Goal: Task Accomplishment & Management: Complete application form

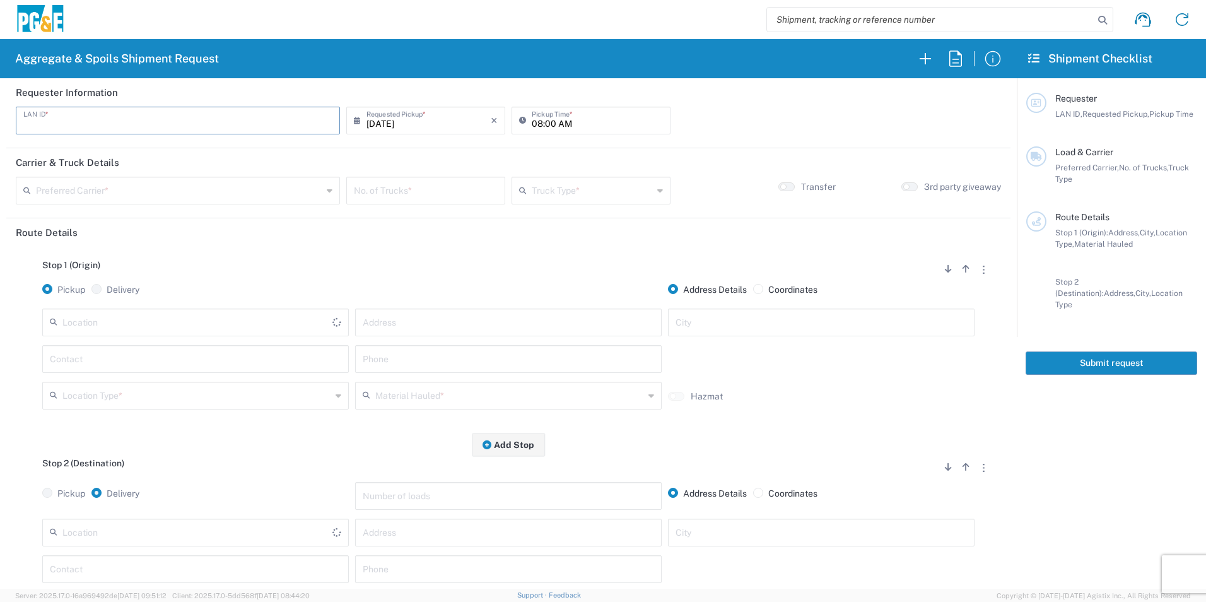
click at [114, 120] on input "text" at bounding box center [177, 119] width 309 height 22
type input "ADBG"
click at [385, 123] on input "08/19/2025" at bounding box center [428, 119] width 124 height 22
click at [390, 235] on span "18" at bounding box center [389, 235] width 18 height 18
type input "08/18/2025"
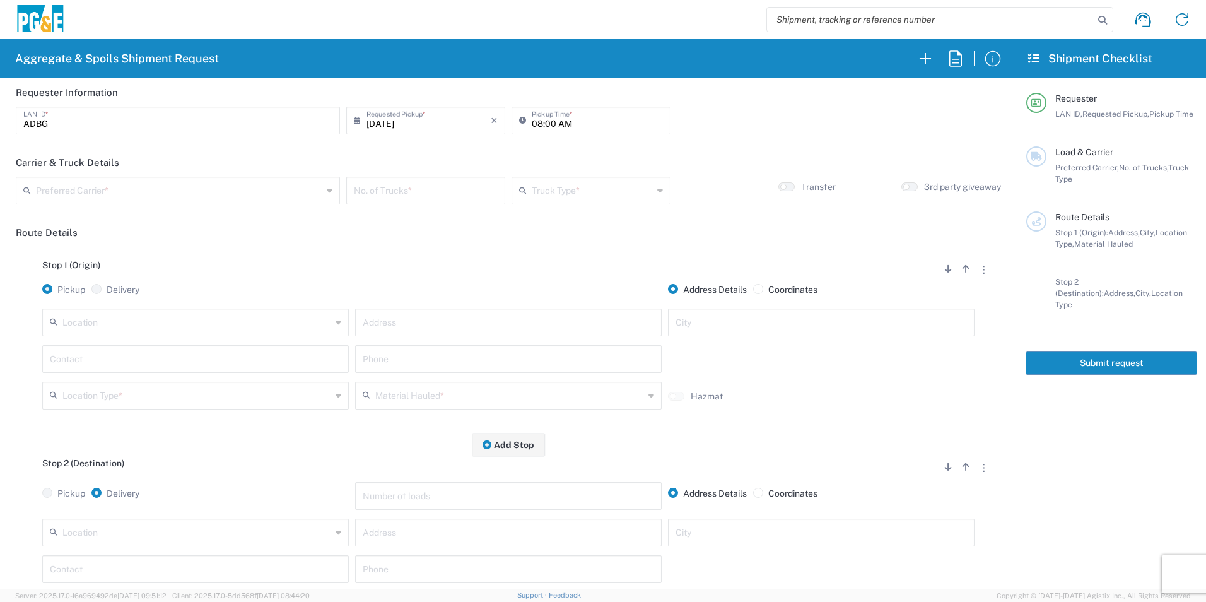
click at [532, 126] on input "08:00 AM" at bounding box center [597, 119] width 131 height 22
type input "07:00 AM"
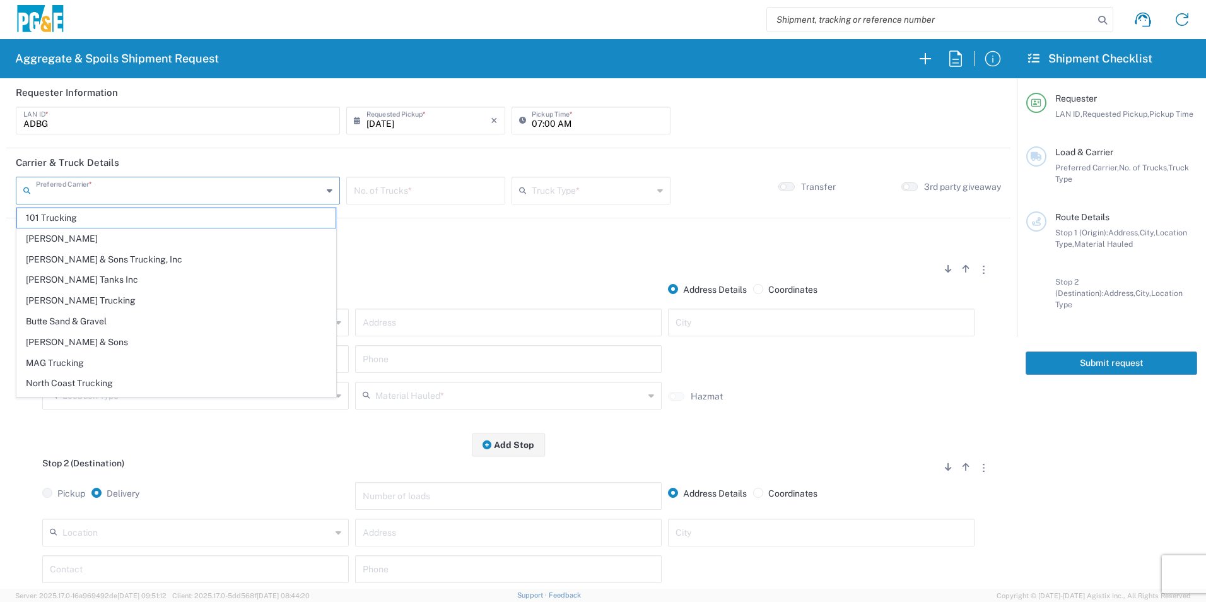
click at [169, 187] on input "text" at bounding box center [179, 189] width 286 height 22
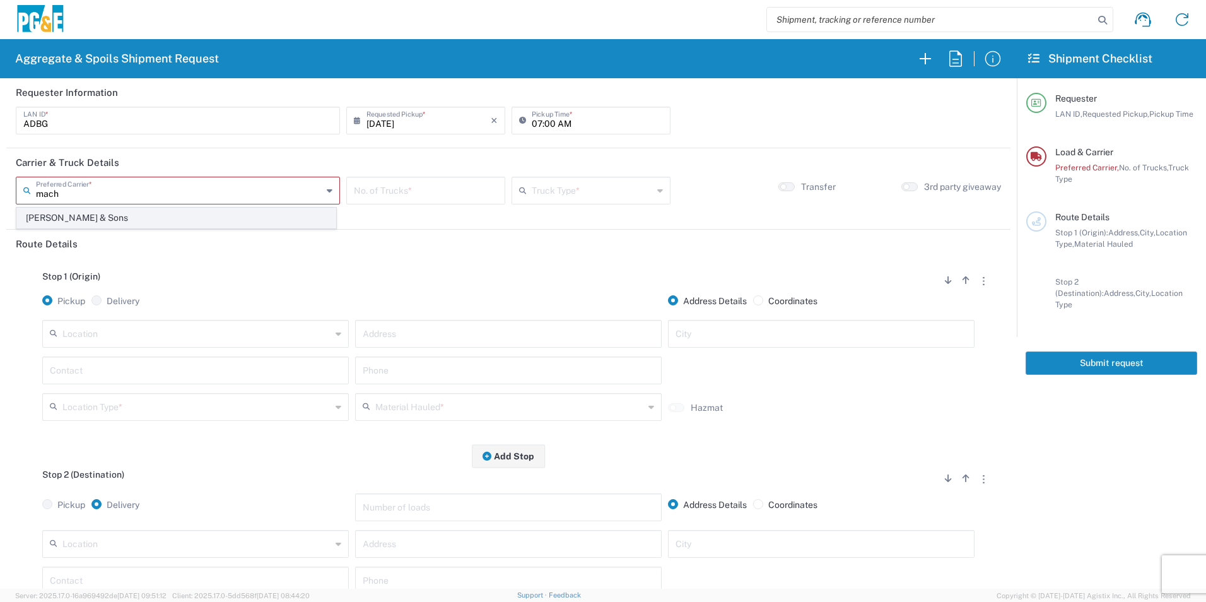
click at [74, 219] on span "Machado & Sons" at bounding box center [176, 218] width 319 height 20
type input "Machado & Sons"
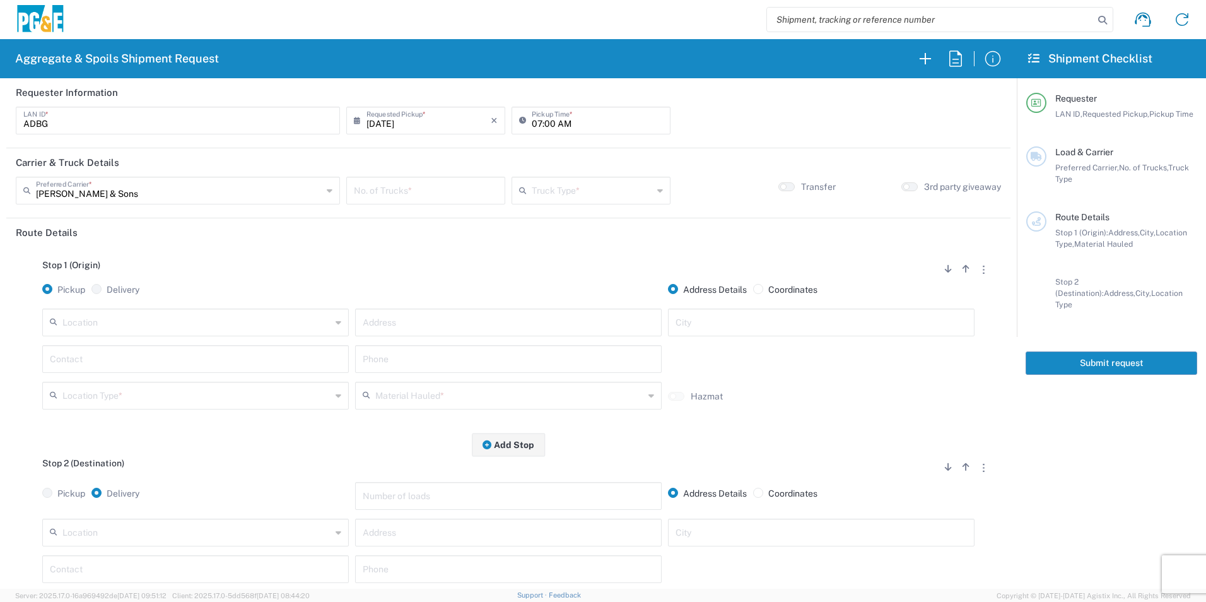
click at [449, 190] on input "number" at bounding box center [426, 189] width 144 height 22
type input "1"
click at [553, 186] on input "text" at bounding box center [592, 189] width 121 height 22
drag, startPoint x: 561, startPoint y: 298, endPoint x: 149, endPoint y: 314, distance: 412.8
click at [559, 298] on span "Super Dump" at bounding box center [585, 301] width 155 height 20
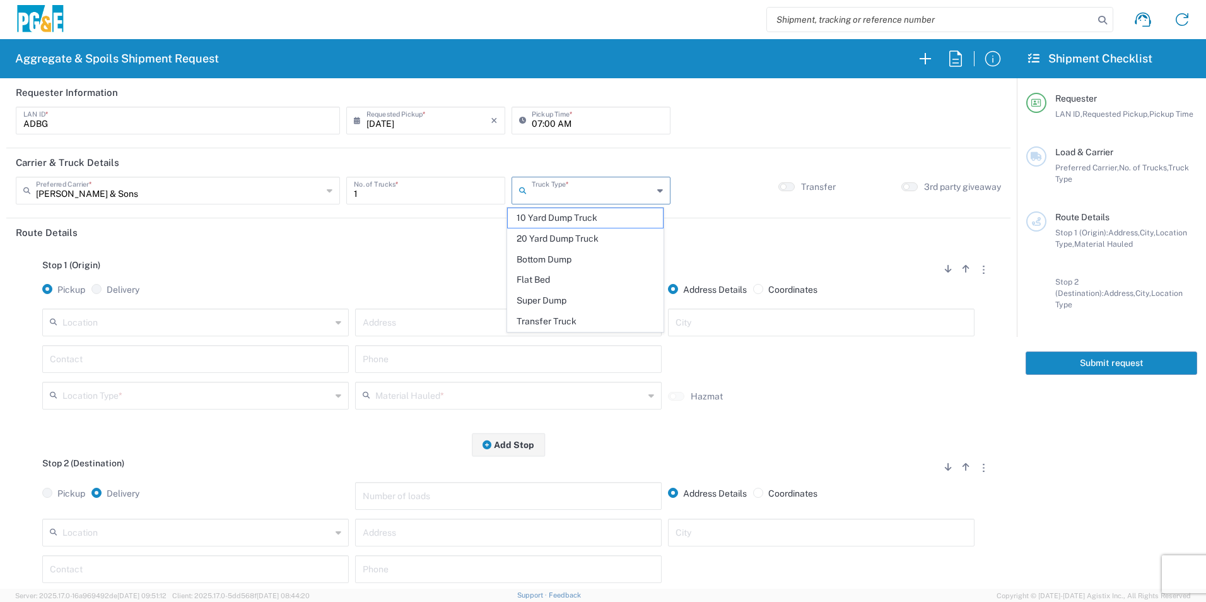
type input "Super Dump"
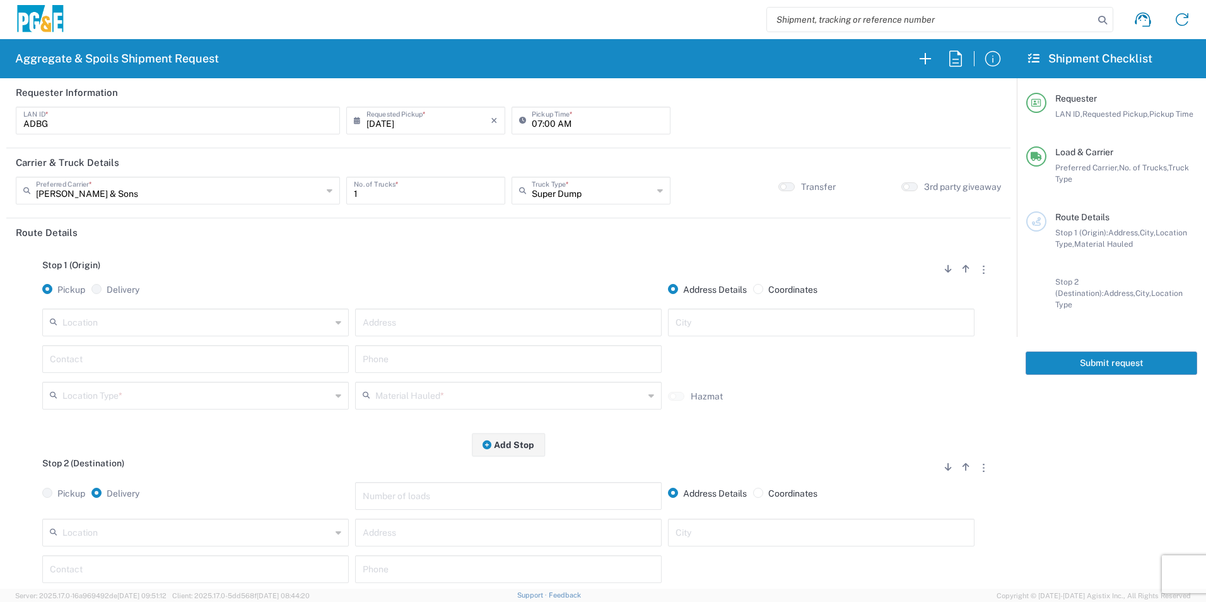
click at [108, 325] on input "text" at bounding box center [196, 321] width 269 height 22
click at [163, 349] on span "Munn and Perkins George Reed - Escalon" at bounding box center [194, 351] width 300 height 20
type input "Munn and Perkins George Reed - Escalon"
type input "26292 E River Rd"
type input "Escalon"
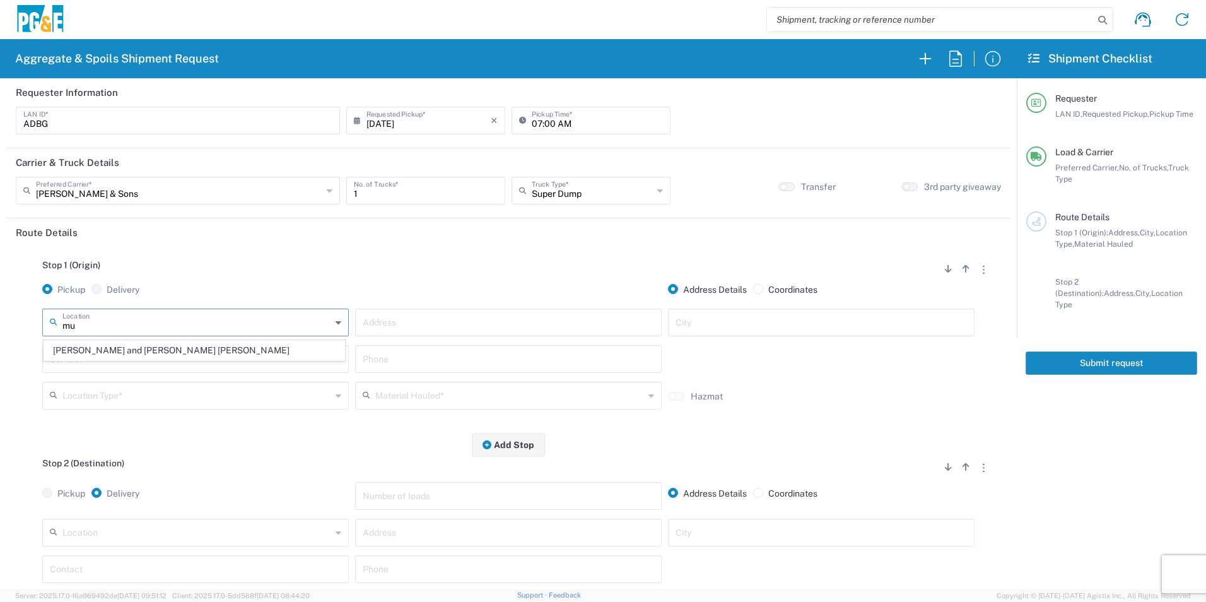
type input "Quarry"
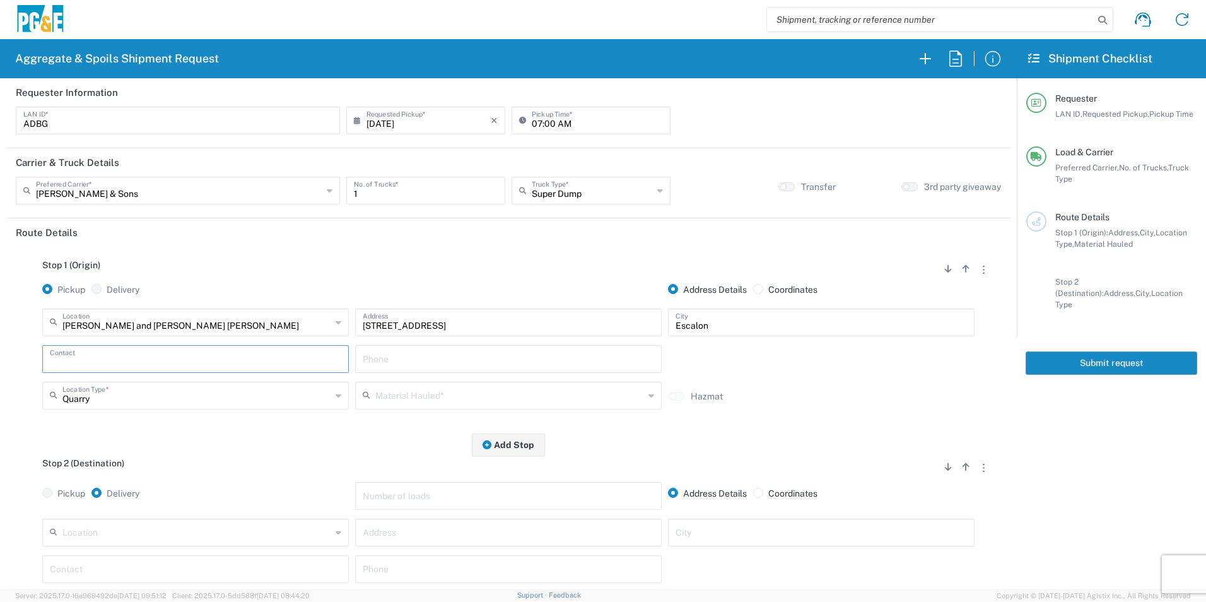
click at [134, 361] on input "text" at bounding box center [195, 358] width 291 height 22
click at [114, 390] on p "Aaron Buenrostro, 209-639-1674" at bounding box center [195, 390] width 290 height 16
type input "Aaron Buenrostro"
type input "209-639-1674"
click at [431, 387] on input "text" at bounding box center [509, 394] width 269 height 22
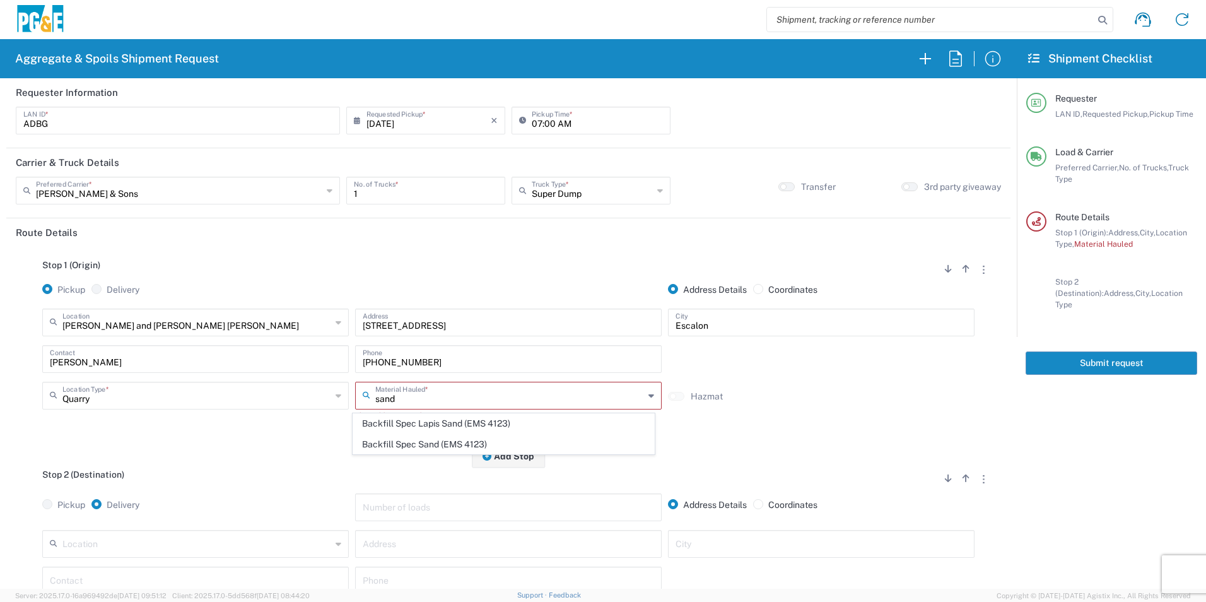
drag, startPoint x: 409, startPoint y: 441, endPoint x: 341, endPoint y: 452, distance: 68.9
click at [405, 441] on span "Backfill Spec Sand (EMS 4123)" at bounding box center [503, 445] width 300 height 20
type input "Backfill Spec Sand (EMS 4123)"
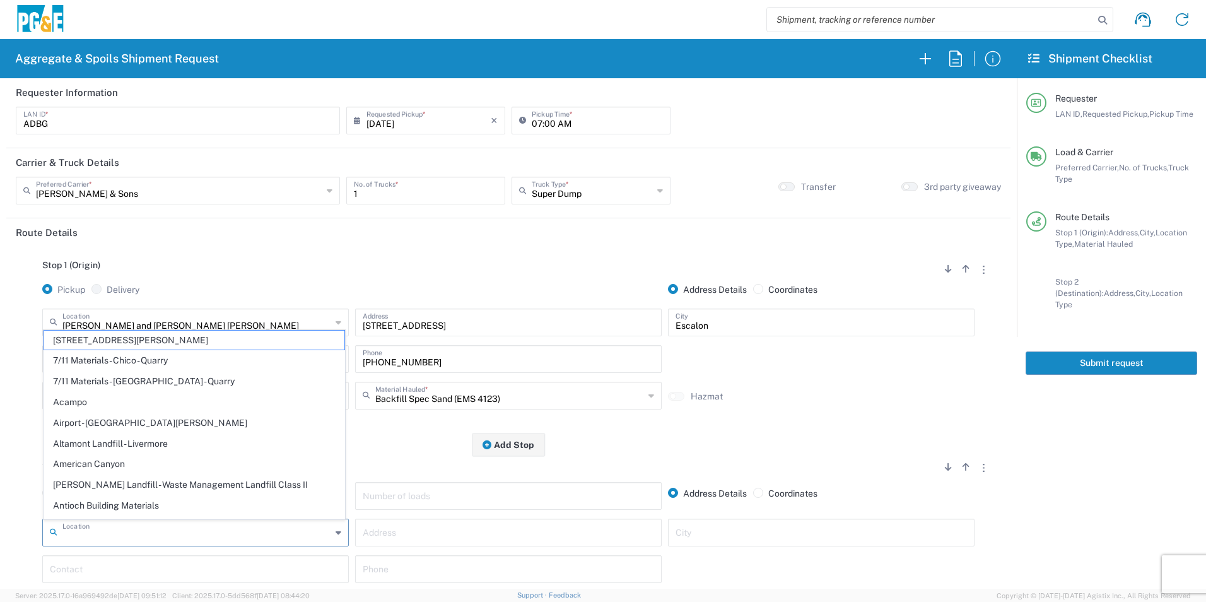
click at [136, 529] on input "text" at bounding box center [196, 531] width 269 height 22
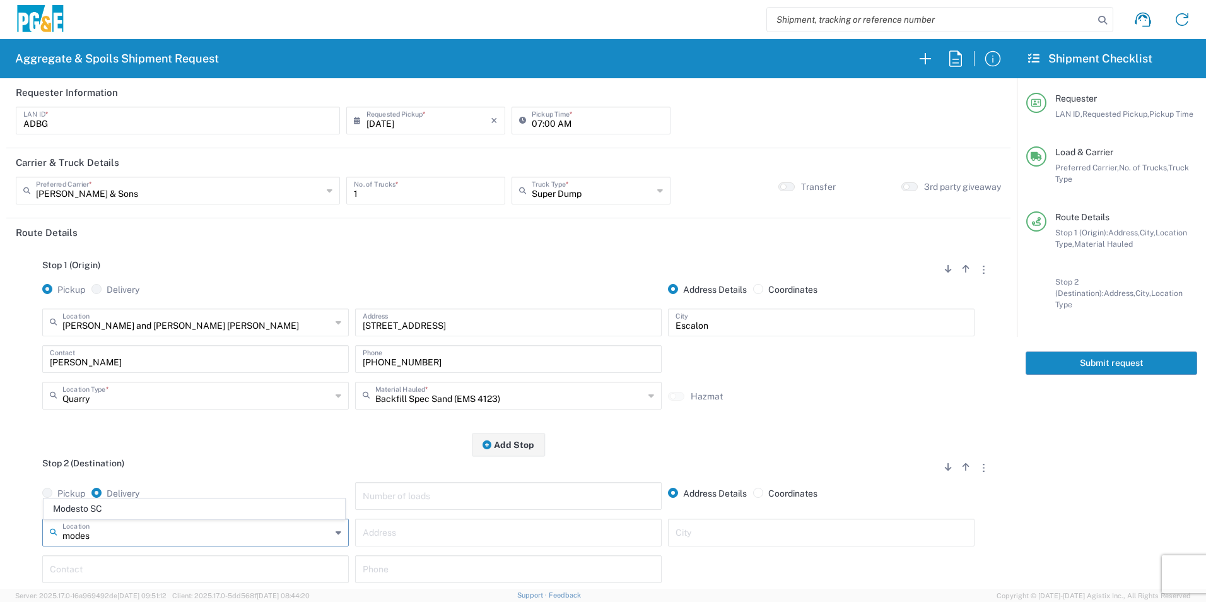
drag, startPoint x: 119, startPoint y: 505, endPoint x: 255, endPoint y: 441, distance: 150.7
click at [118, 505] on span "Modesto SC" at bounding box center [194, 509] width 300 height 20
type input "Modesto SC"
type input "1524 N Carpenter Rd"
type input "Modesto"
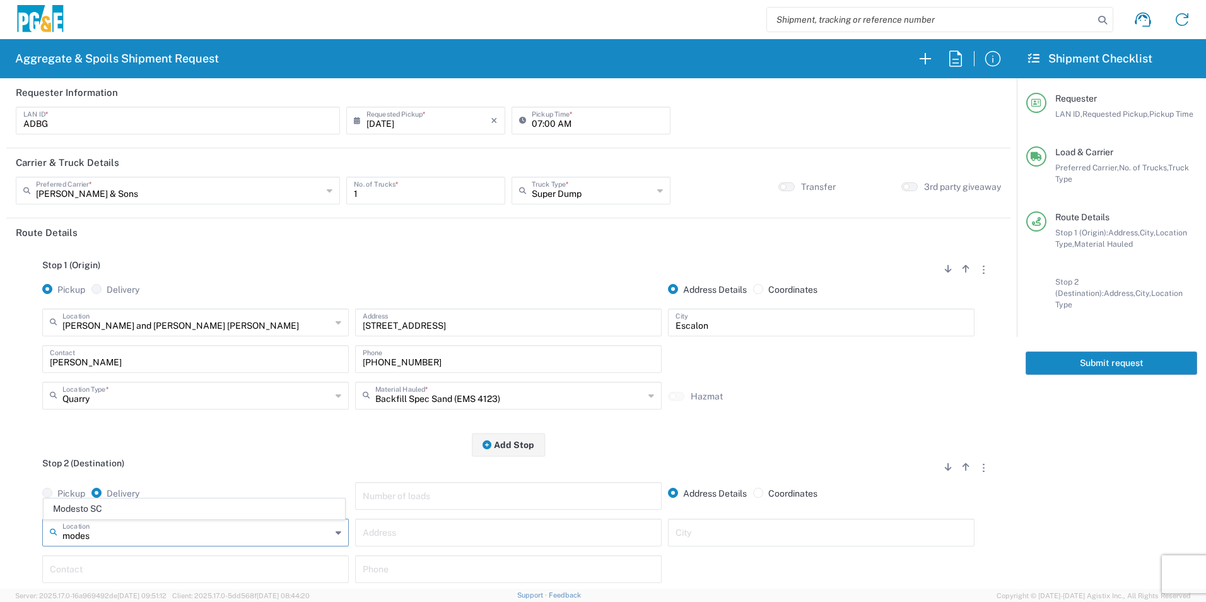
type input "Business No Loading Dock"
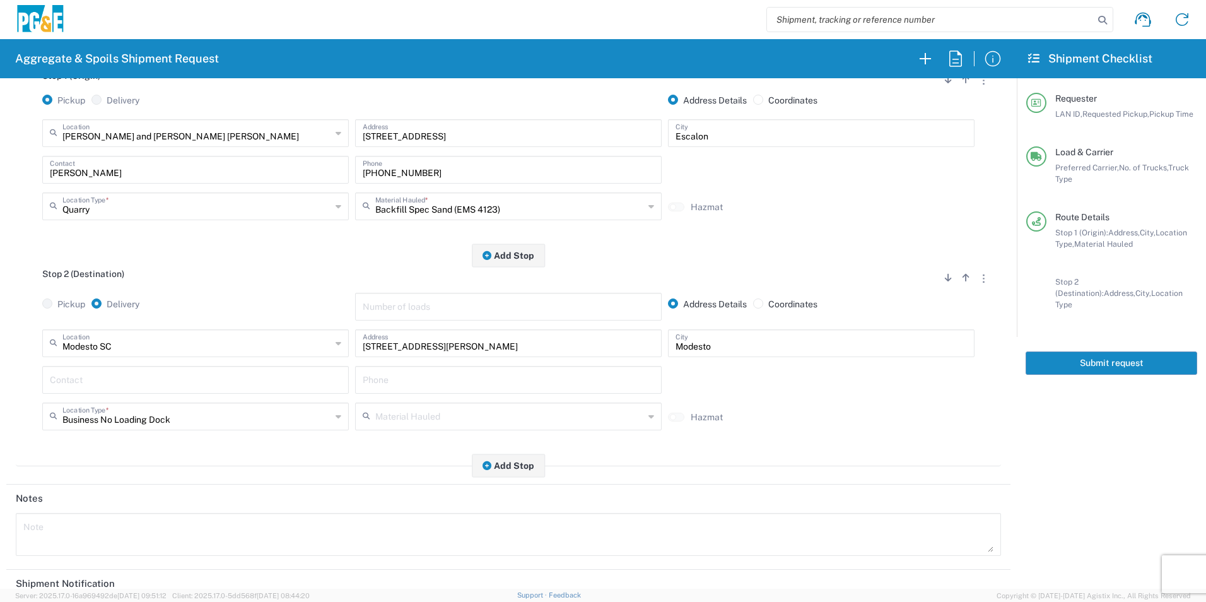
click at [150, 366] on div "Contact" at bounding box center [195, 380] width 307 height 28
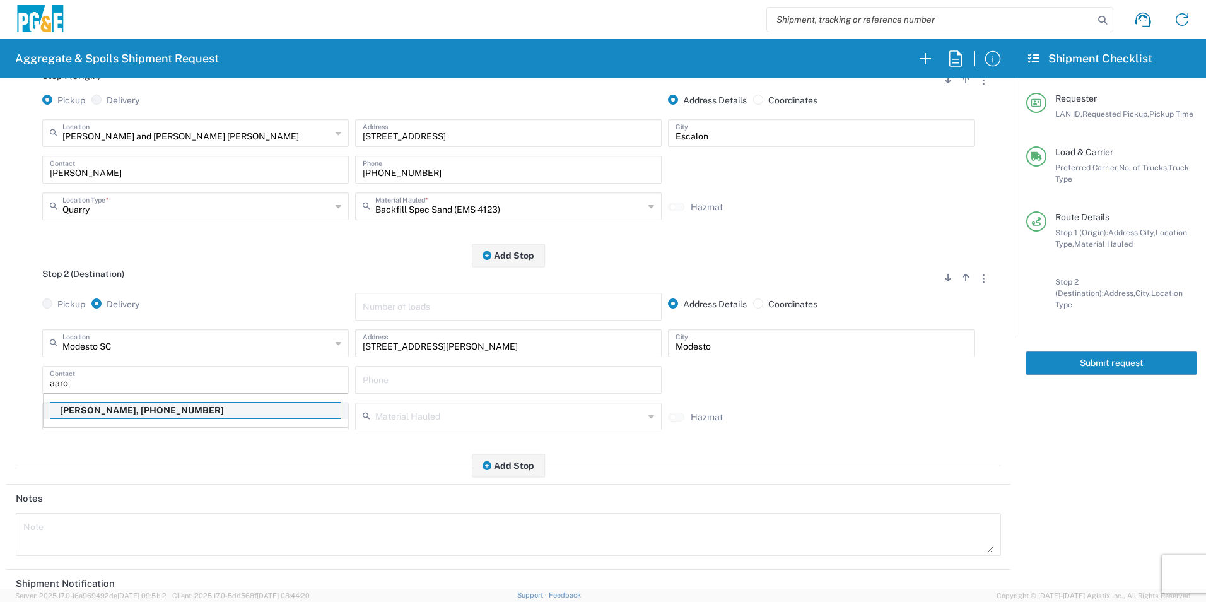
click at [96, 411] on p "Aaron Buenrostro, 209-639-1674" at bounding box center [195, 410] width 290 height 16
type input "Aaron Buenrostro"
type input "209-639-1674"
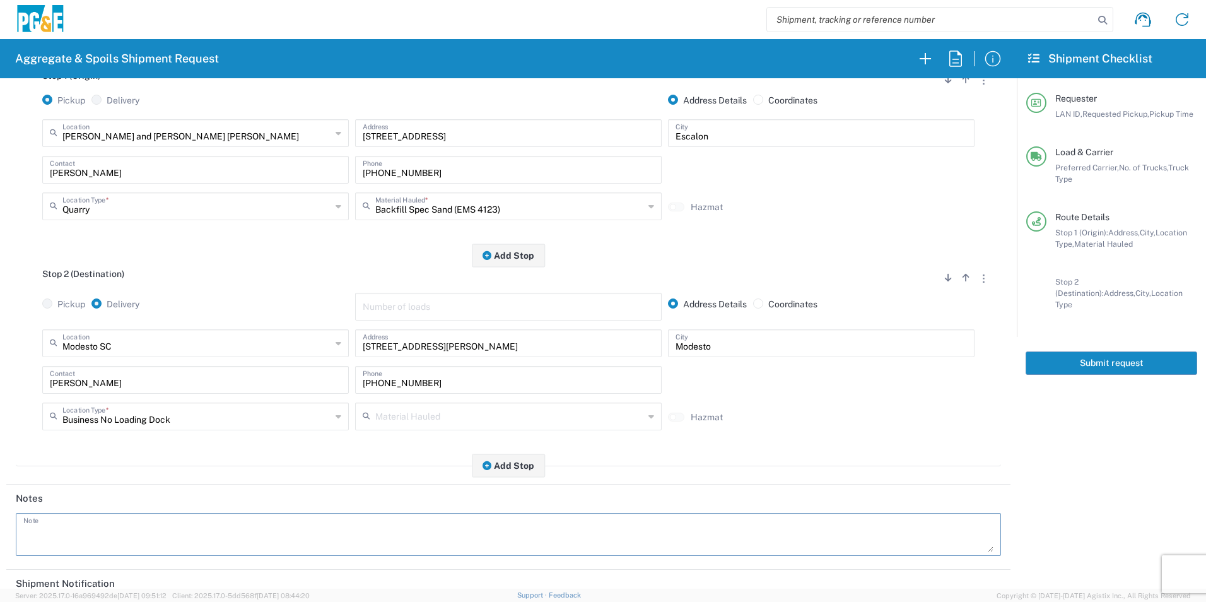
click at [62, 532] on textarea at bounding box center [508, 534] width 970 height 35
drag, startPoint x: 315, startPoint y: 529, endPoint x: 0, endPoint y: 511, distance: 315.2
click at [0, 510] on html "Aggregate & Spoils Shipment Request Requester Information ADBG LAN ID * 08/18/2…" at bounding box center [603, 301] width 1206 height 602
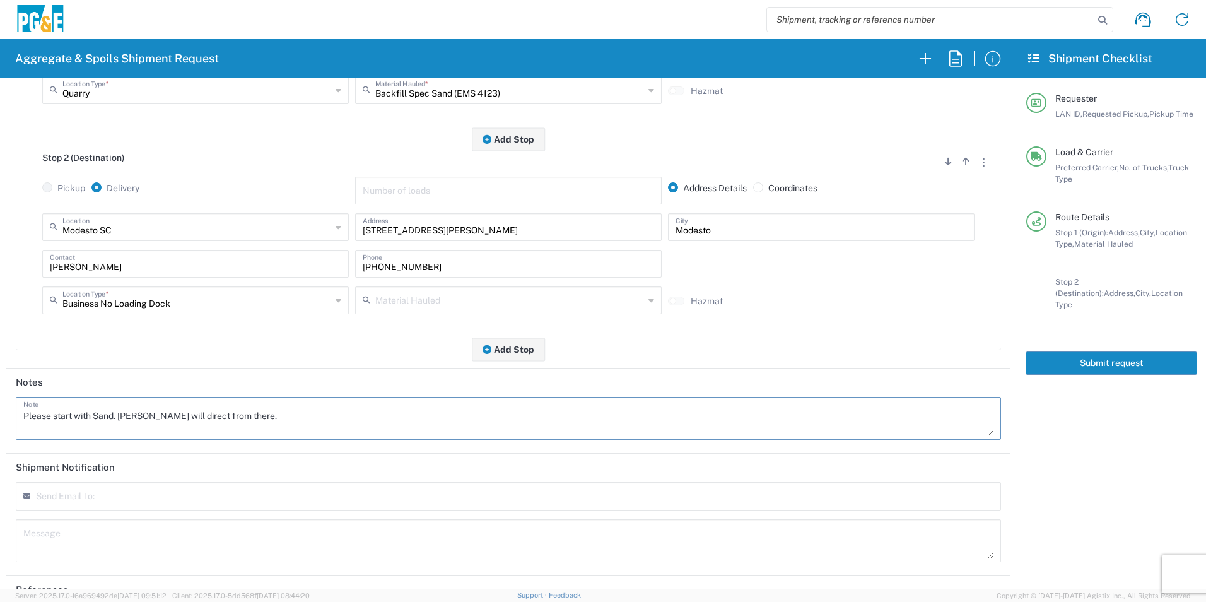
scroll to position [315, 0]
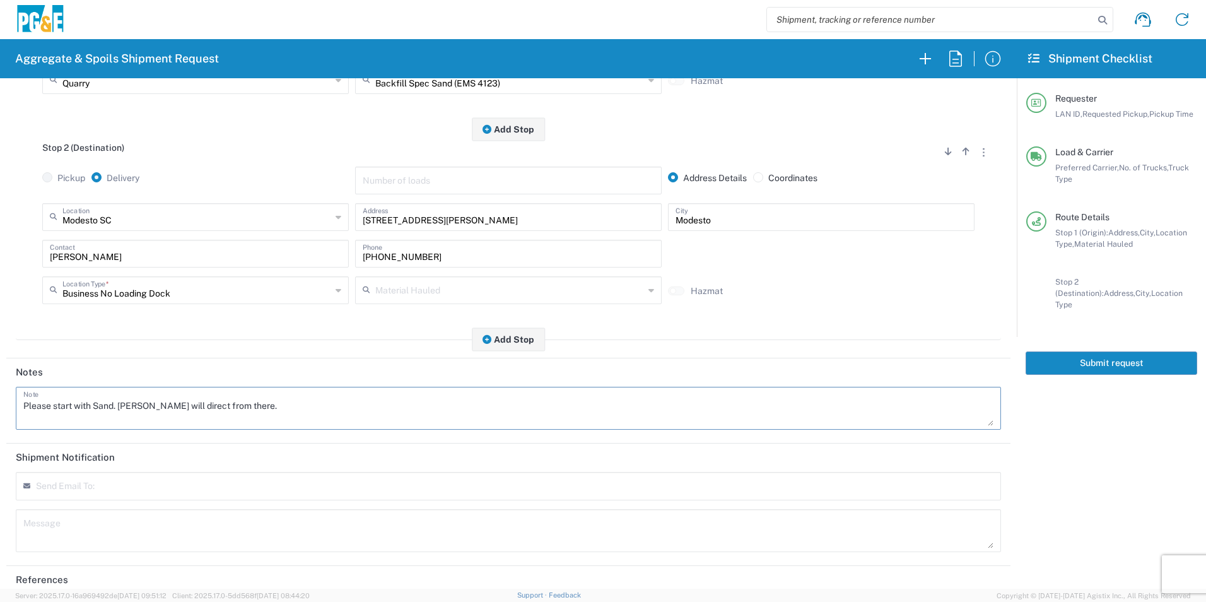
type textarea "Please start with Sand. Aaron will direct from there."
drag, startPoint x: 129, startPoint y: 523, endPoint x: 127, endPoint y: 530, distance: 7.8
click at [127, 530] on textarea at bounding box center [508, 530] width 970 height 35
paste textarea "Please start with Sand. Aaron will direct from there."
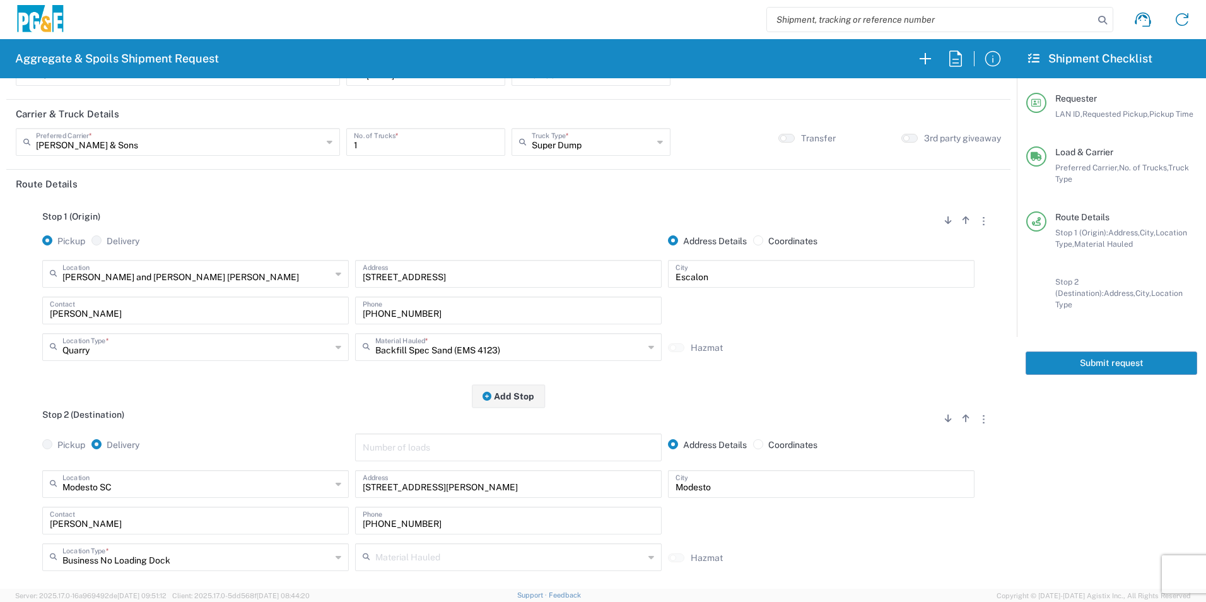
scroll to position [0, 0]
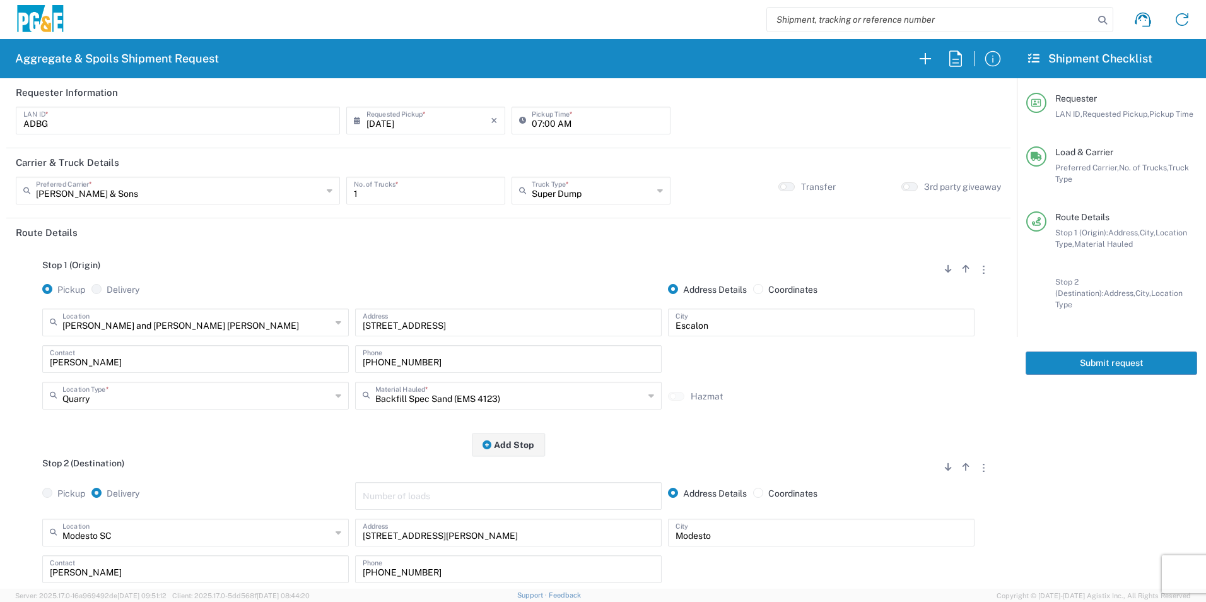
type textarea "Please start with Sand. Aaron will direct from there."
click at [1052, 355] on button "Submit request" at bounding box center [1112, 362] width 172 height 23
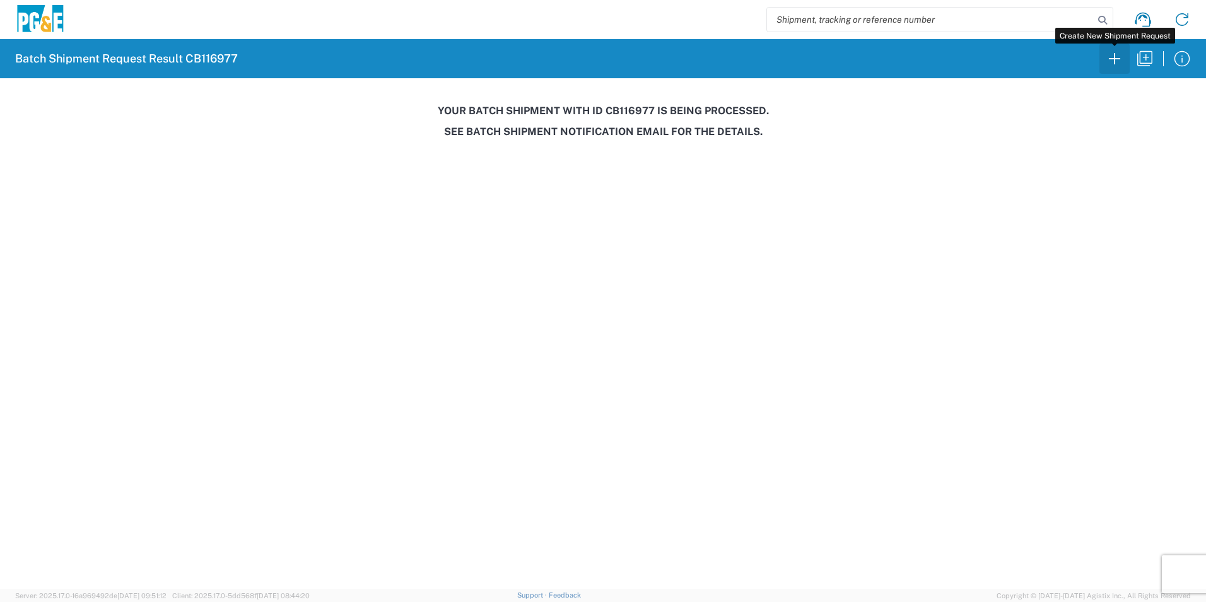
click at [1119, 62] on icon "button" at bounding box center [1114, 59] width 20 height 20
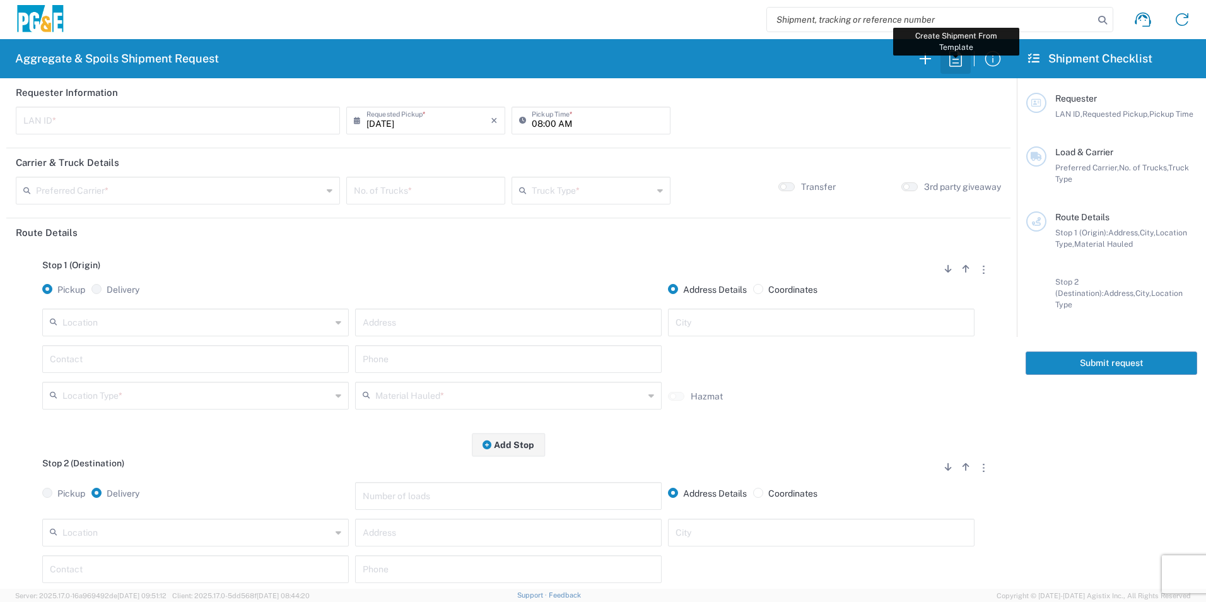
click at [955, 57] on icon "button" at bounding box center [955, 59] width 20 height 20
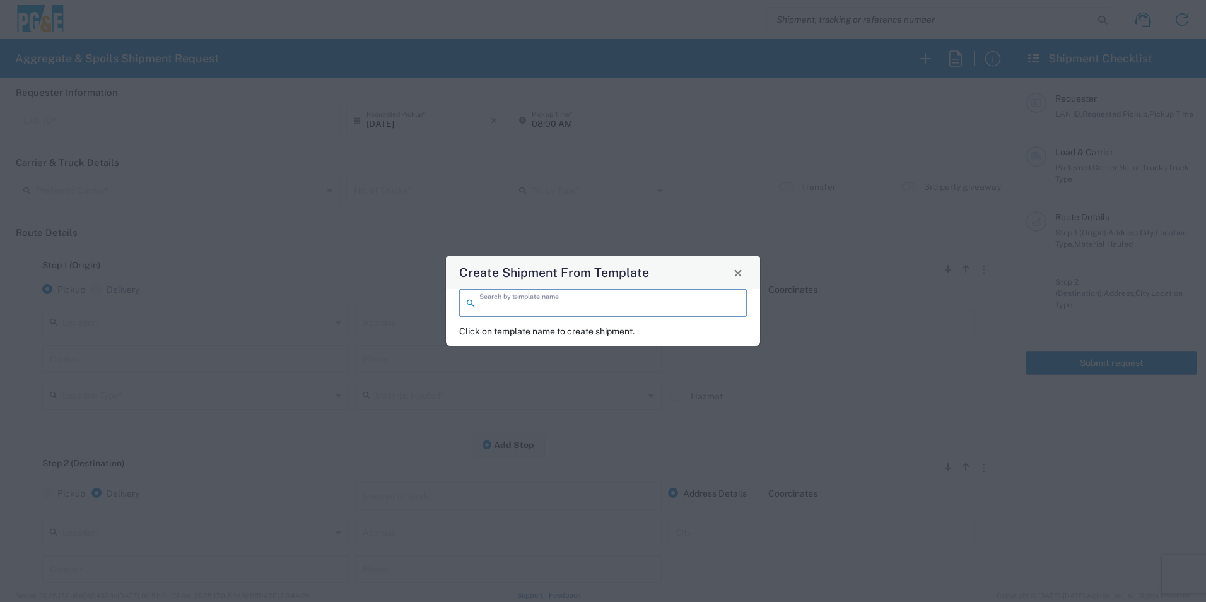
click at [549, 310] on input "search" at bounding box center [609, 302] width 260 height 22
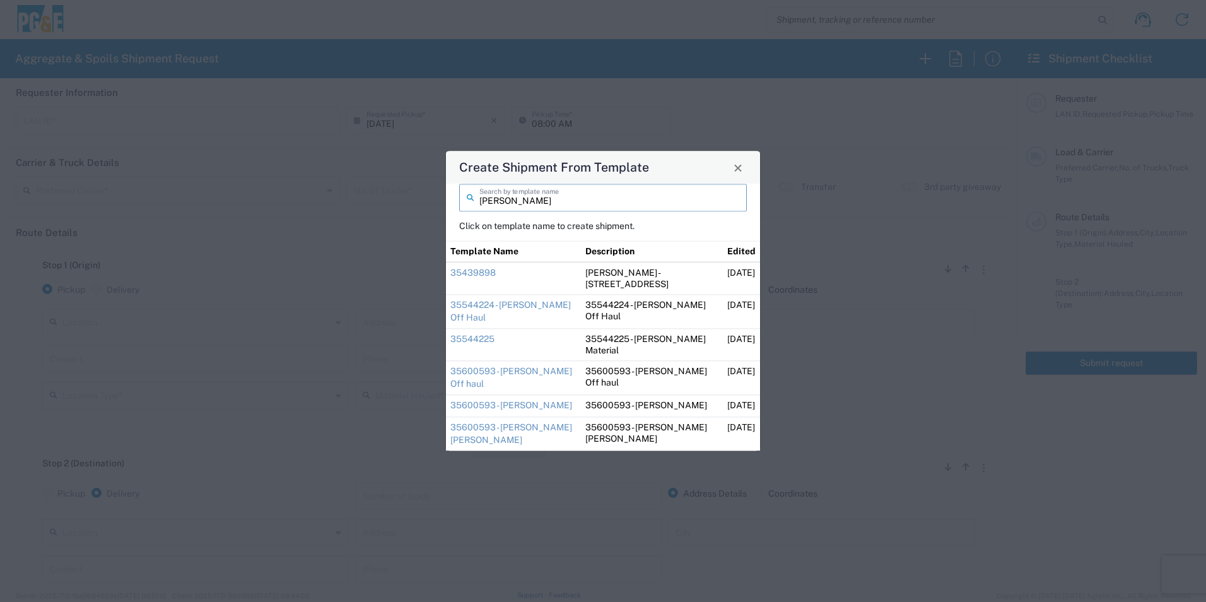
type input "dave"
click at [504, 304] on link "35544224 - Dave Keswick Off Haul" at bounding box center [510, 311] width 120 height 23
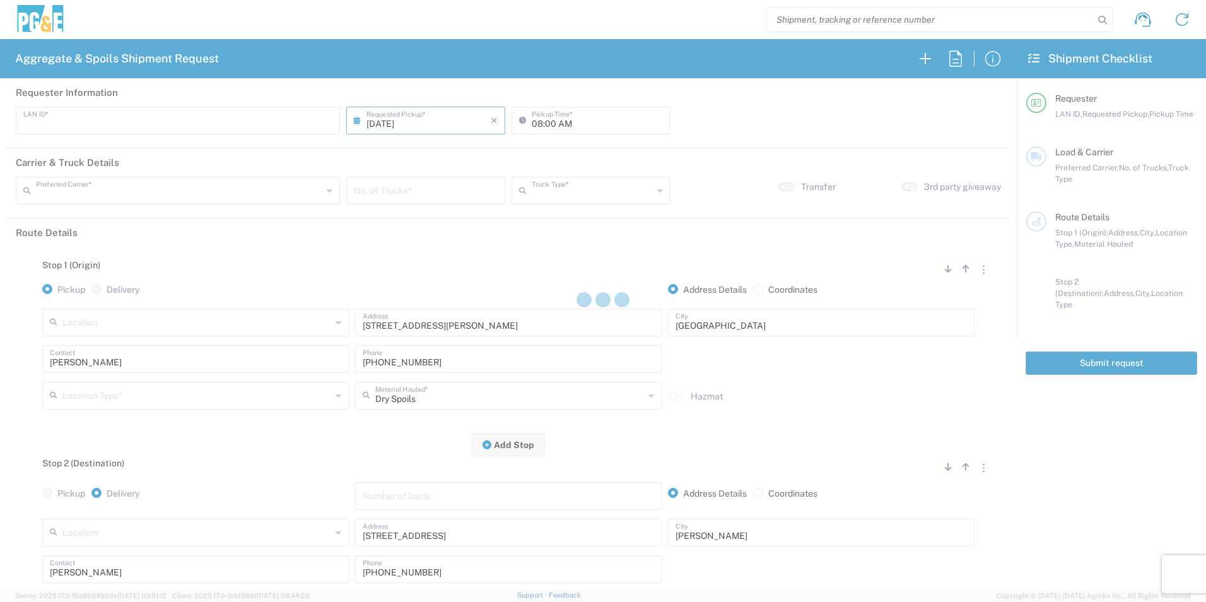
type input "DGMP"
type input "04:15 AM"
type input "Bowman & Sons Trucking, Inc"
type input "Super Dump"
type textarea "Report to the jobsite empty at 8:00am"
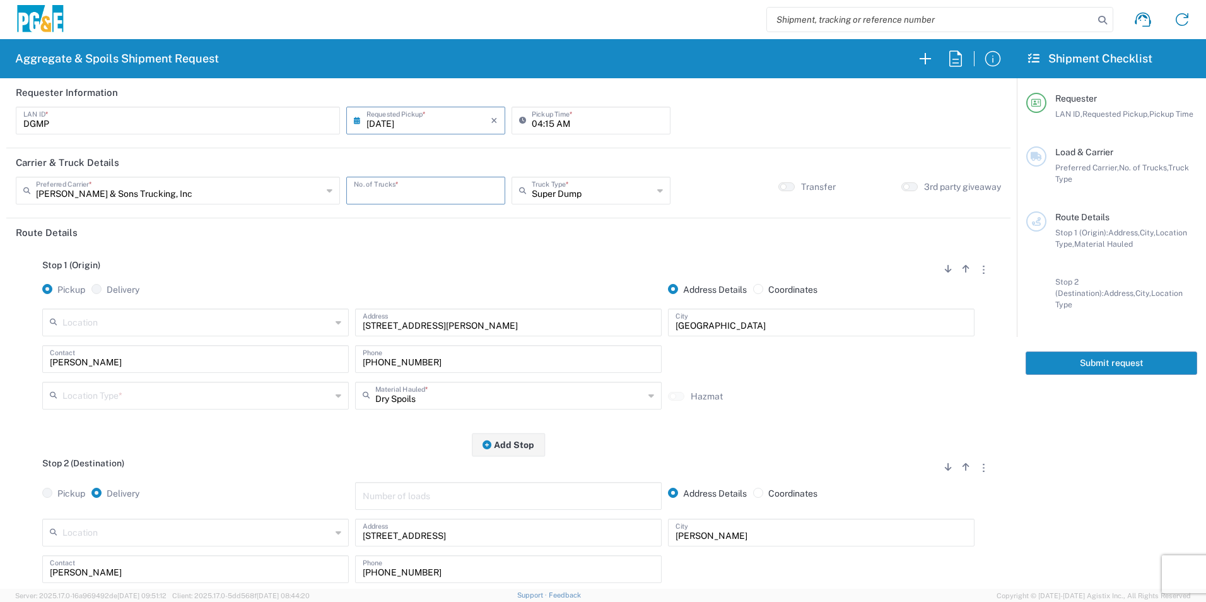
click at [407, 189] on input "number" at bounding box center [426, 189] width 144 height 22
type input "6"
click at [124, 390] on input "text" at bounding box center [196, 394] width 269 height 22
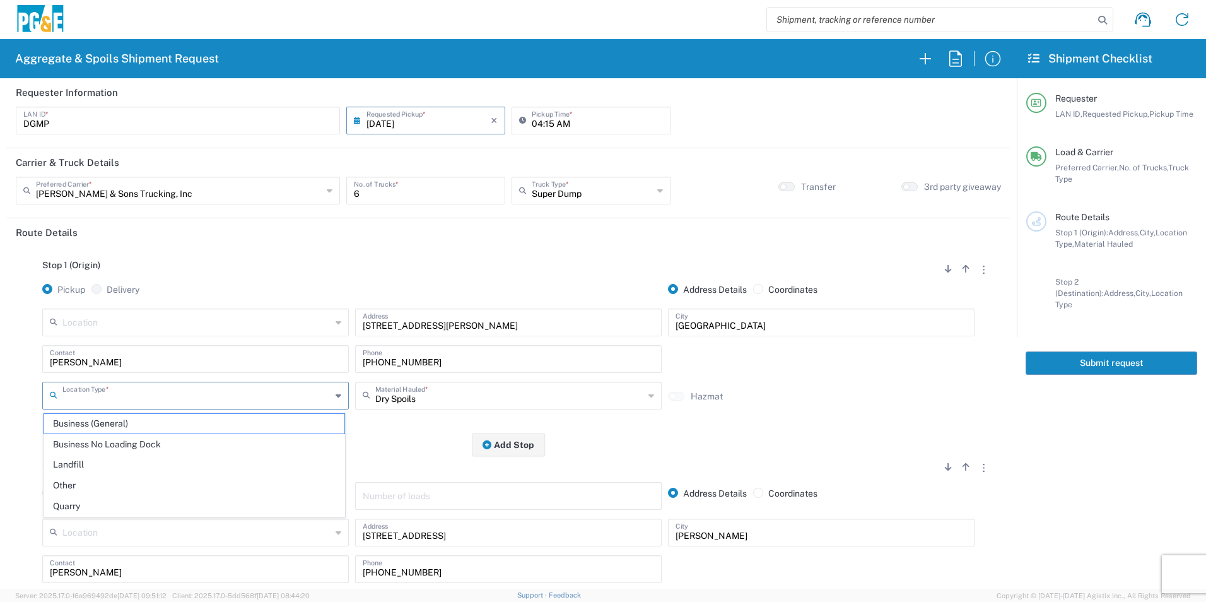
drag, startPoint x: 108, startPoint y: 423, endPoint x: 283, endPoint y: 431, distance: 174.9
click at [108, 423] on span "Business (General)" at bounding box center [194, 424] width 300 height 20
type input "Business (General)"
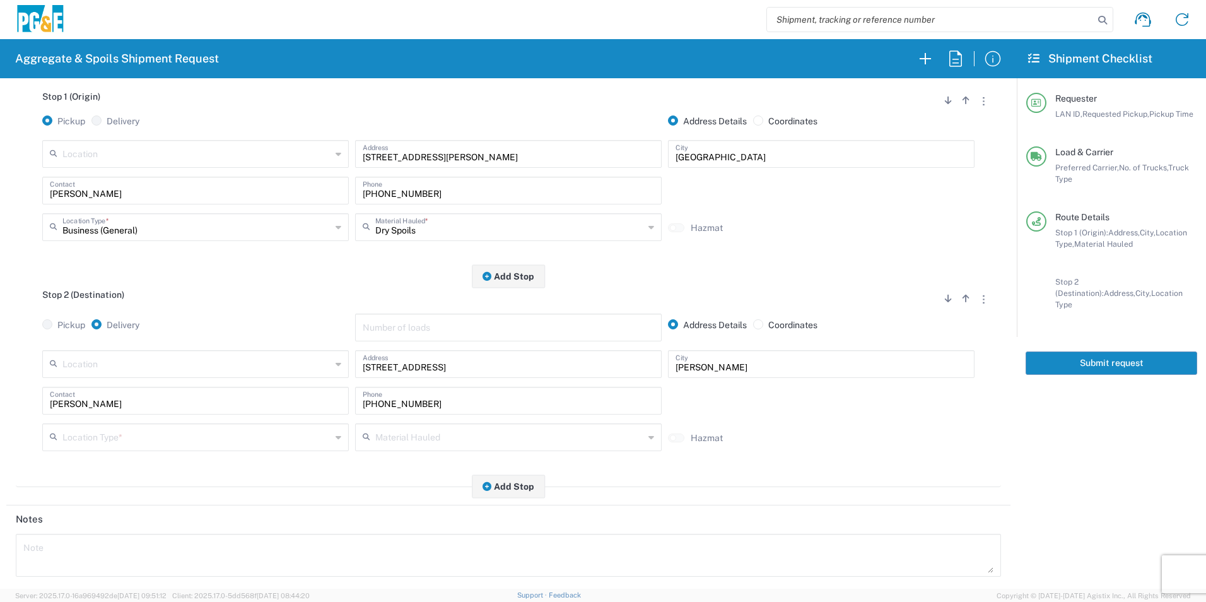
scroll to position [189, 0]
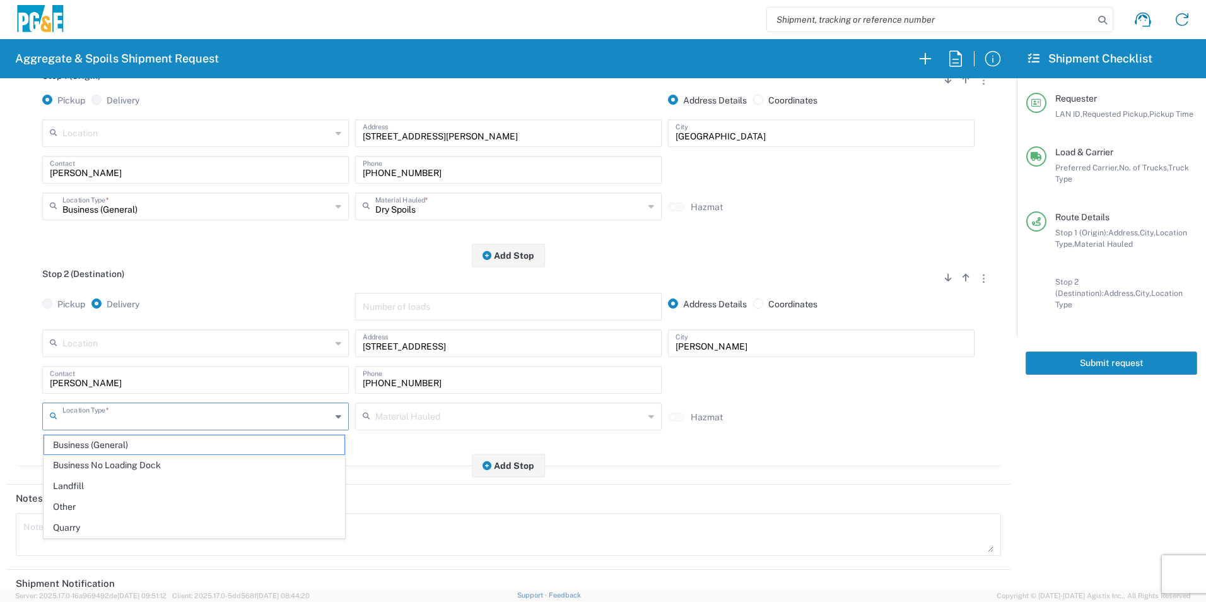
click at [114, 414] on input "text" at bounding box center [196, 415] width 269 height 22
click at [97, 502] on span "Other" at bounding box center [194, 507] width 300 height 20
type input "Other"
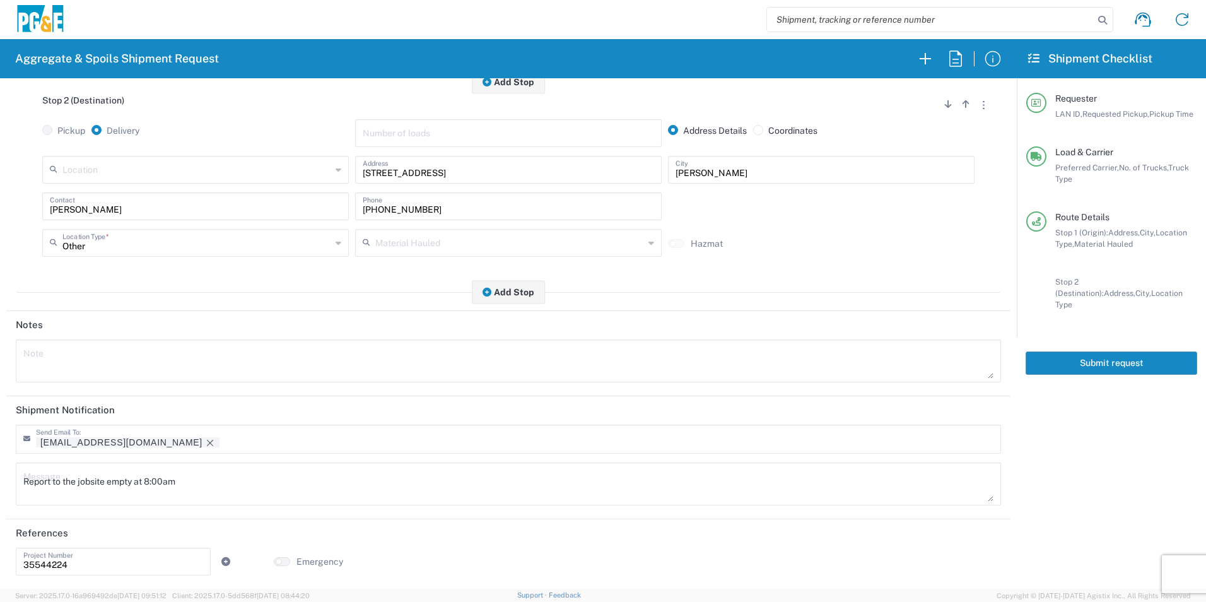
scroll to position [365, 0]
click at [205, 438] on icon "Remove tag" at bounding box center [210, 442] width 10 height 10
drag, startPoint x: 242, startPoint y: 481, endPoint x: -3, endPoint y: 484, distance: 244.7
click at [0, 484] on html "Aggregate & Spoils Shipment Request Requester Information DGMP LAN ID * 08/19/2…" at bounding box center [603, 301] width 1206 height 602
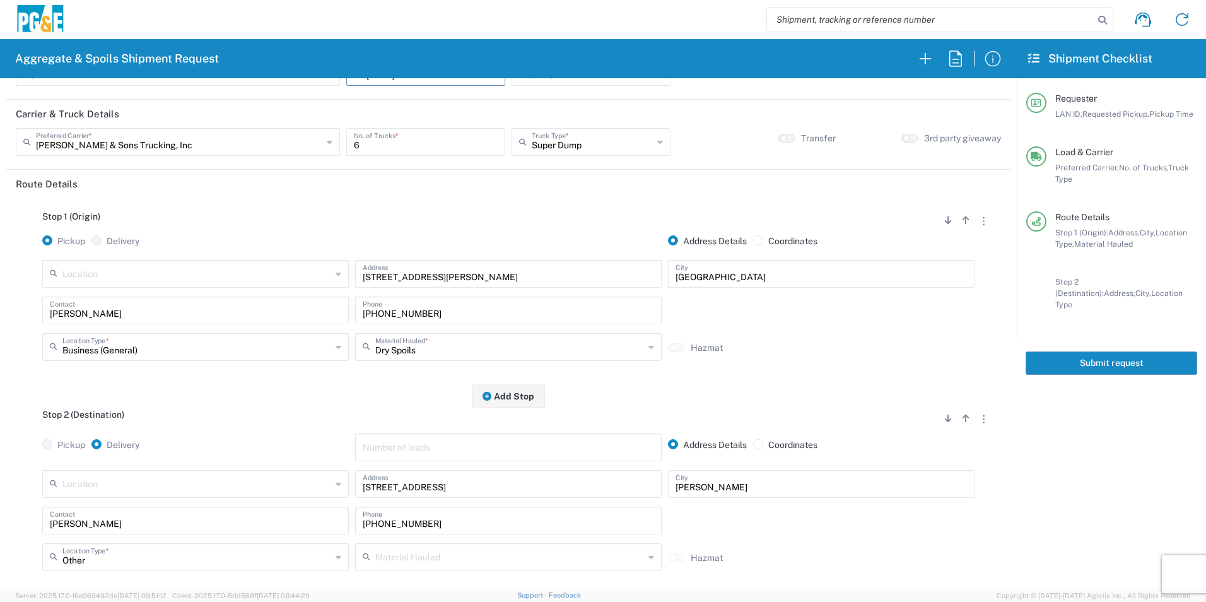
scroll to position [0, 0]
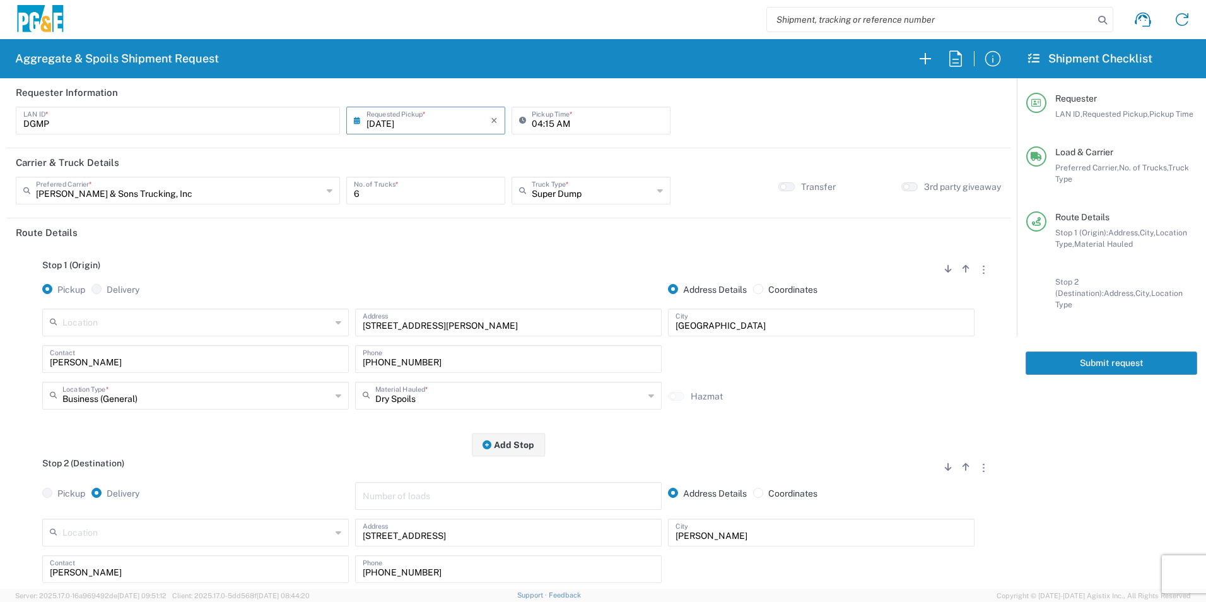
click at [1079, 351] on button "Submit request" at bounding box center [1112, 362] width 172 height 23
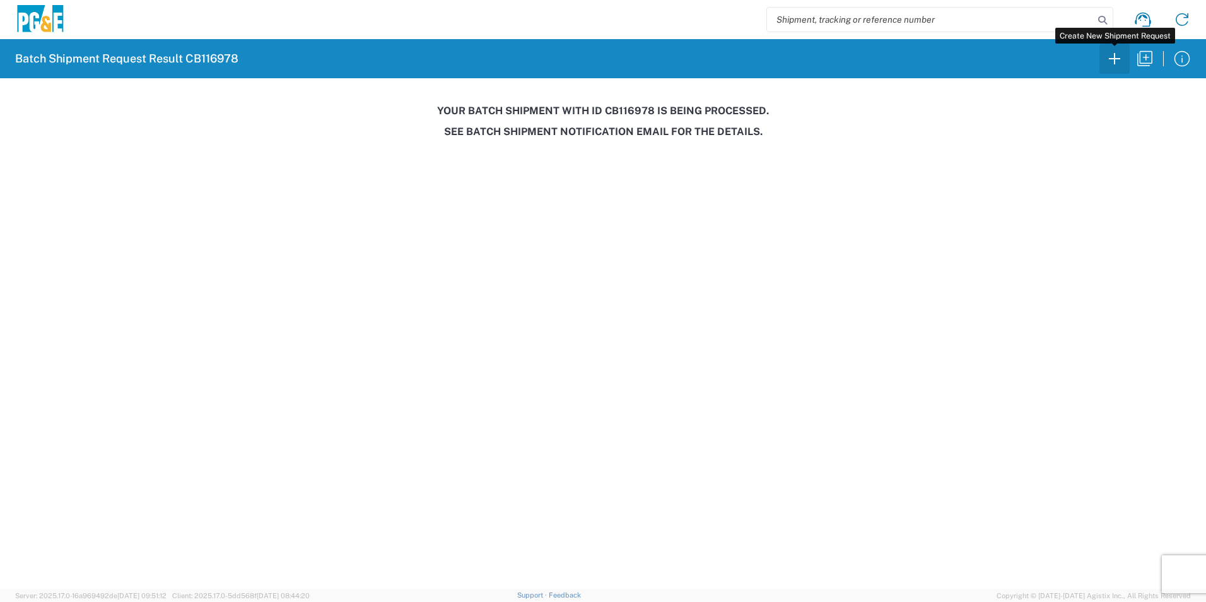
click at [1108, 59] on icon "button" at bounding box center [1114, 59] width 20 height 20
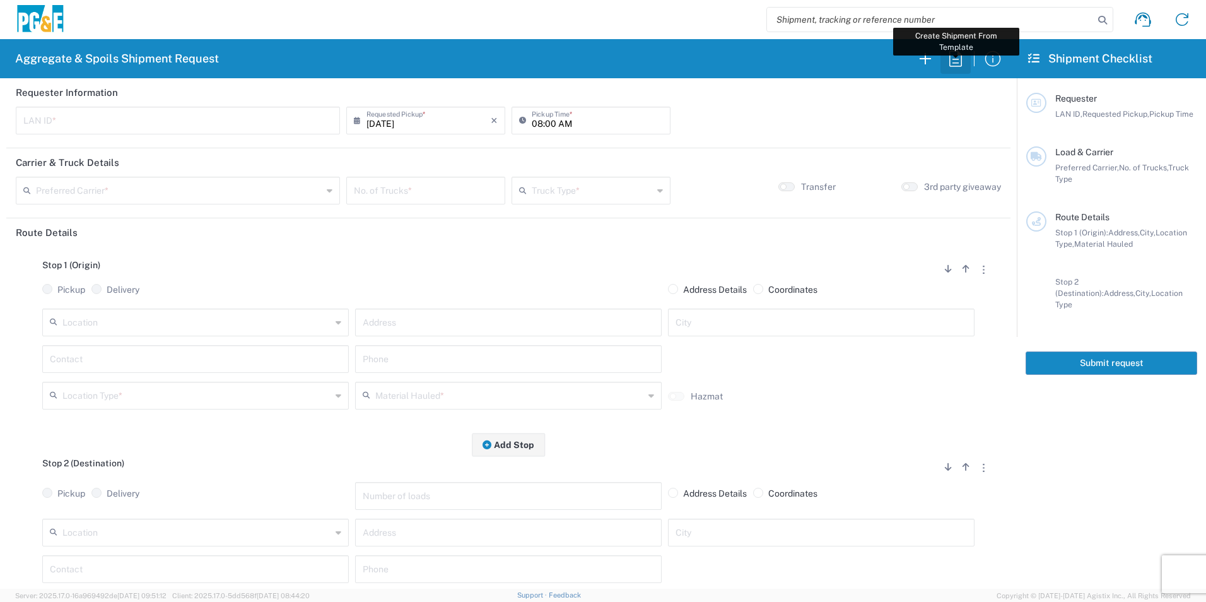
click at [954, 51] on icon "button" at bounding box center [955, 58] width 13 height 16
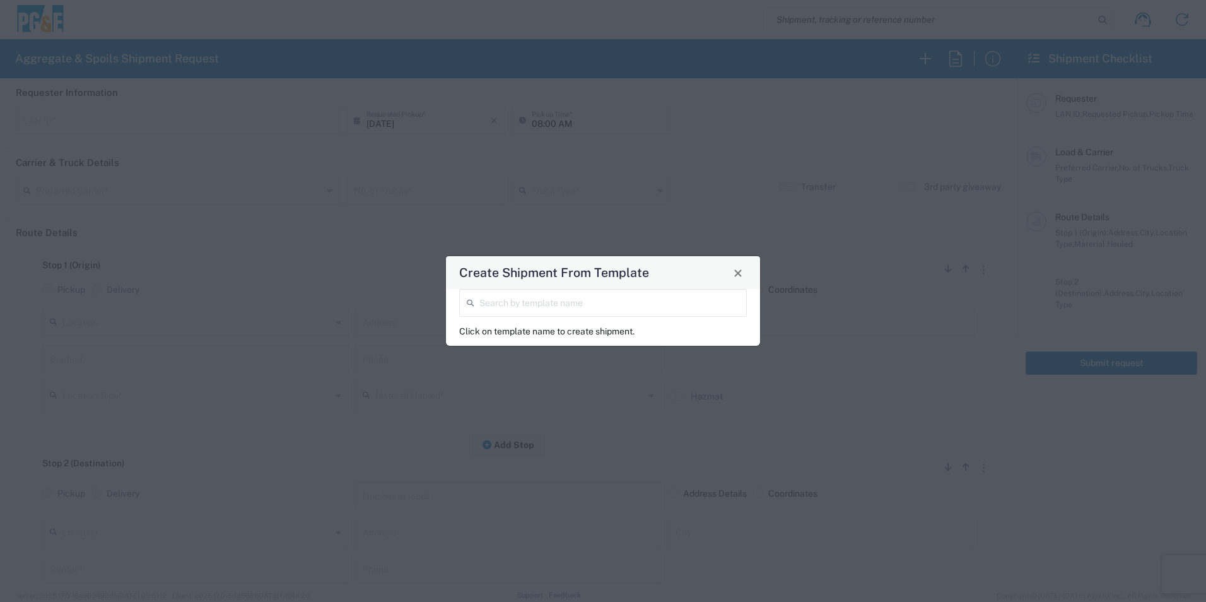
click at [546, 291] on input "search" at bounding box center [609, 302] width 260 height 22
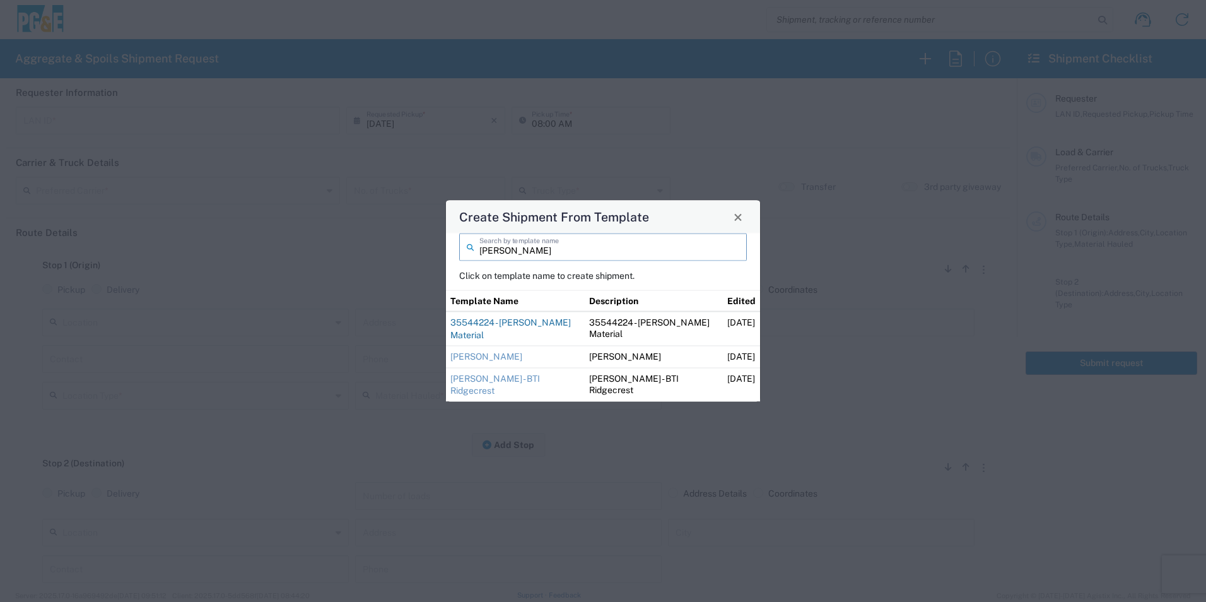
type input "tim"
click at [467, 330] on link "35544224 - Tim Keswick Material" at bounding box center [510, 328] width 120 height 23
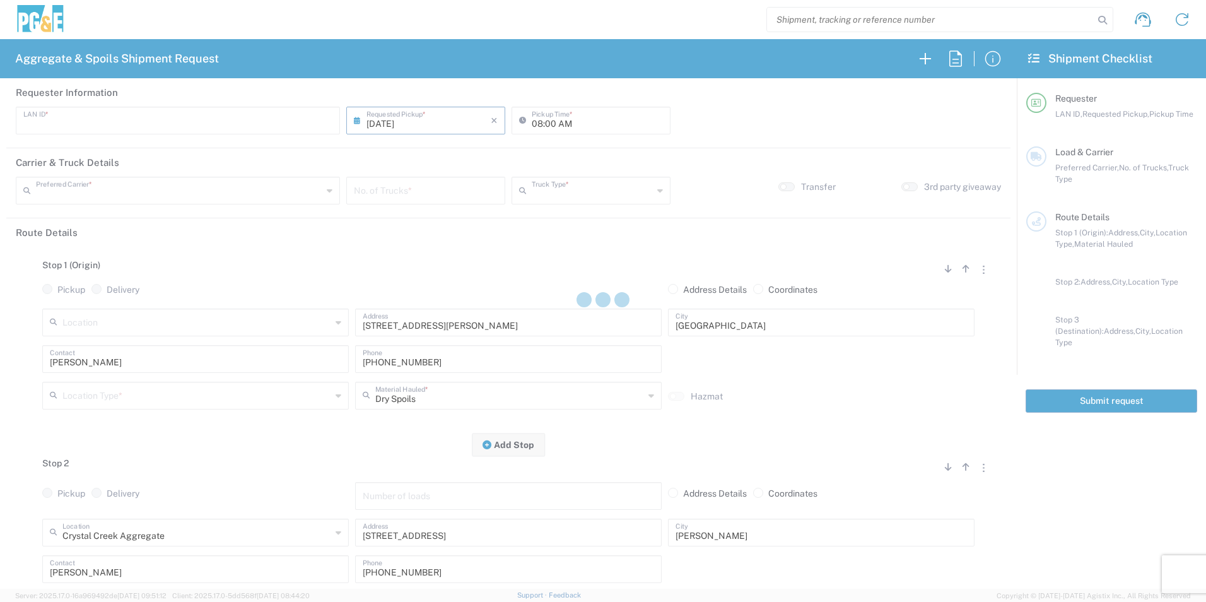
type input "T4M5"
type input "04:15 AM"
type input "Bowman & Sons Trucking, Inc"
type input "20 Yard Dump Truck"
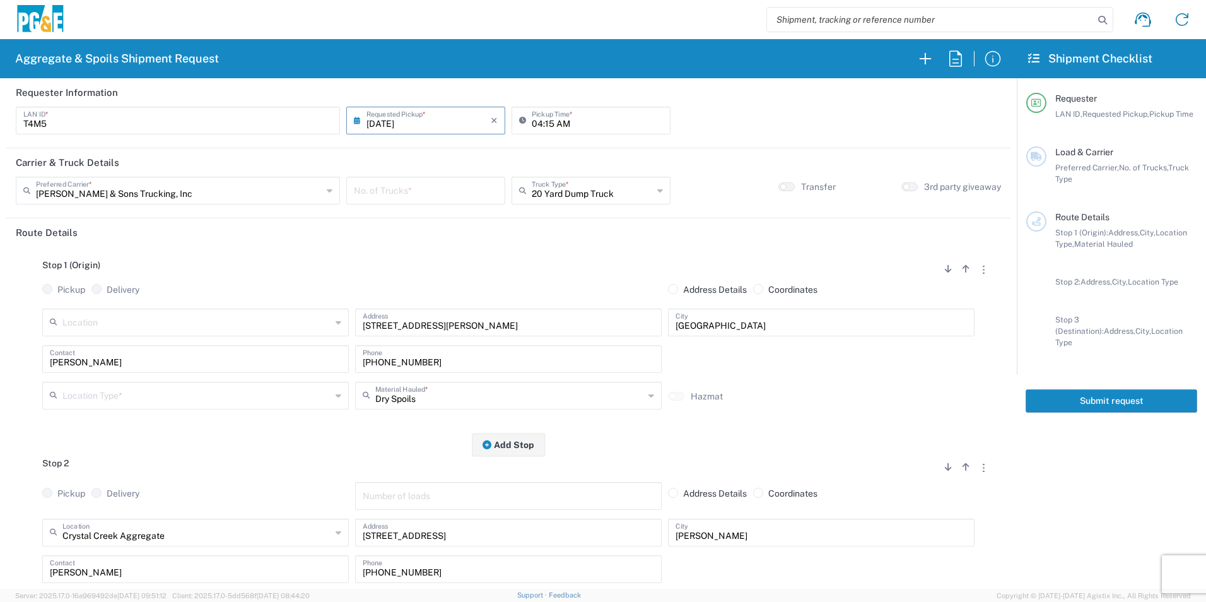
click at [406, 195] on input "number" at bounding box center [426, 189] width 144 height 22
type input "1"
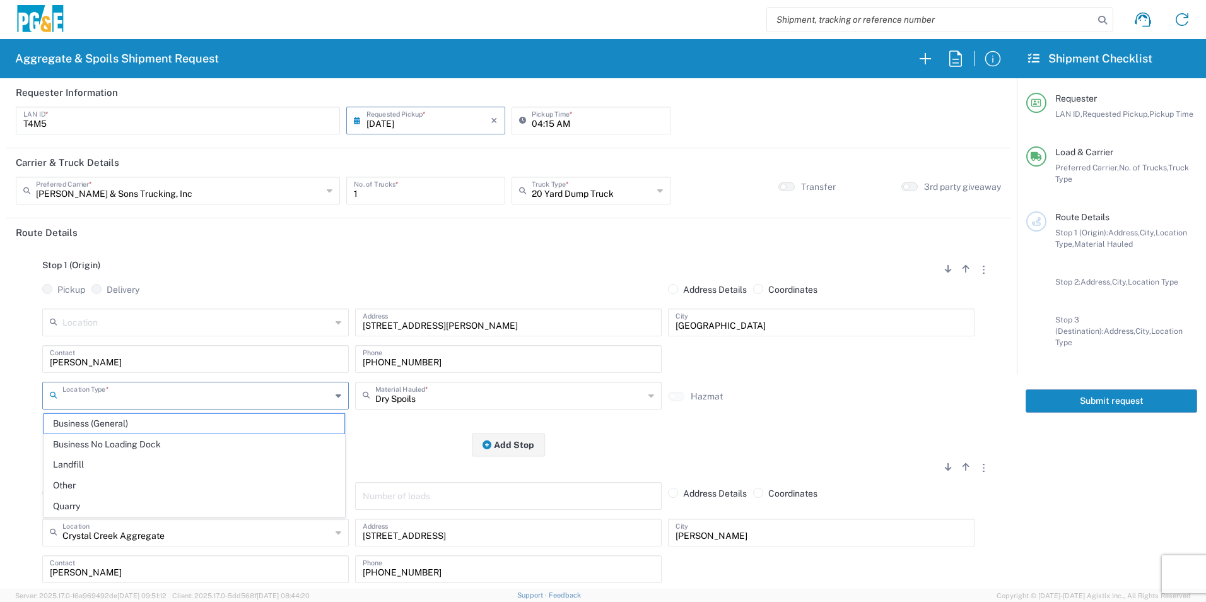
click at [153, 392] on input "text" at bounding box center [196, 394] width 269 height 22
click at [131, 418] on span "Business (General)" at bounding box center [194, 424] width 300 height 20
type input "Business (General)"
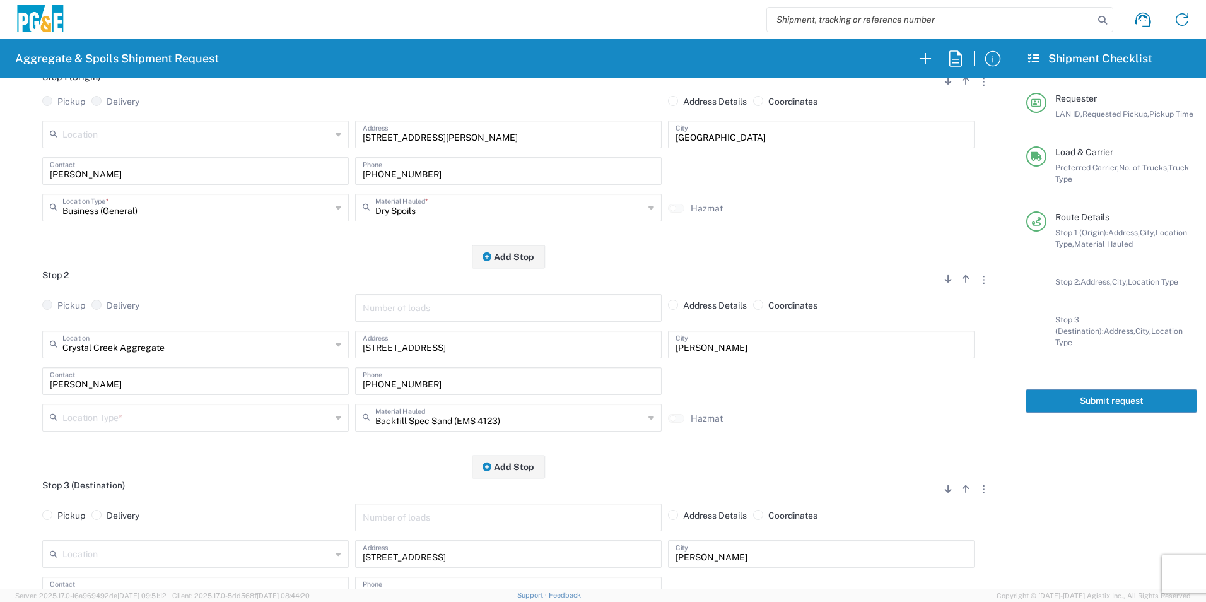
scroll to position [189, 0]
click at [149, 416] on input "text" at bounding box center [196, 415] width 269 height 22
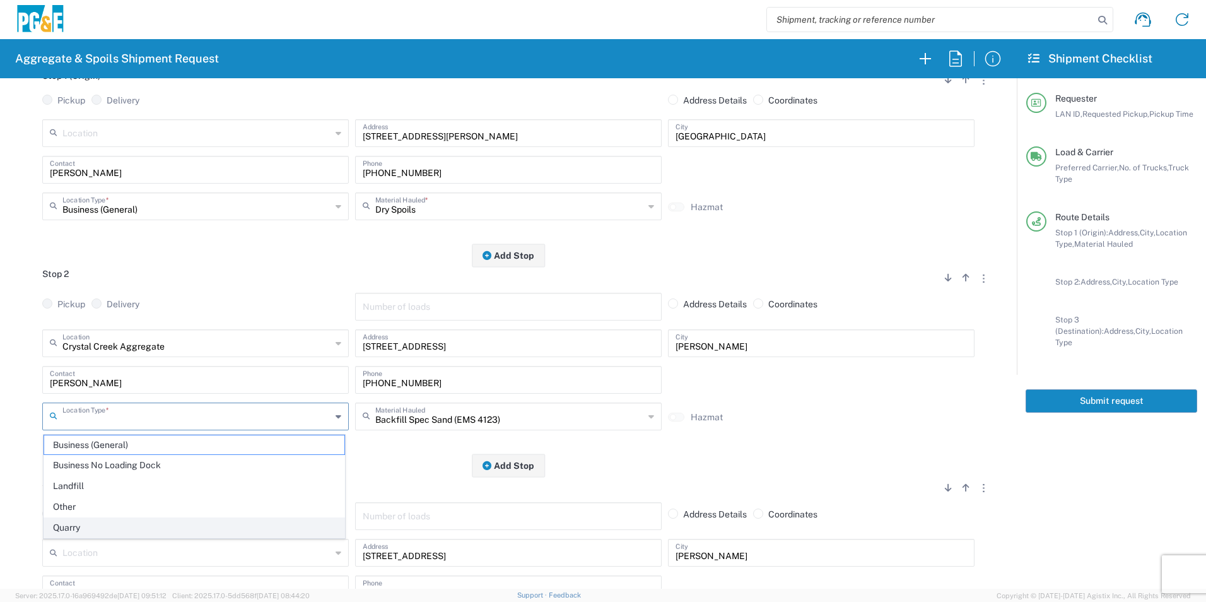
click at [84, 525] on span "Quarry" at bounding box center [194, 528] width 300 height 20
type input "Quarry"
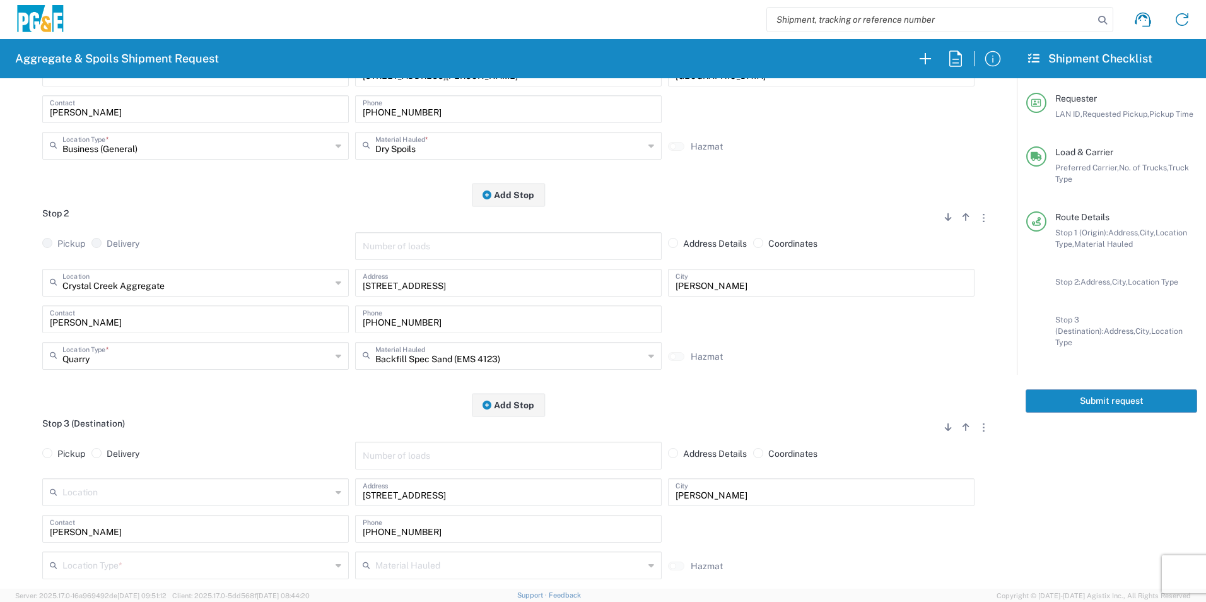
scroll to position [378, 0]
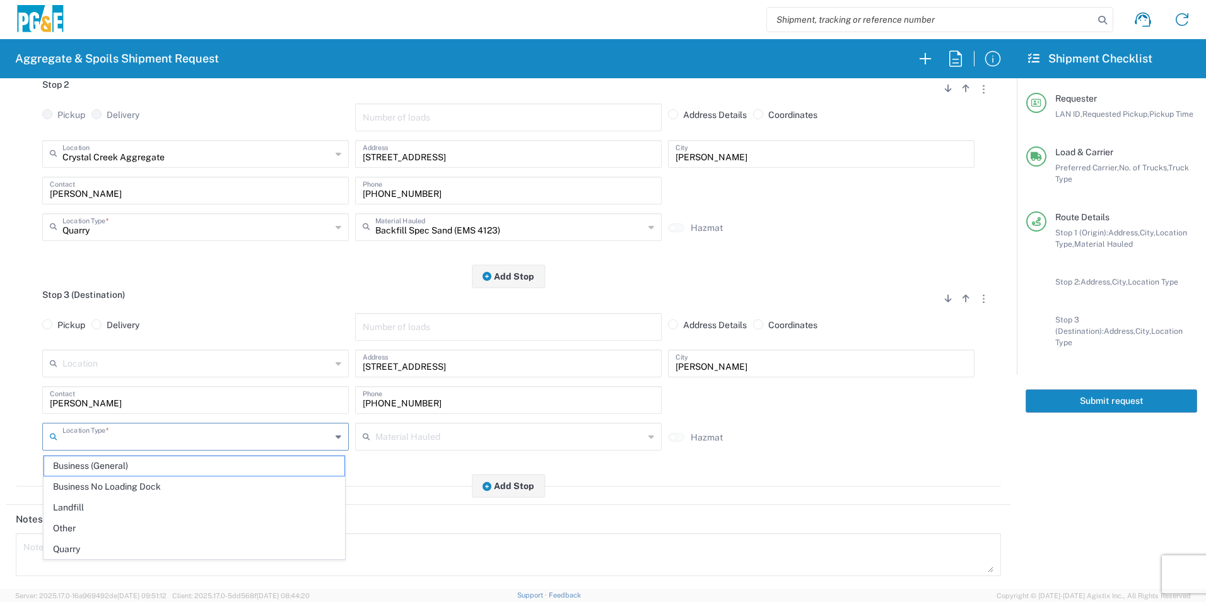
click at [141, 440] on input "text" at bounding box center [196, 435] width 269 height 22
click at [101, 527] on span "Other" at bounding box center [194, 528] width 300 height 20
type input "Other"
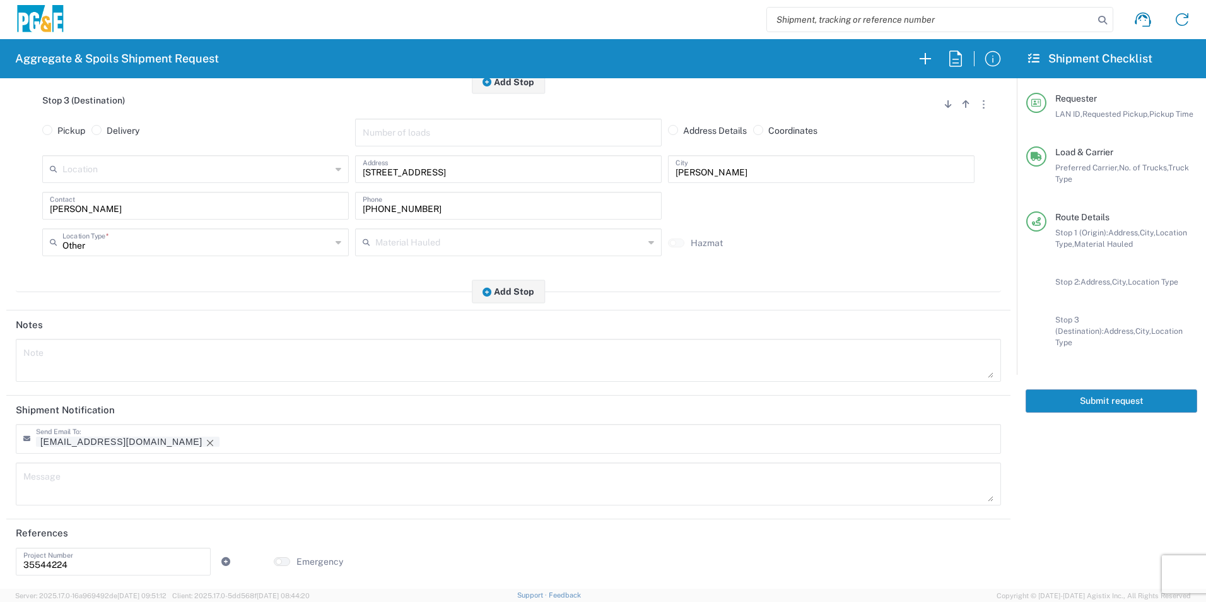
scroll to position [575, 0]
click at [205, 440] on icon "Remove tag" at bounding box center [210, 442] width 10 height 10
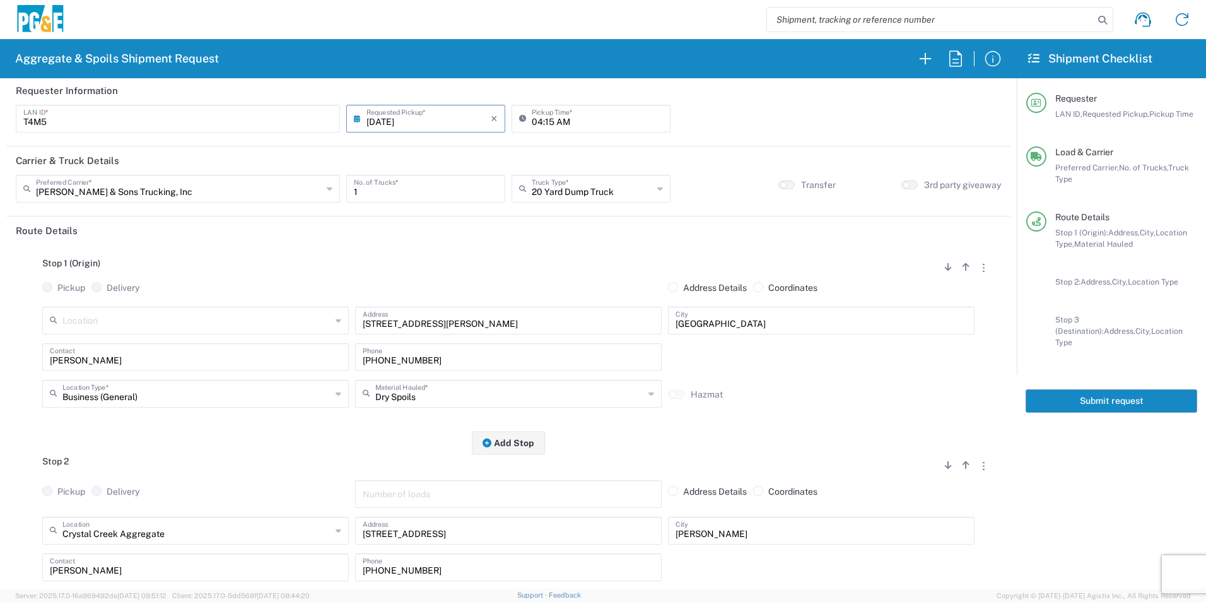
scroll to position [0, 0]
click at [1128, 389] on button "Submit request" at bounding box center [1112, 400] width 172 height 23
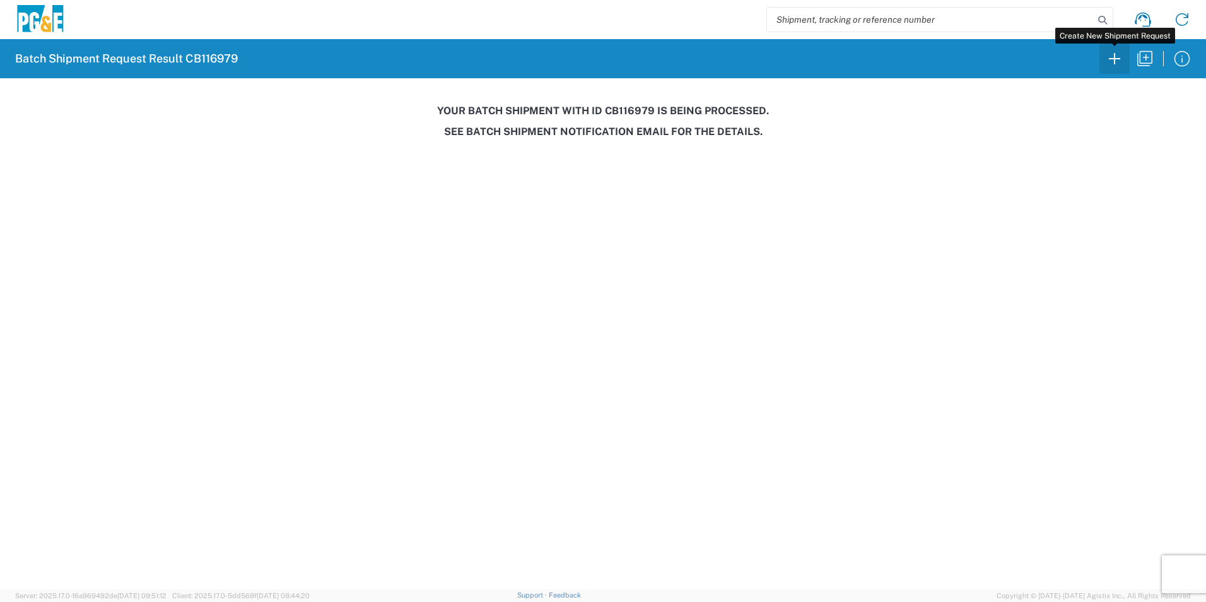
click at [1112, 56] on icon "button" at bounding box center [1114, 59] width 20 height 20
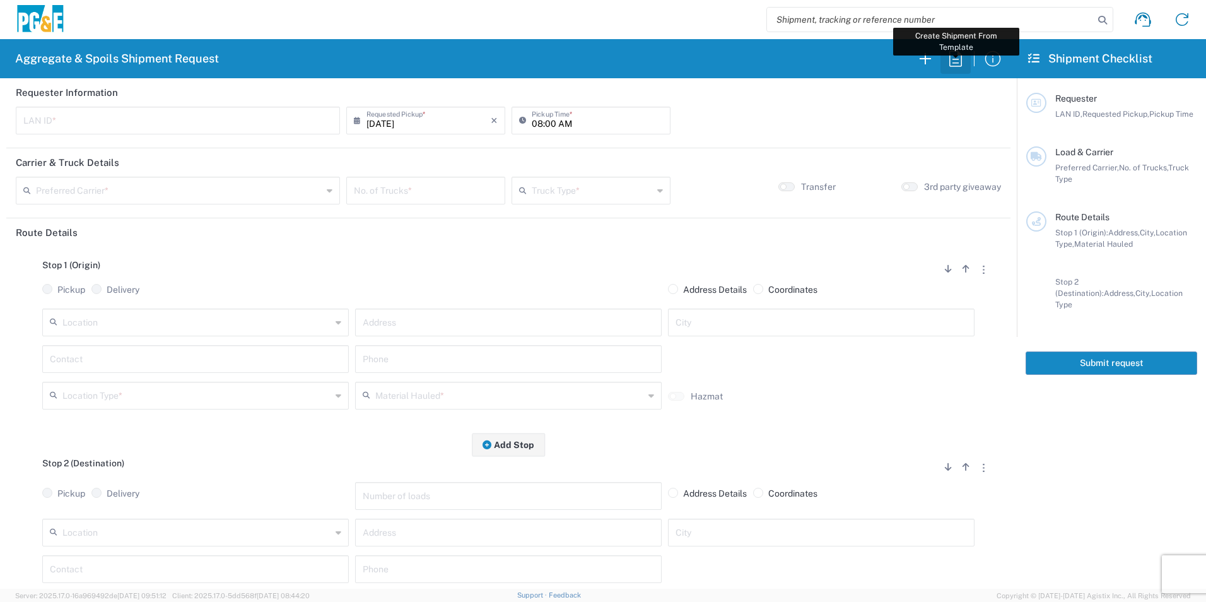
click at [958, 57] on icon "button" at bounding box center [955, 59] width 20 height 20
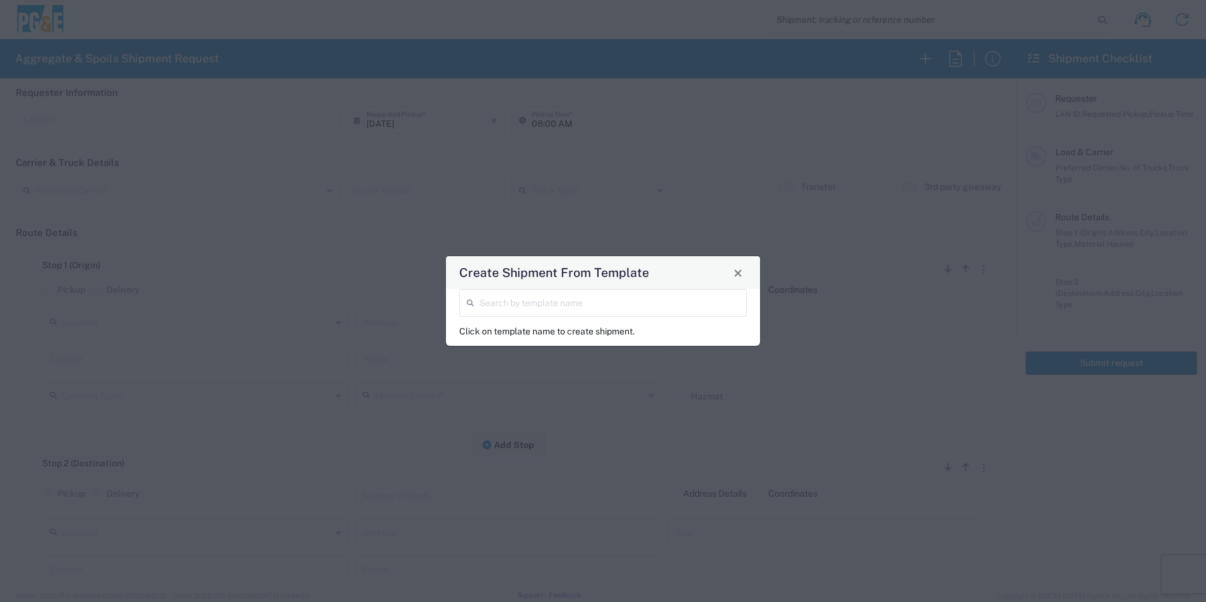
click at [536, 300] on input "search" at bounding box center [609, 302] width 260 height 22
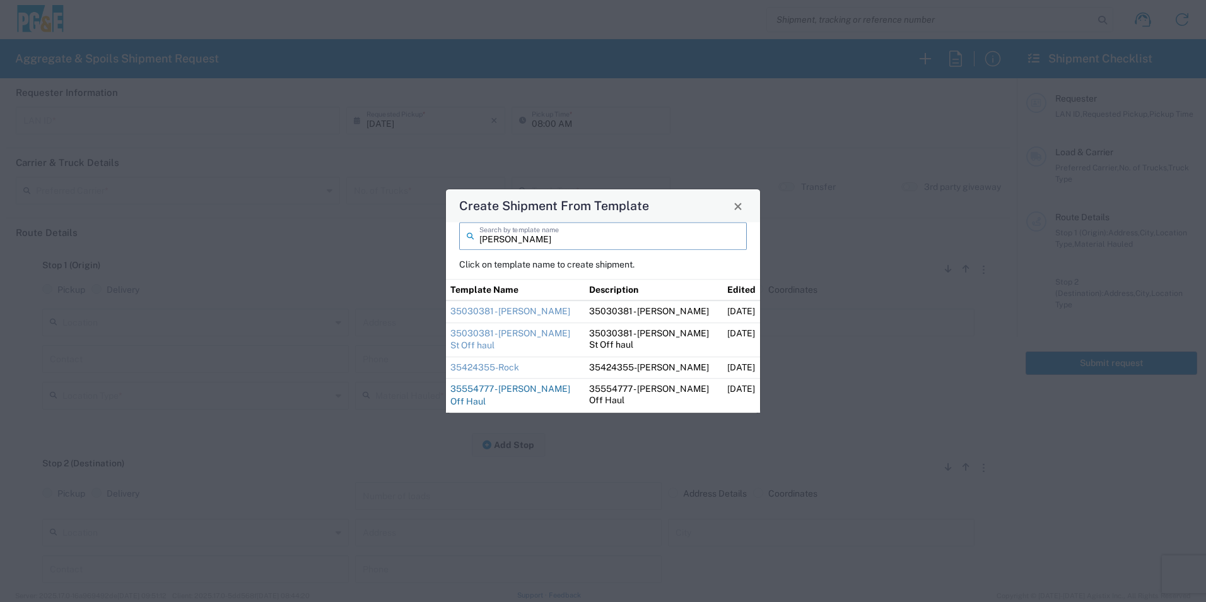
type input "dan"
click at [479, 389] on link "35554777 - Dan Placerville Off Haul" at bounding box center [510, 395] width 120 height 23
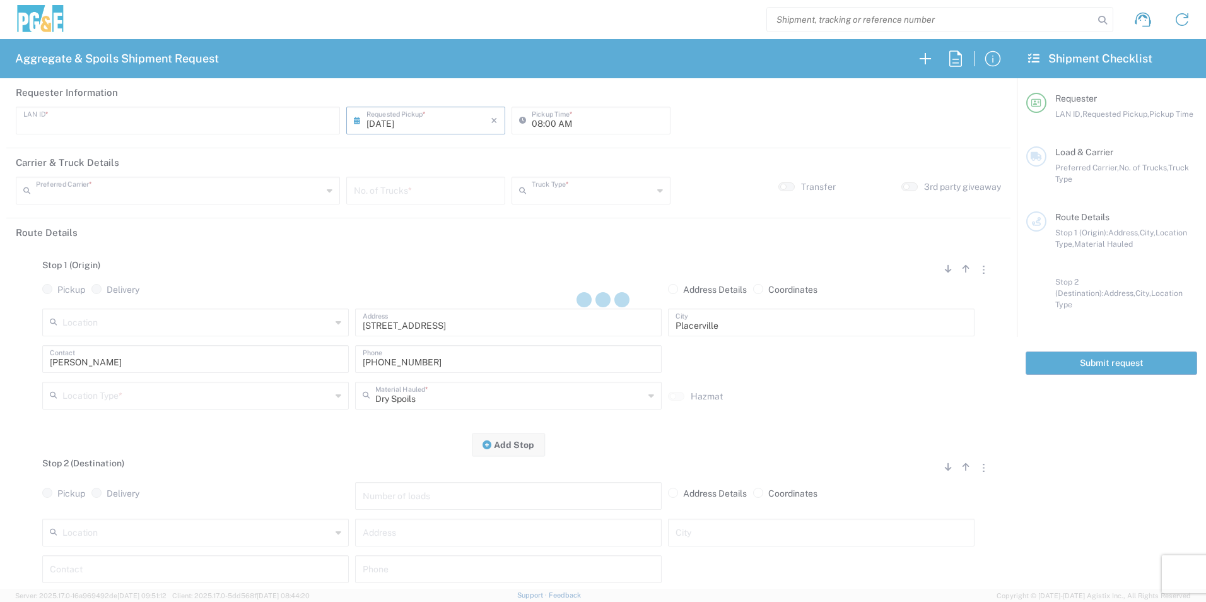
type input "D1AS"
type input "07:00 AM"
type input "Bowman & Sons Trucking, Inc"
type input "Super Dump"
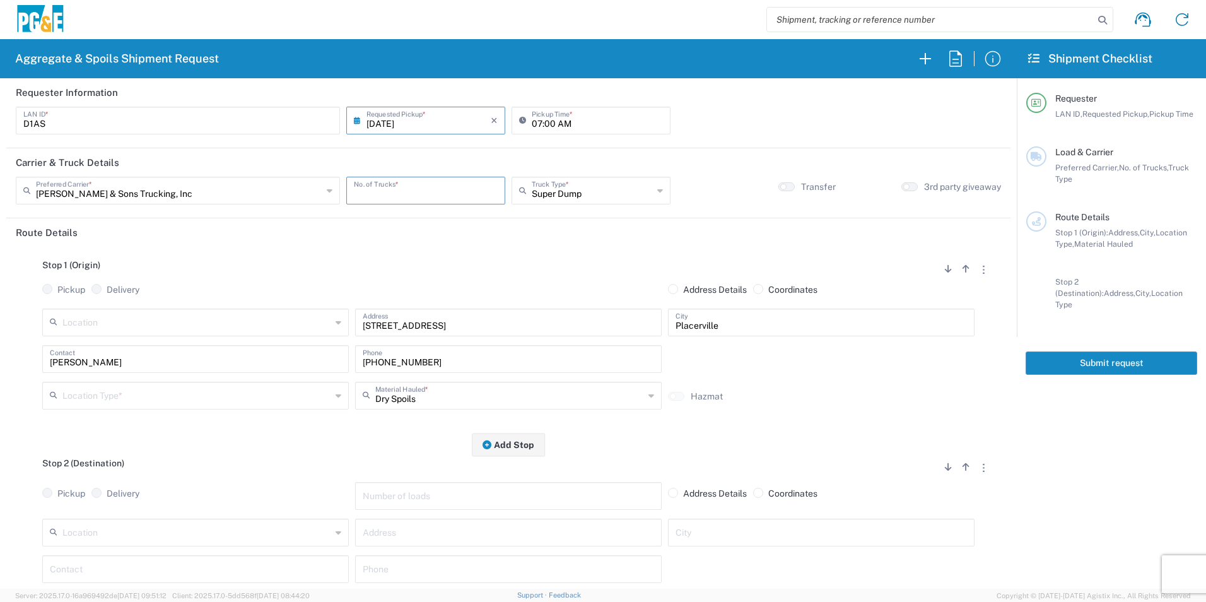
click at [467, 193] on input "number" at bounding box center [426, 189] width 144 height 22
type input "3"
click at [151, 399] on input "text" at bounding box center [196, 394] width 269 height 22
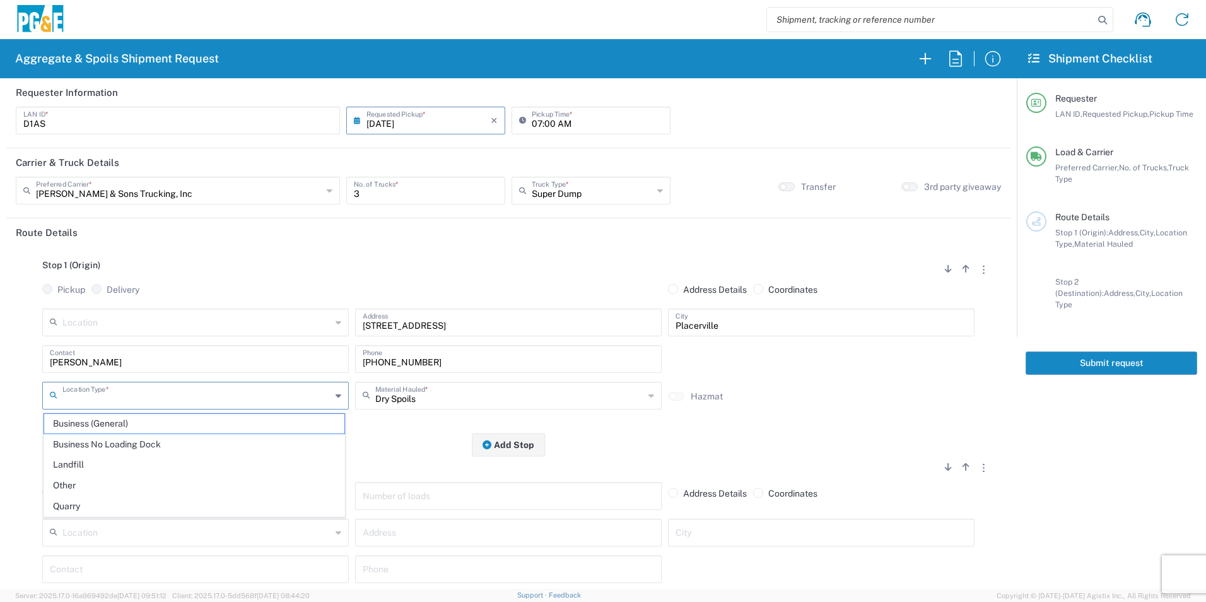
click at [92, 483] on span "Other" at bounding box center [194, 486] width 300 height 20
type input "Other"
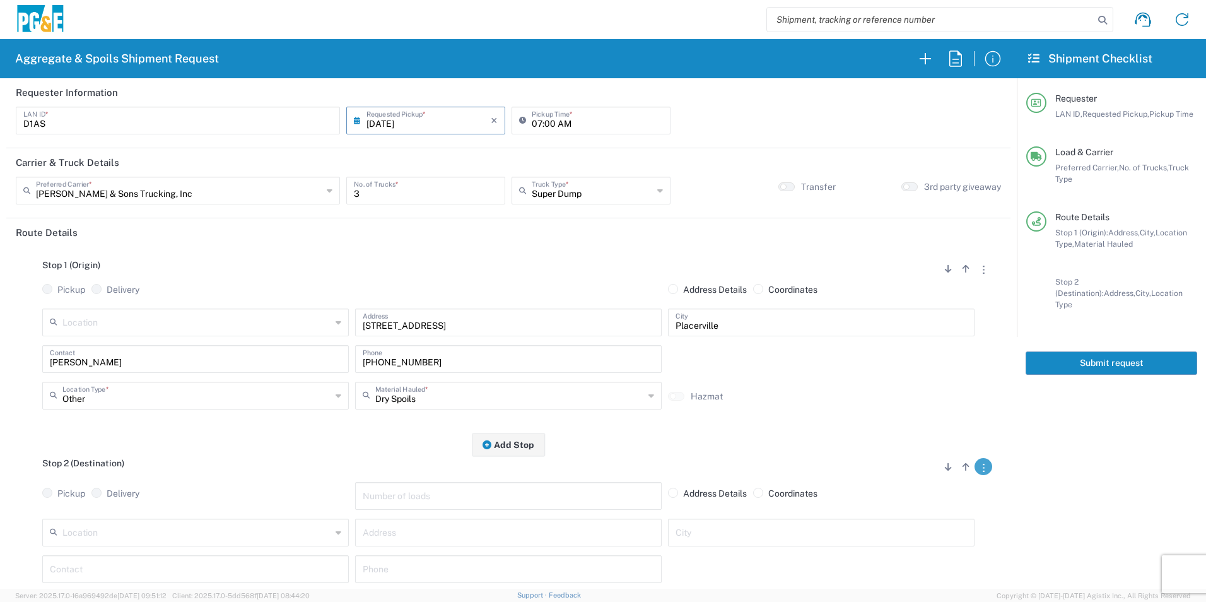
click at [978, 468] on button "button" at bounding box center [983, 466] width 18 height 17
click at [927, 544] on link "Remove Stop" at bounding box center [923, 545] width 67 height 10
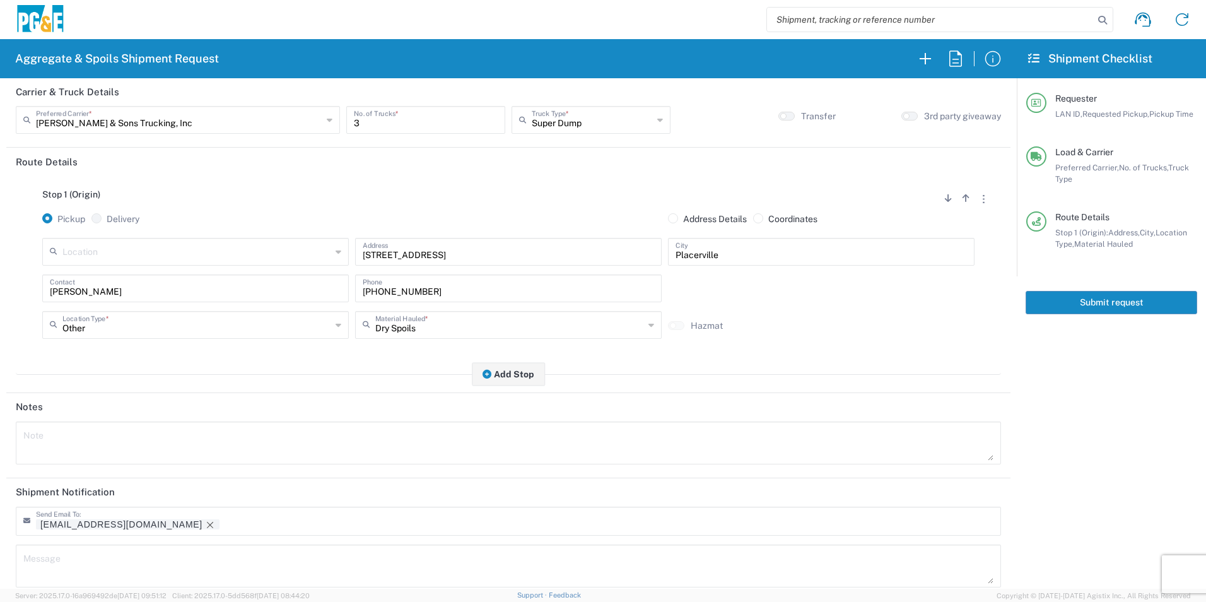
scroll to position [154, 0]
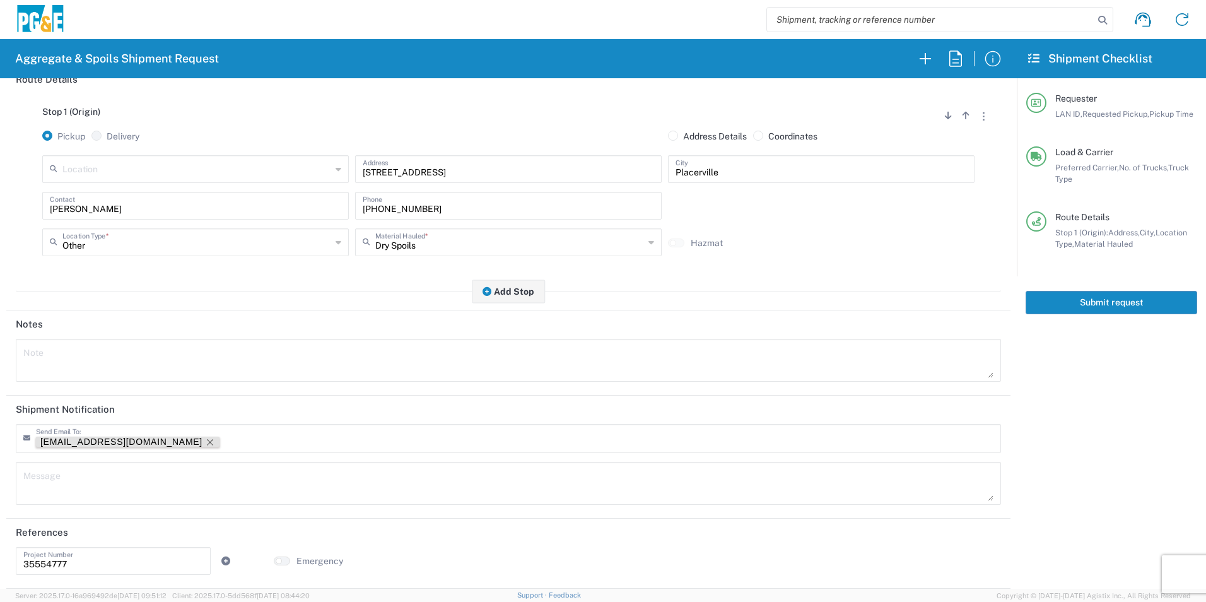
click at [205, 440] on icon "Remove tag" at bounding box center [210, 442] width 10 height 10
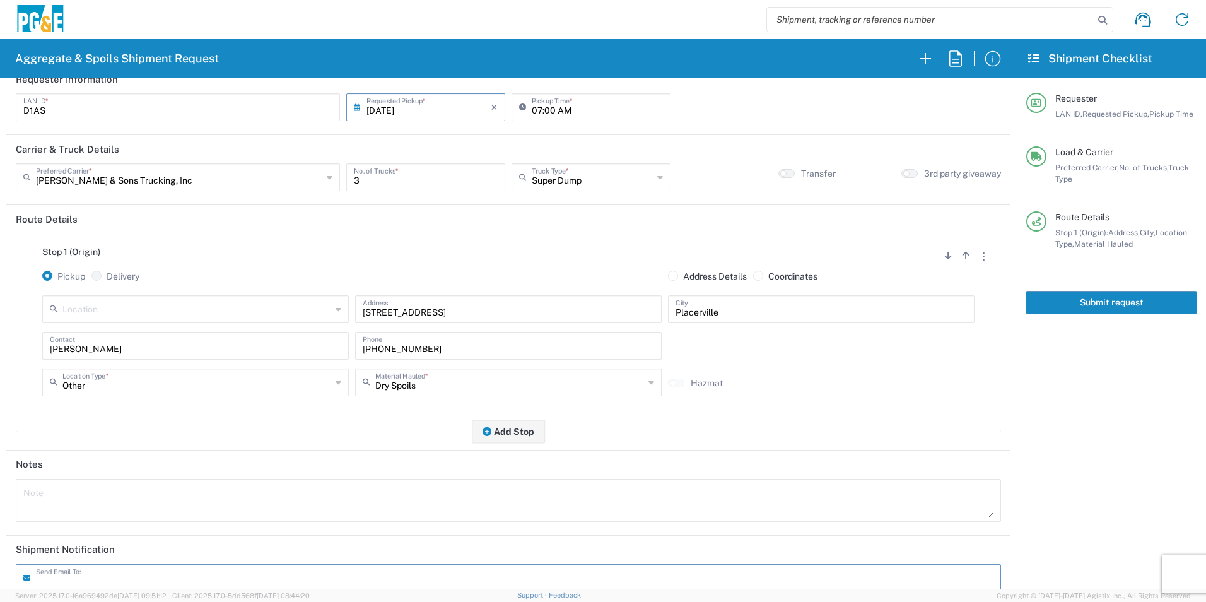
scroll to position [0, 0]
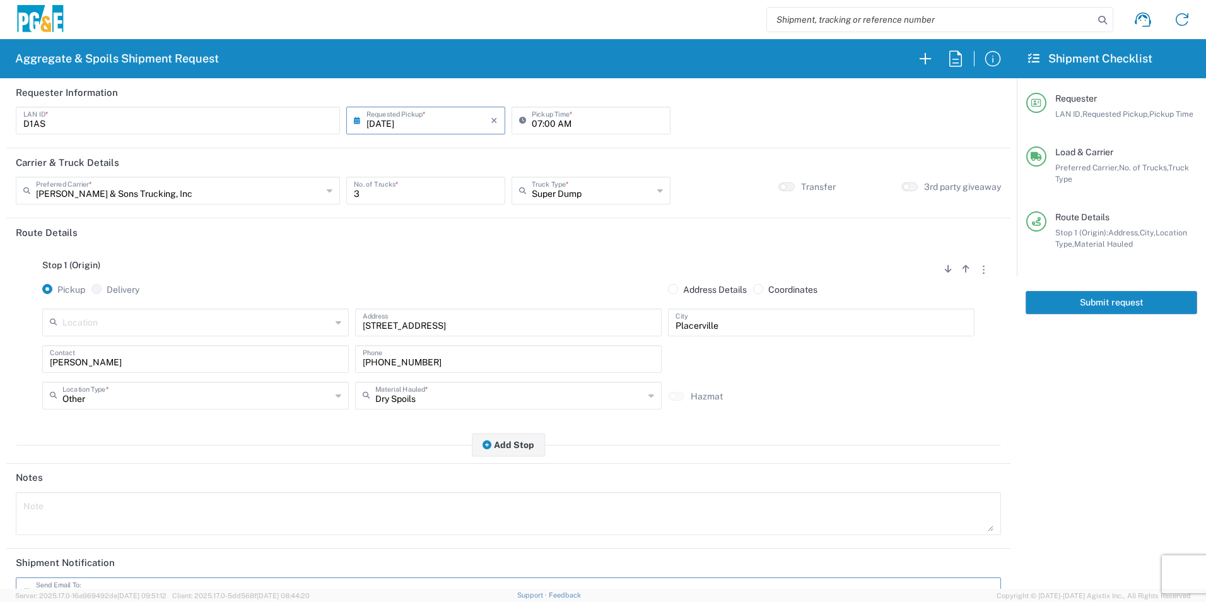
click at [1083, 300] on button "Submit request" at bounding box center [1112, 302] width 172 height 23
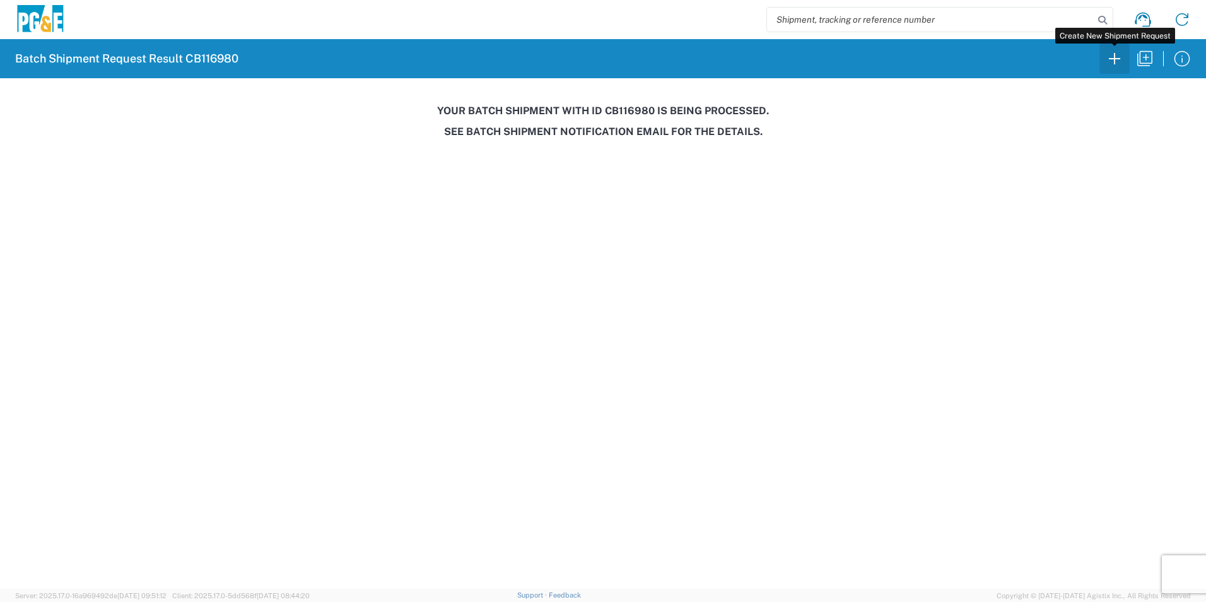
click at [1112, 56] on icon "button" at bounding box center [1114, 59] width 20 height 20
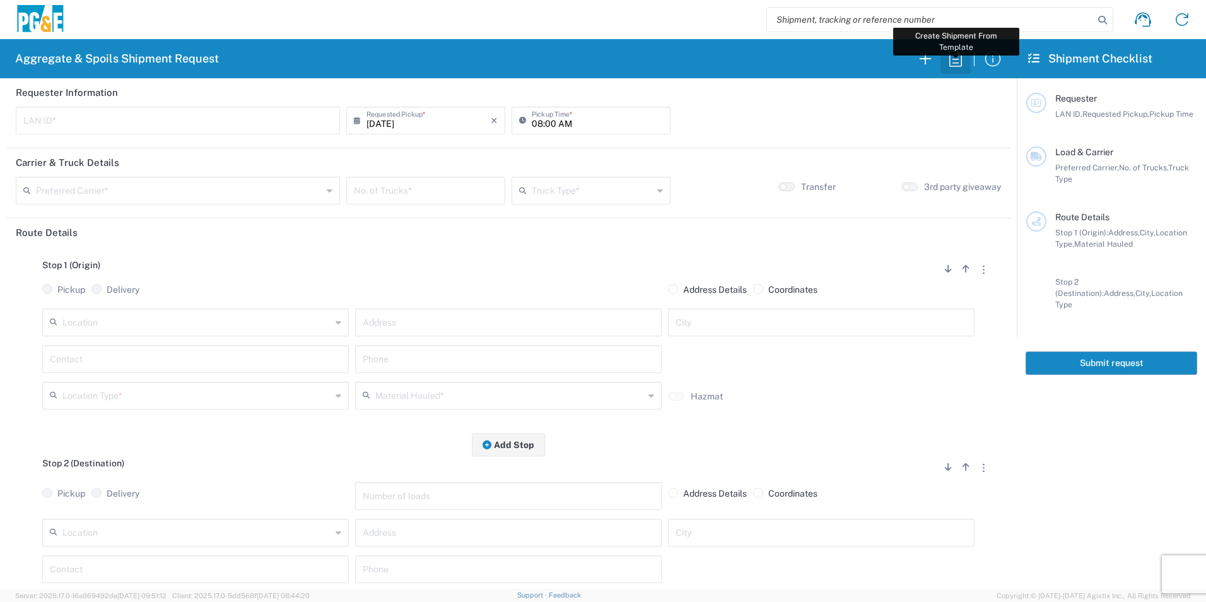
click at [956, 59] on icon "button" at bounding box center [955, 58] width 13 height 16
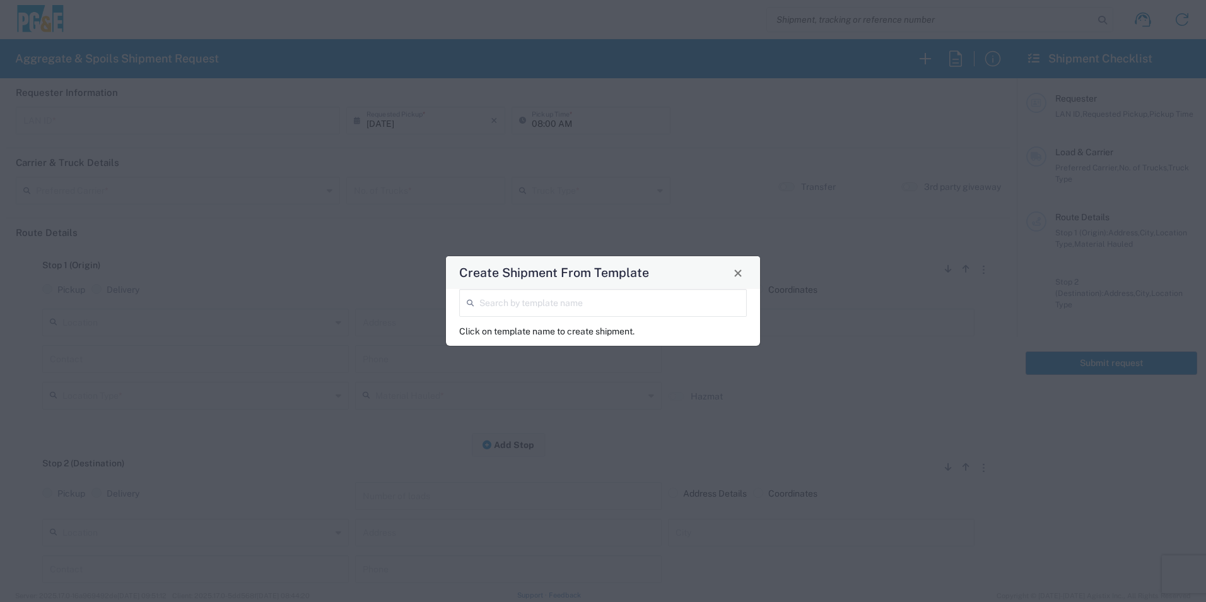
click at [620, 310] on input "search" at bounding box center [609, 302] width 260 height 22
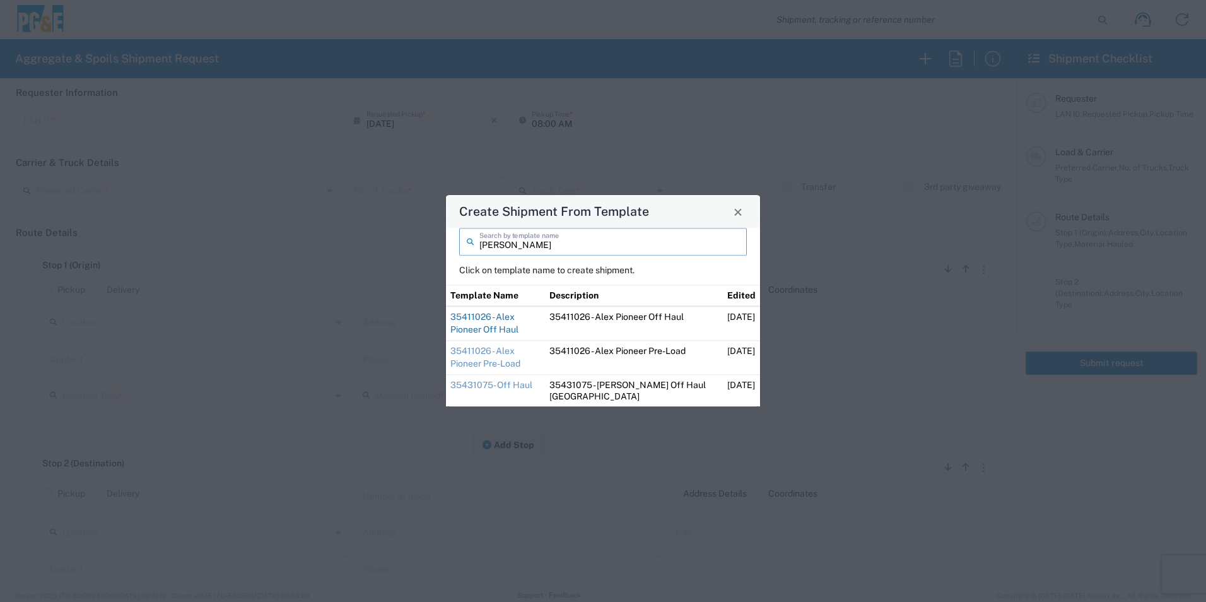
type input "alex"
click at [518, 318] on link "35411026 - Alex Pioneer Off Haul" at bounding box center [484, 323] width 68 height 23
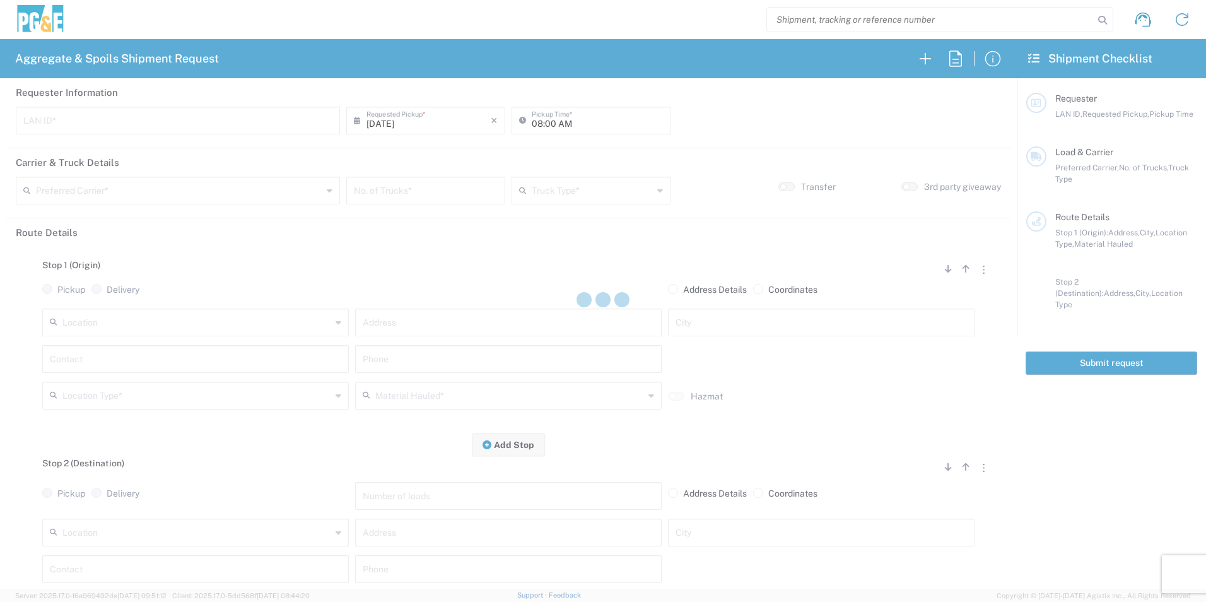
type input "A2AT"
type input "07:30 AM"
type input "Bowman & Sons Trucking, Inc"
type input "Super Dump"
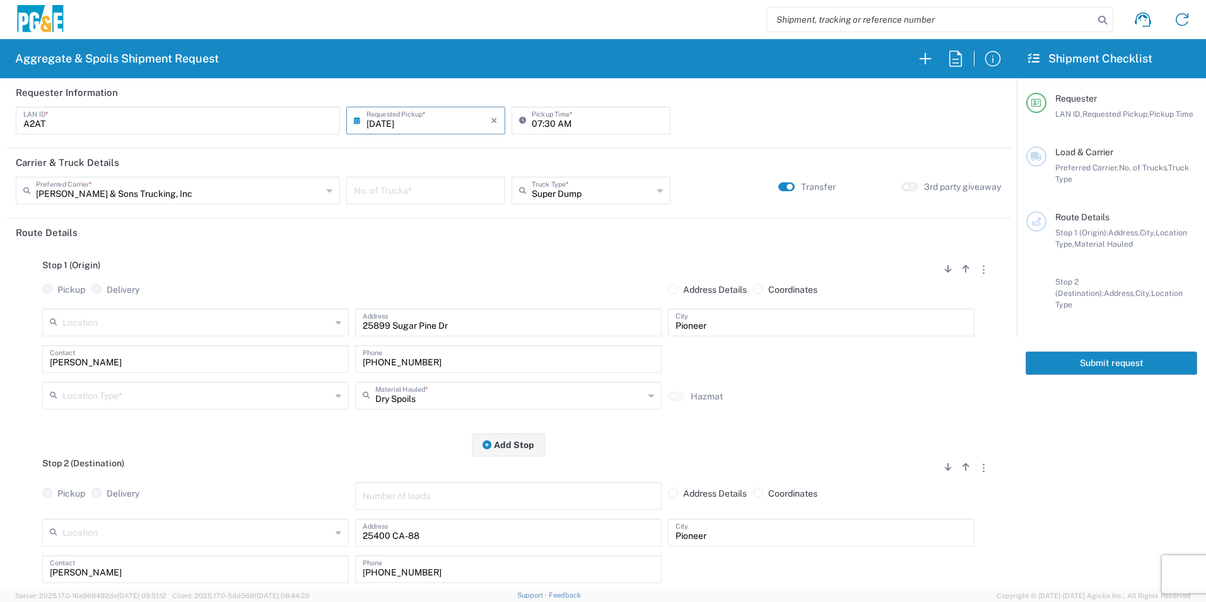
click at [457, 192] on input "number" at bounding box center [426, 189] width 144 height 22
type input "1"
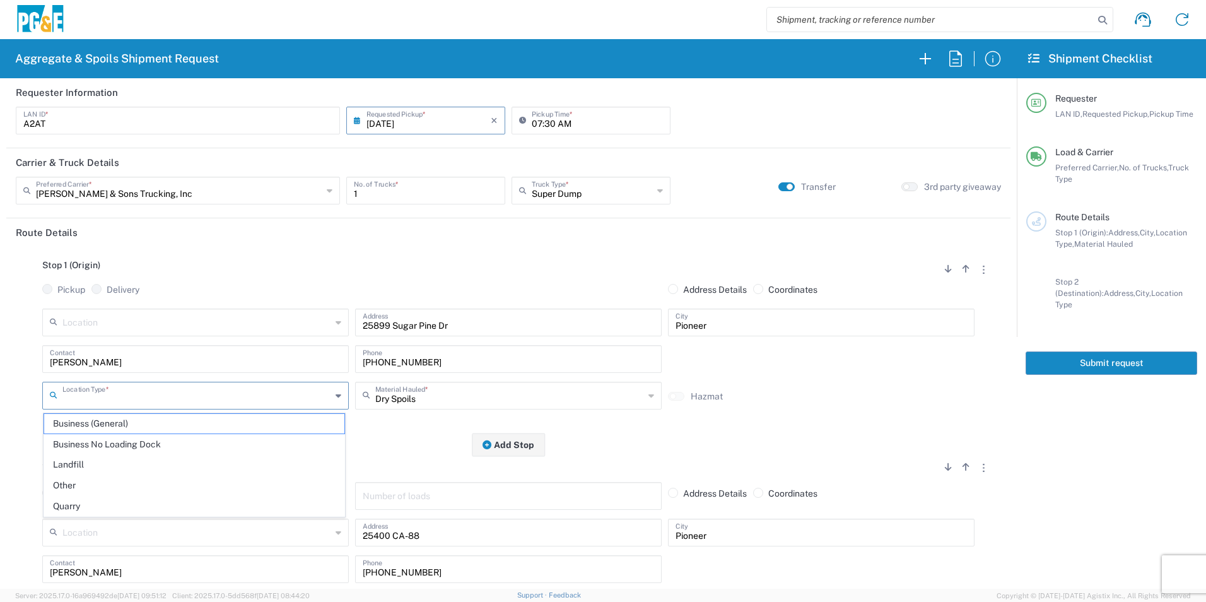
click at [192, 393] on input "text" at bounding box center [196, 394] width 269 height 22
click at [131, 482] on span "Other" at bounding box center [194, 486] width 300 height 20
type input "Other"
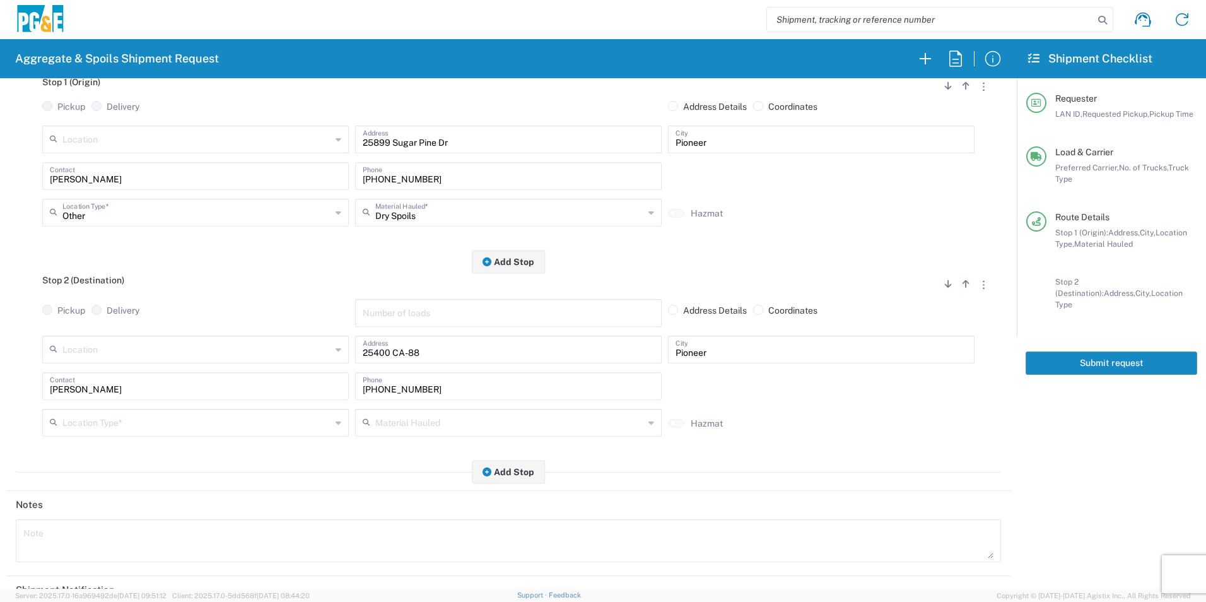
scroll to position [189, 0]
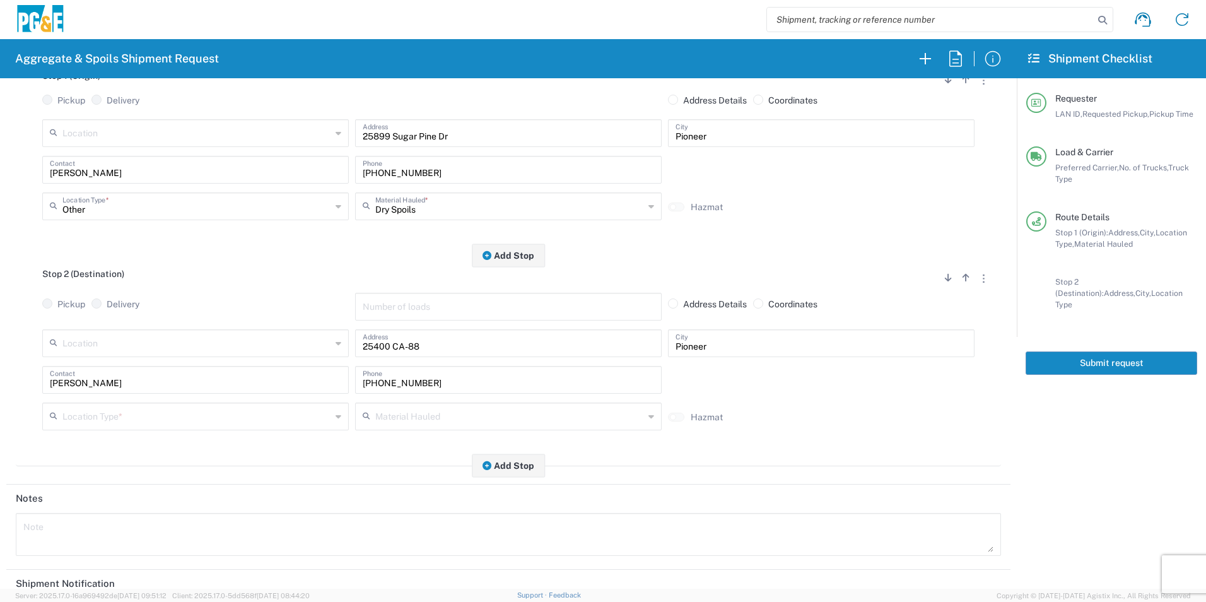
click at [105, 415] on input "text" at bounding box center [196, 415] width 269 height 22
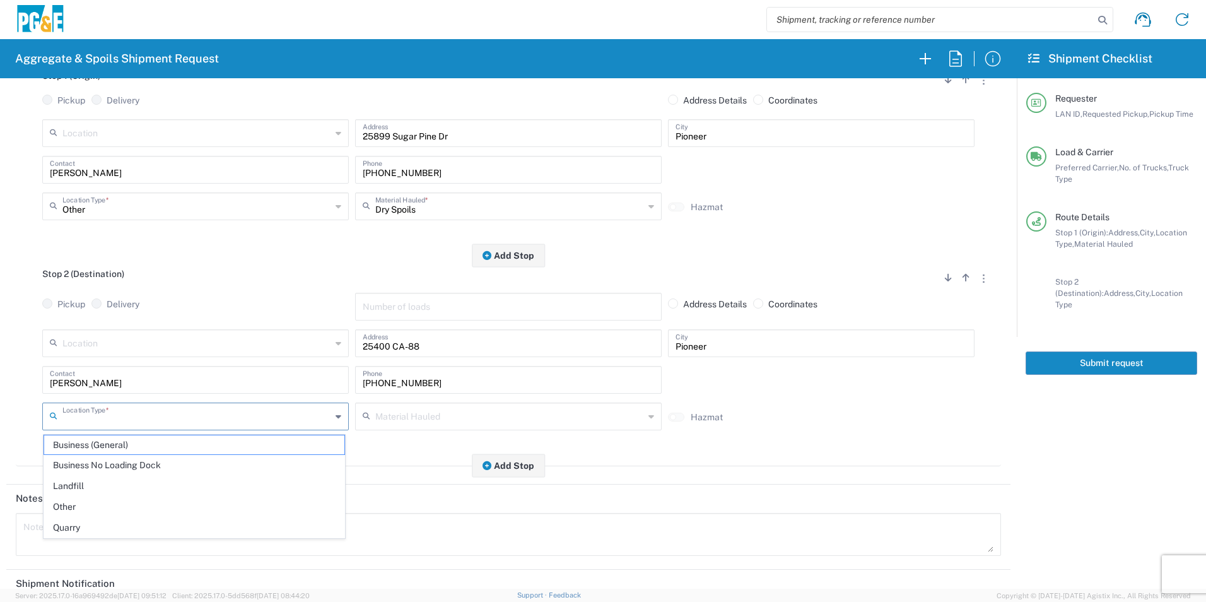
click at [80, 505] on span "Other" at bounding box center [194, 507] width 300 height 20
type input "Other"
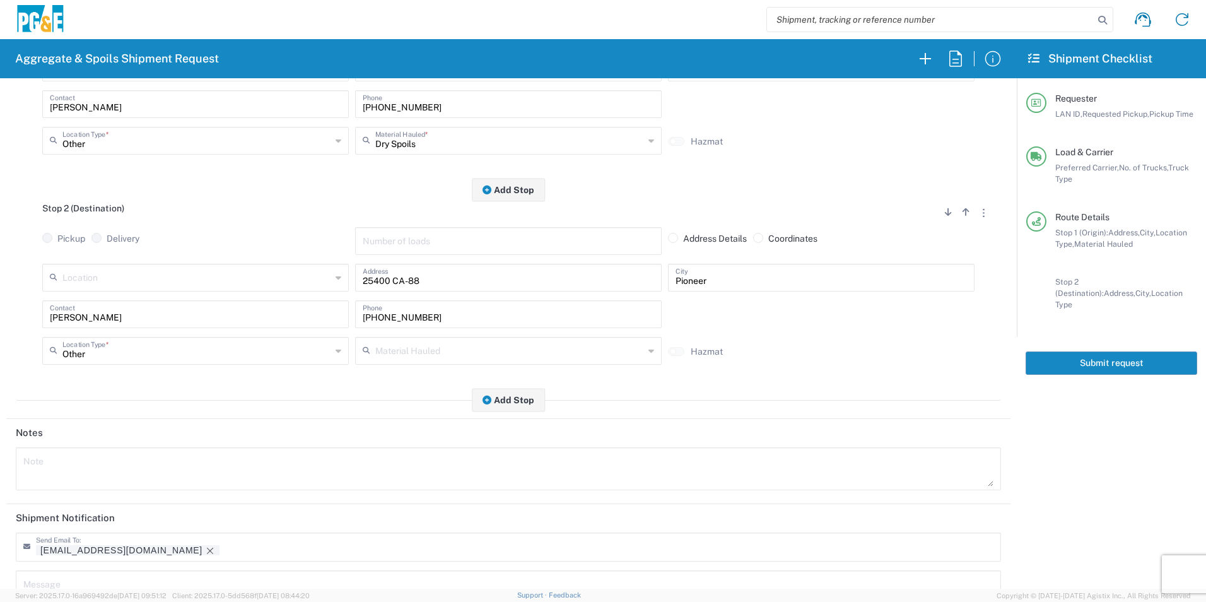
scroll to position [365, 0]
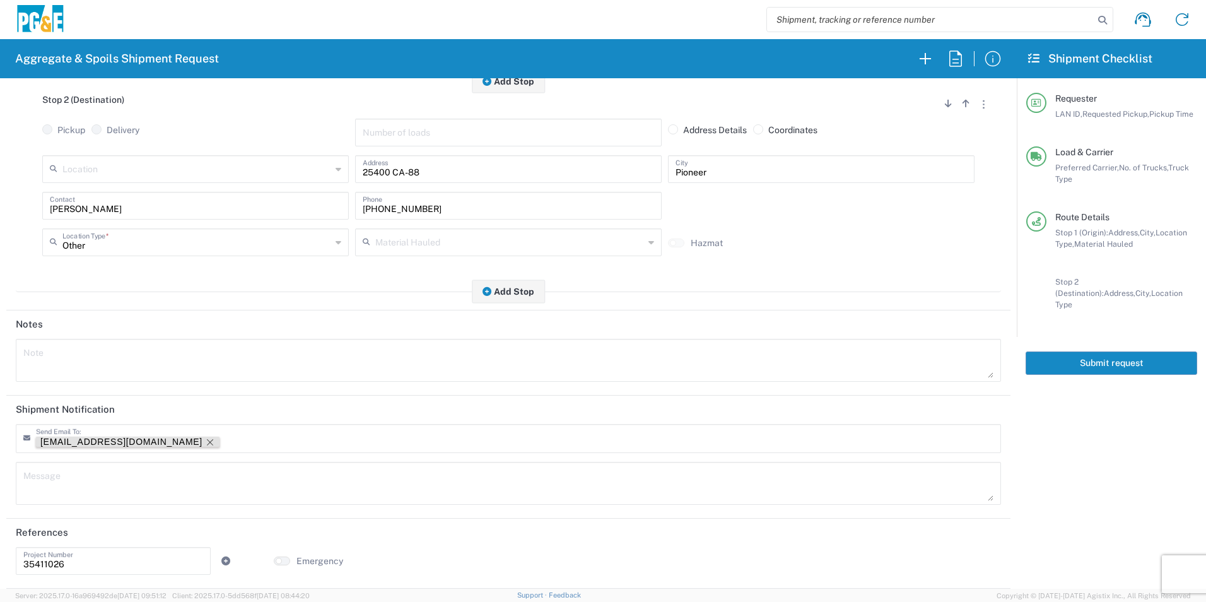
click at [207, 440] on icon "Remove tag" at bounding box center [210, 442] width 6 height 6
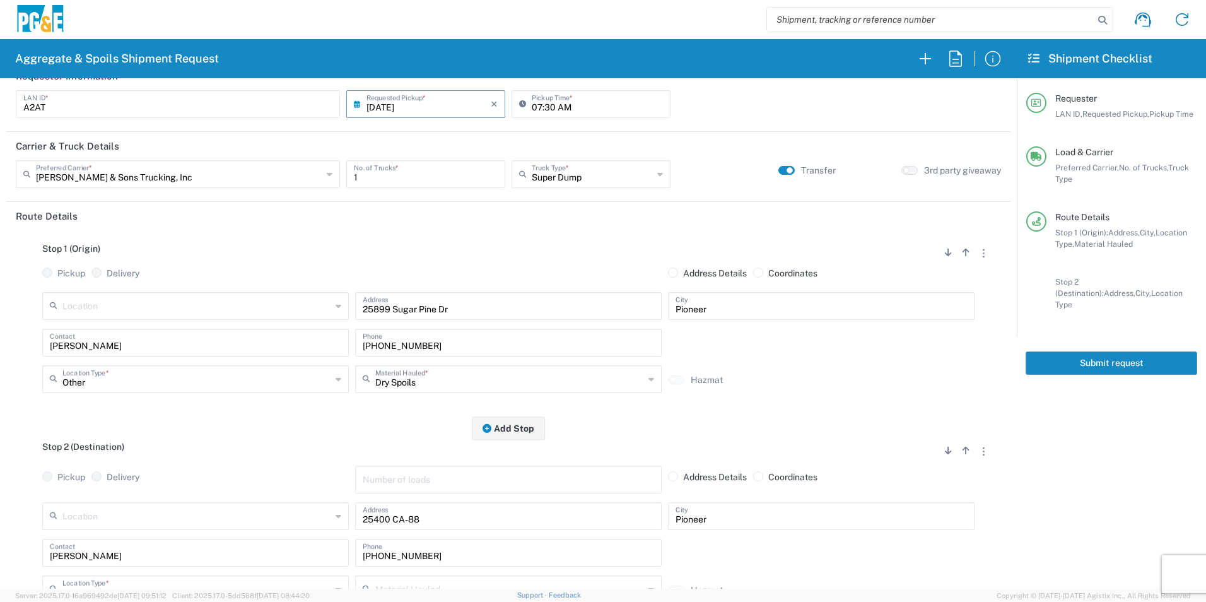
scroll to position [0, 0]
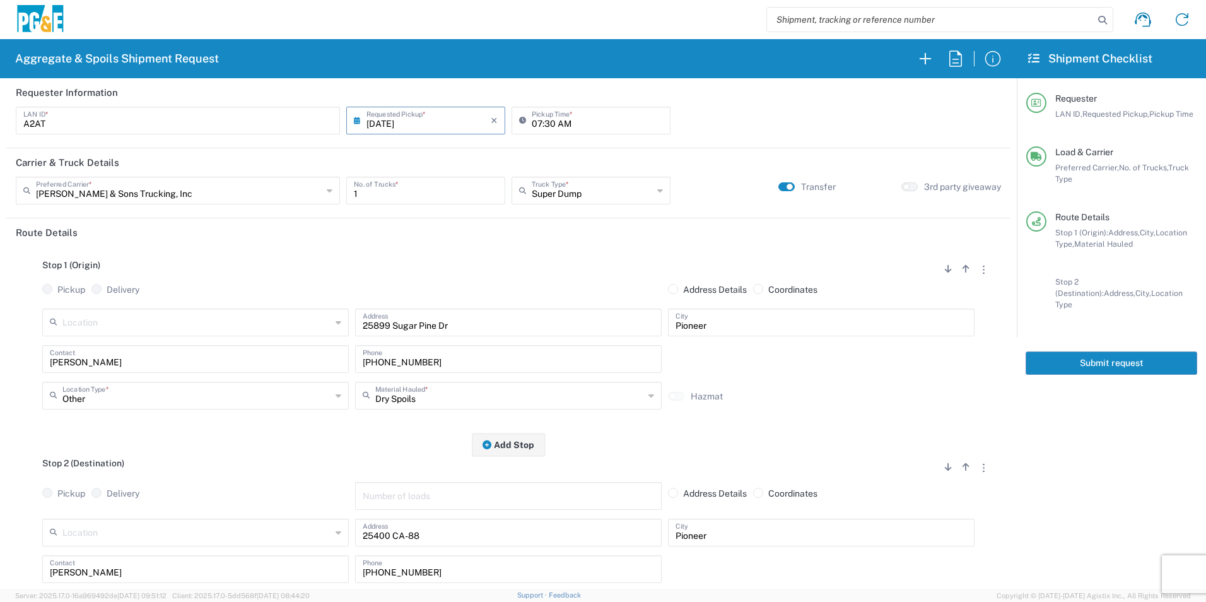
click at [1131, 354] on button "Submit request" at bounding box center [1112, 362] width 172 height 23
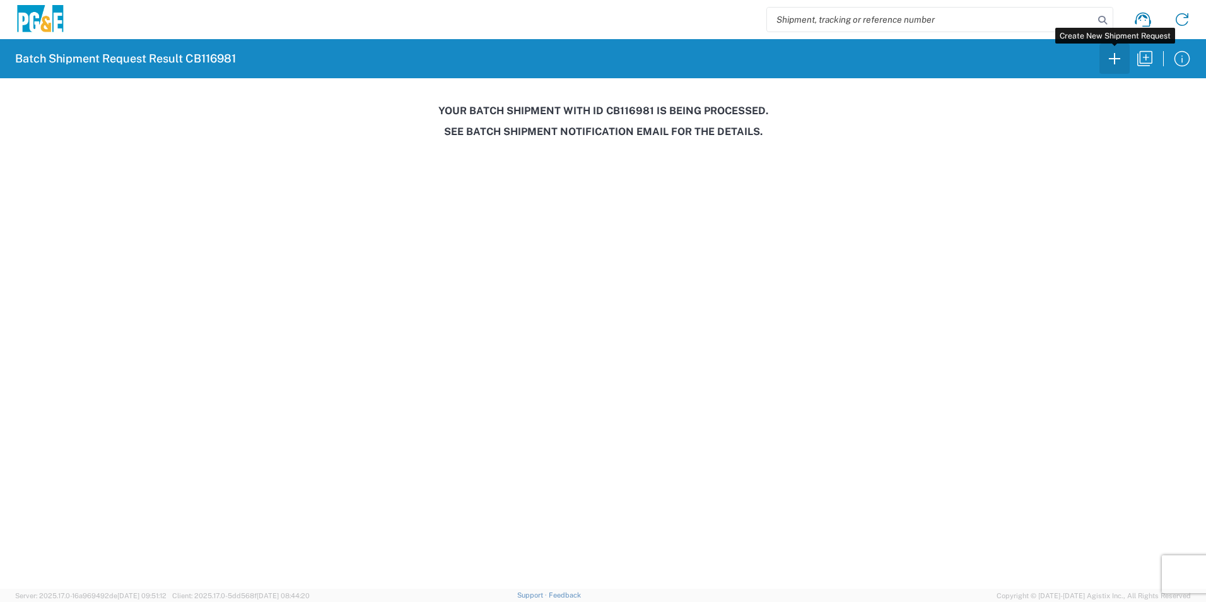
click at [1112, 60] on icon "button" at bounding box center [1114, 59] width 20 height 20
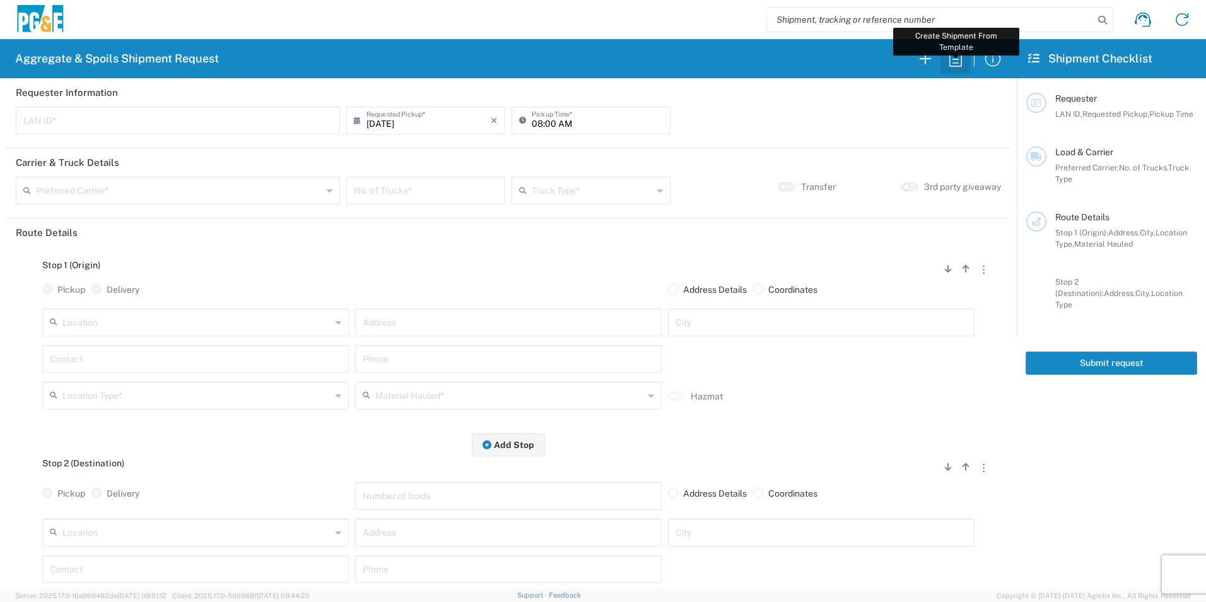
click at [956, 57] on icon "button" at bounding box center [955, 59] width 20 height 20
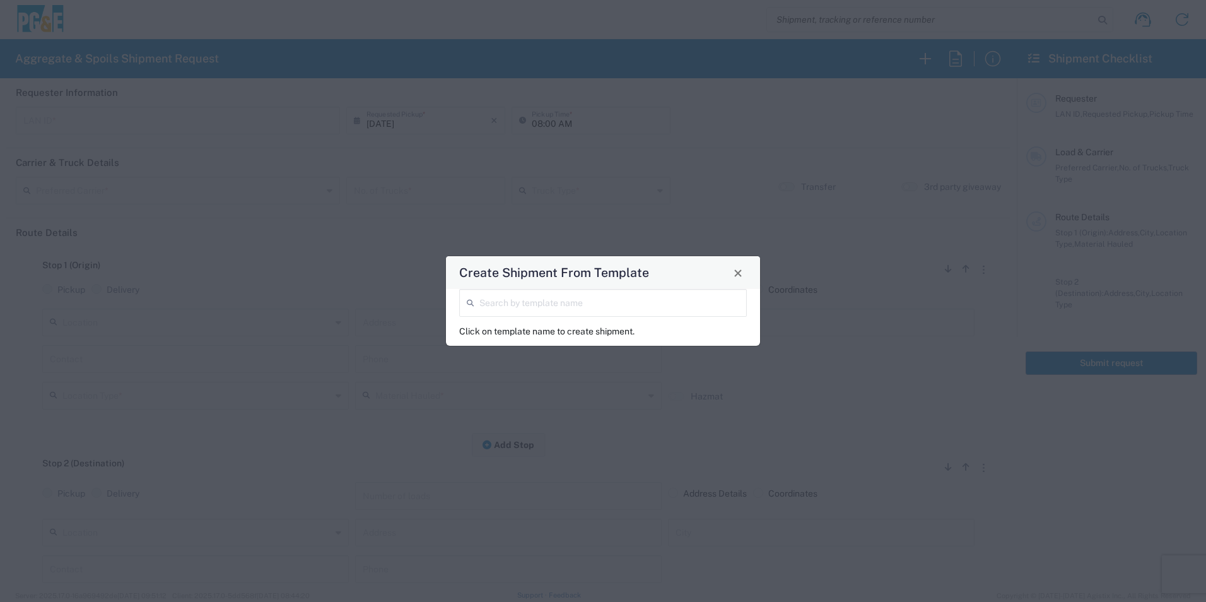
click at [501, 296] on input "search" at bounding box center [609, 302] width 260 height 22
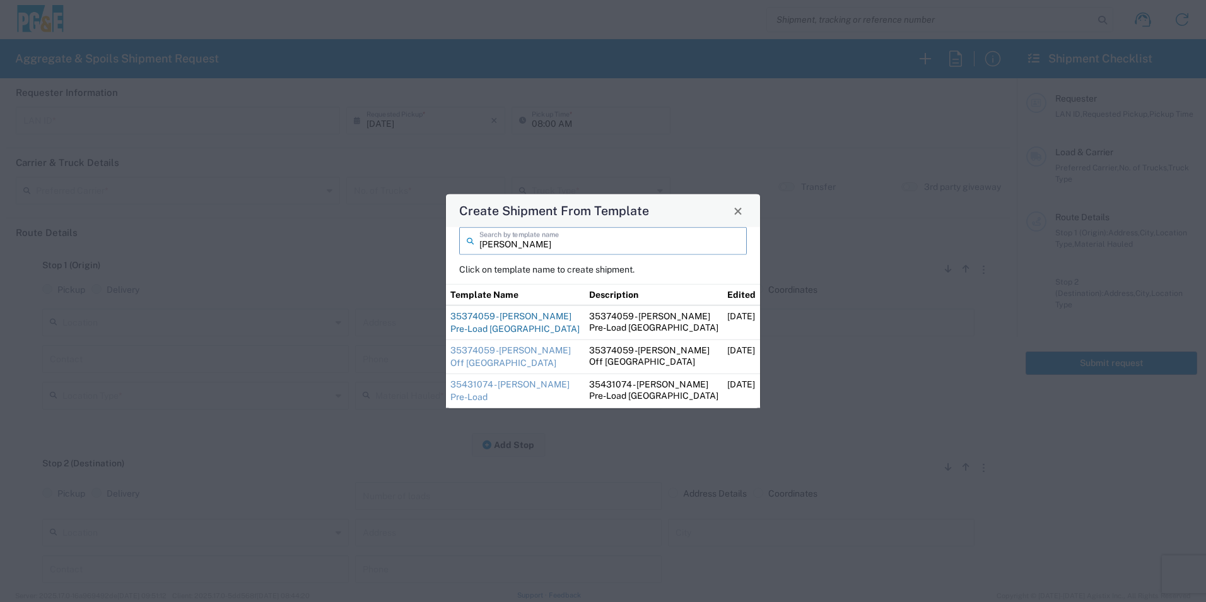
type input "ernie"
click at [541, 315] on link "35374059 - Ernie Pre-Load Pine Grove" at bounding box center [514, 322] width 129 height 23
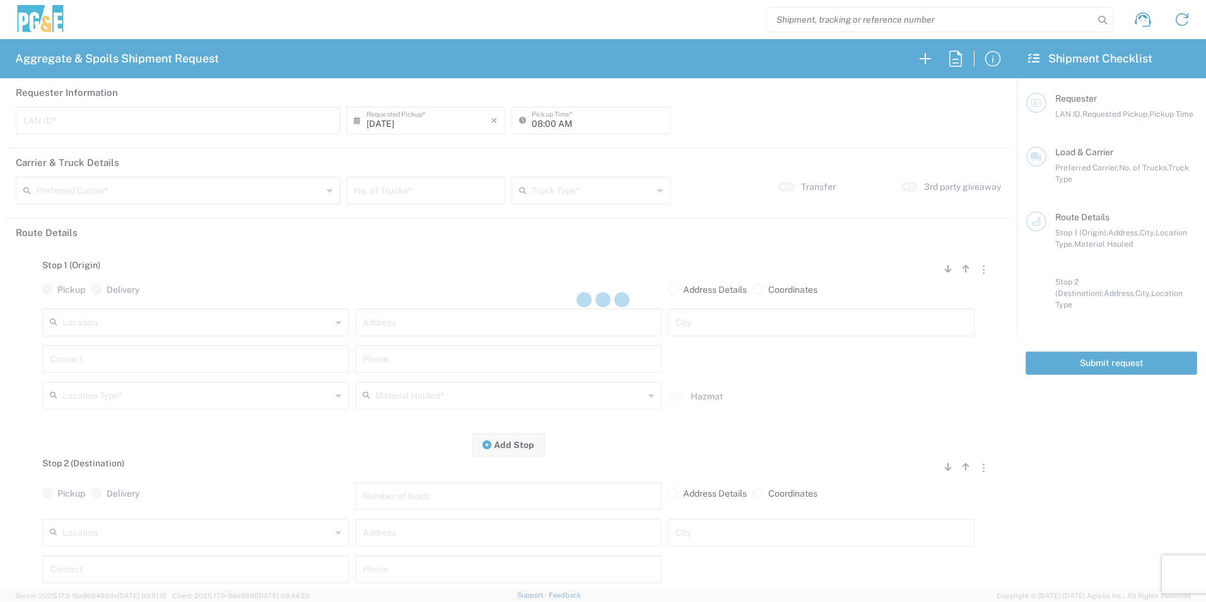
type input "ESM0"
type input "06:00 AM"
type input "Bowman & Sons Trucking, Inc"
type input "Super Dump"
type textarea "Please pre-load with 1 Load of Sand and deliver to the laydown yard. Then repor…"
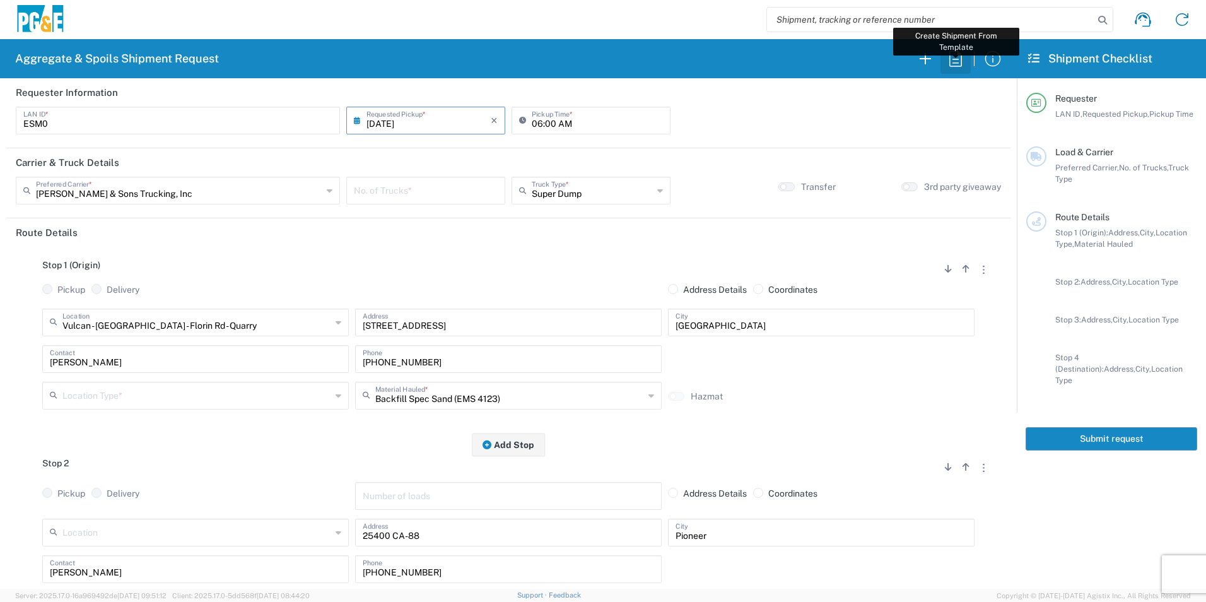
click at [955, 55] on icon "button" at bounding box center [955, 59] width 20 height 20
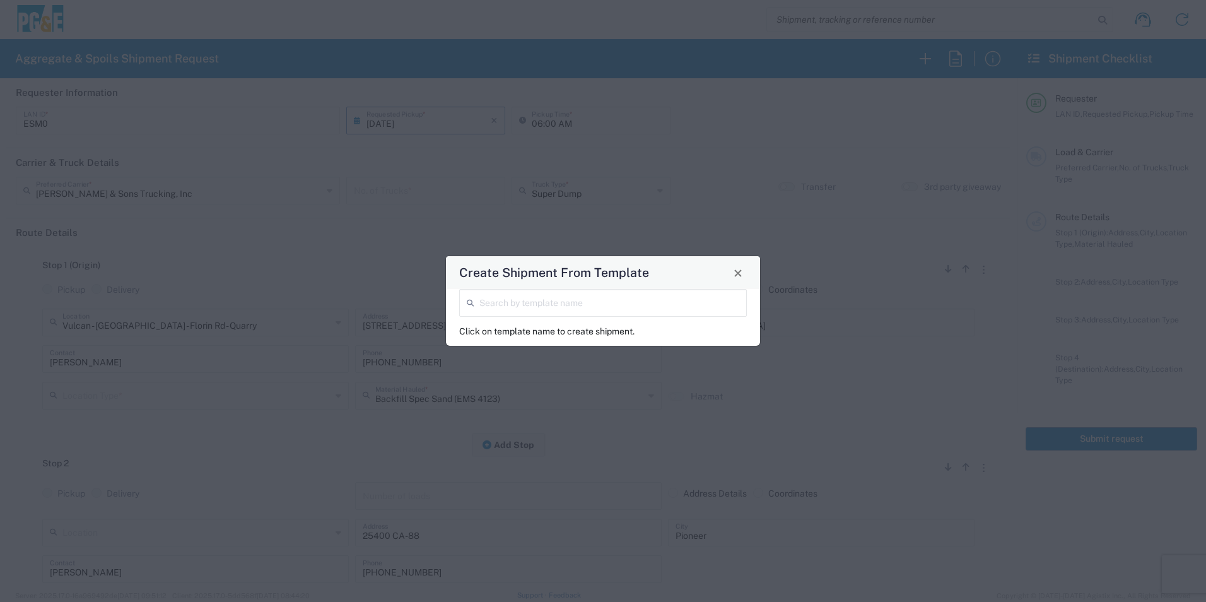
click at [622, 293] on input "search" at bounding box center [609, 302] width 260 height 22
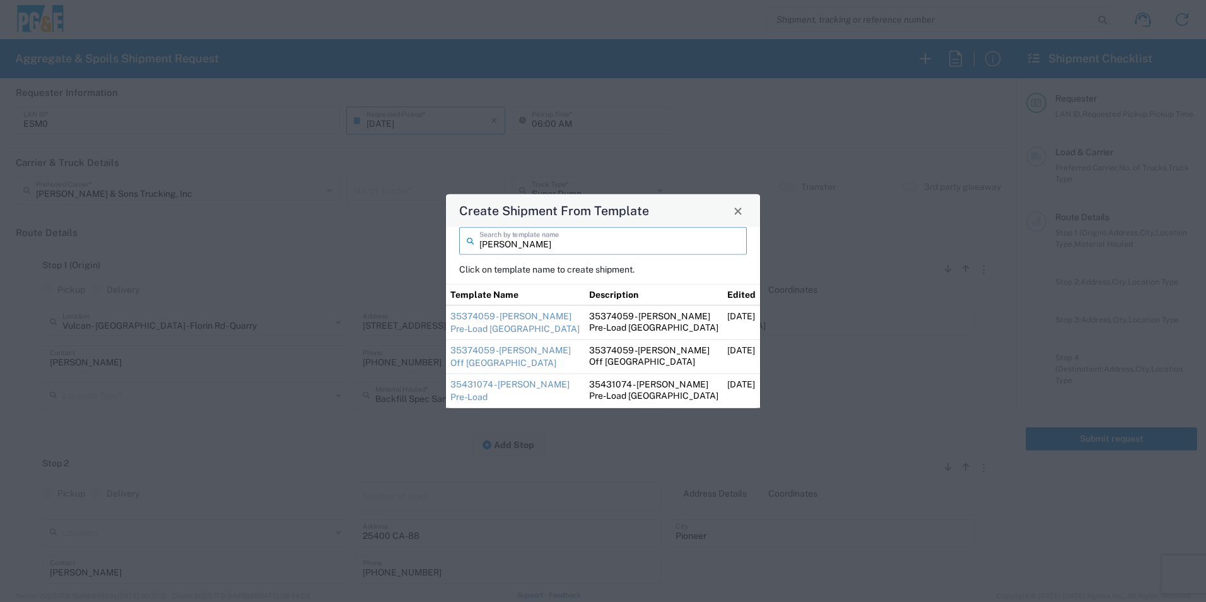
type input "ernie"
click at [528, 347] on link "35374059 -Ernie Off Haul Pine Grove" at bounding box center [510, 356] width 120 height 23
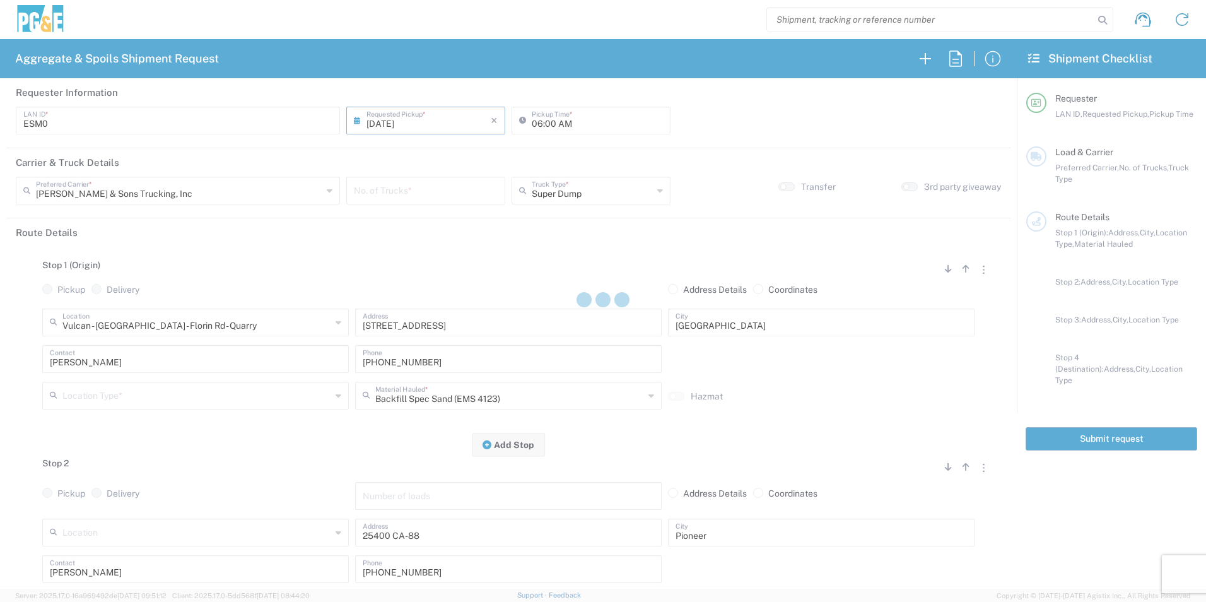
type input "07:30 AM"
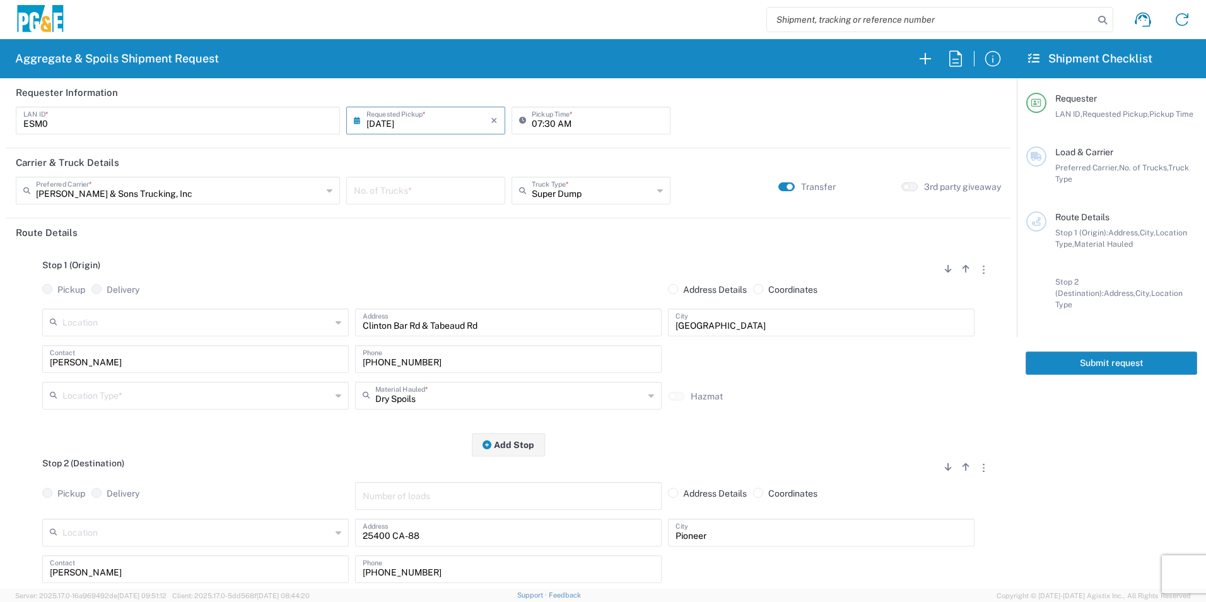
click at [440, 194] on input "number" at bounding box center [426, 189] width 144 height 22
type input "3"
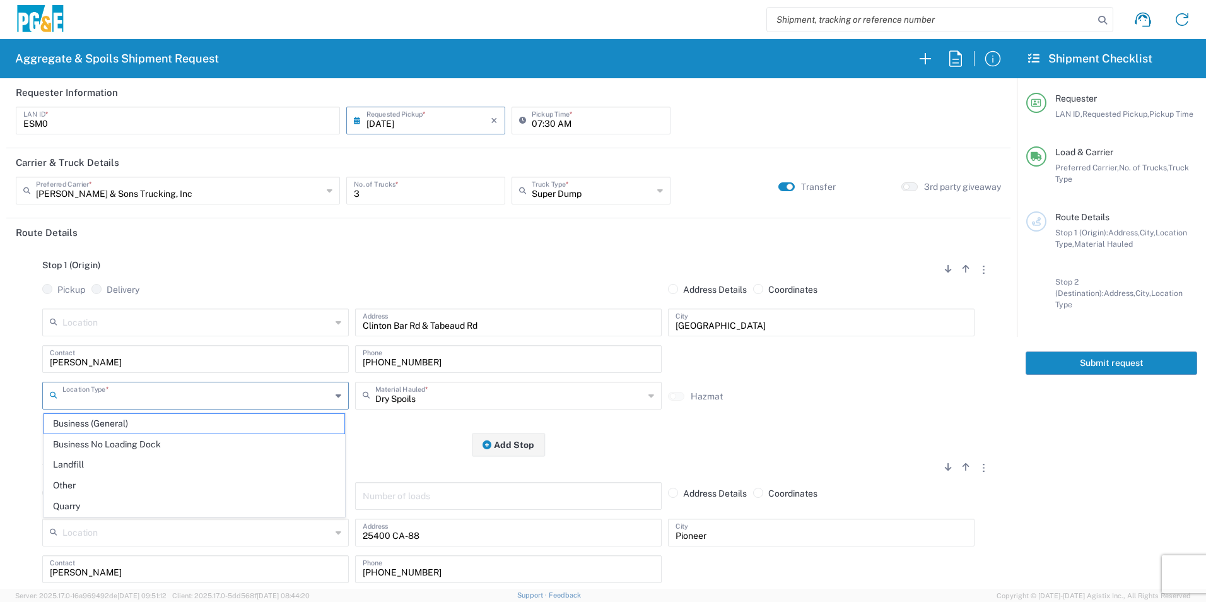
click at [151, 398] on input "text" at bounding box center [196, 394] width 269 height 22
click at [142, 479] on span "Other" at bounding box center [194, 486] width 300 height 20
type input "Other"
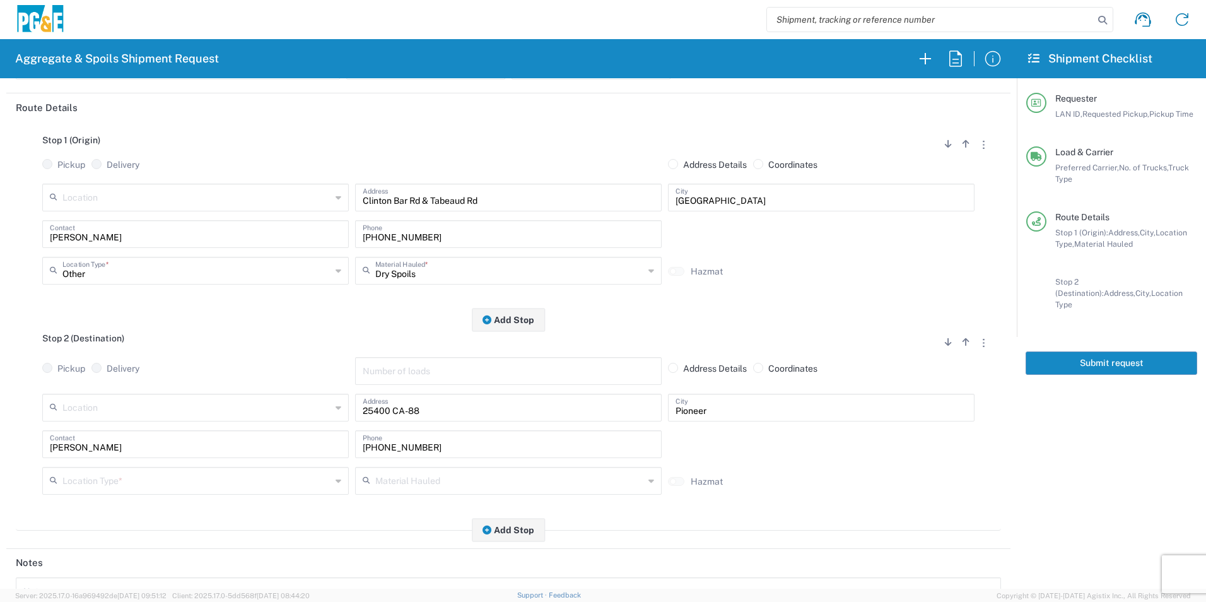
scroll to position [126, 0]
click at [85, 476] on input "text" at bounding box center [196, 478] width 269 height 22
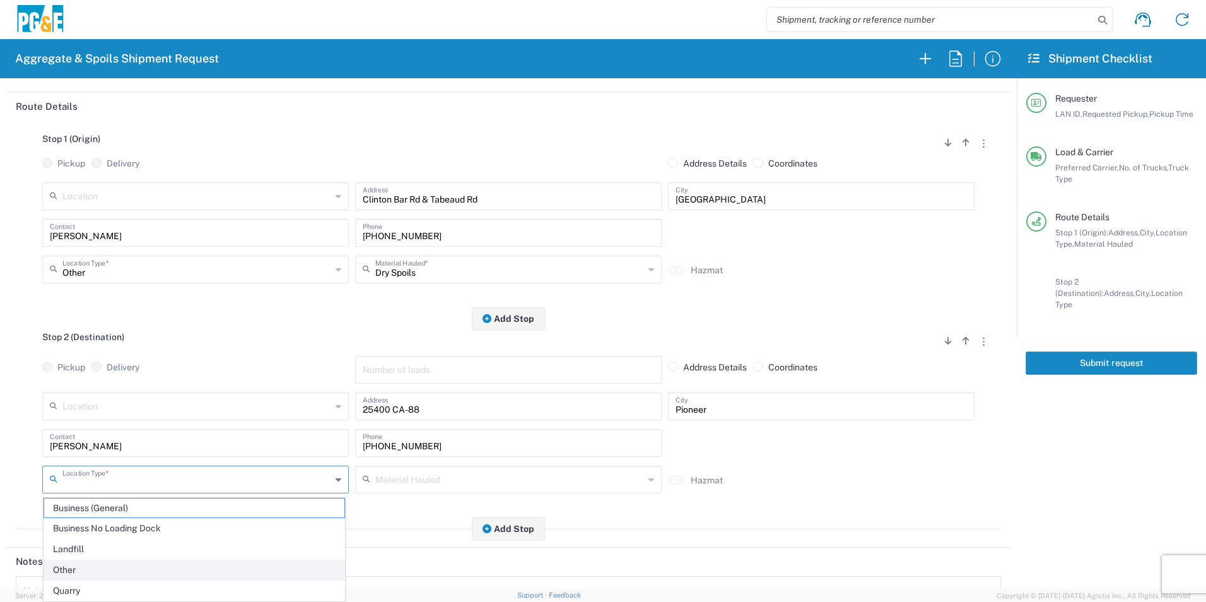
click at [80, 568] on span "Other" at bounding box center [194, 570] width 300 height 20
type input "Other"
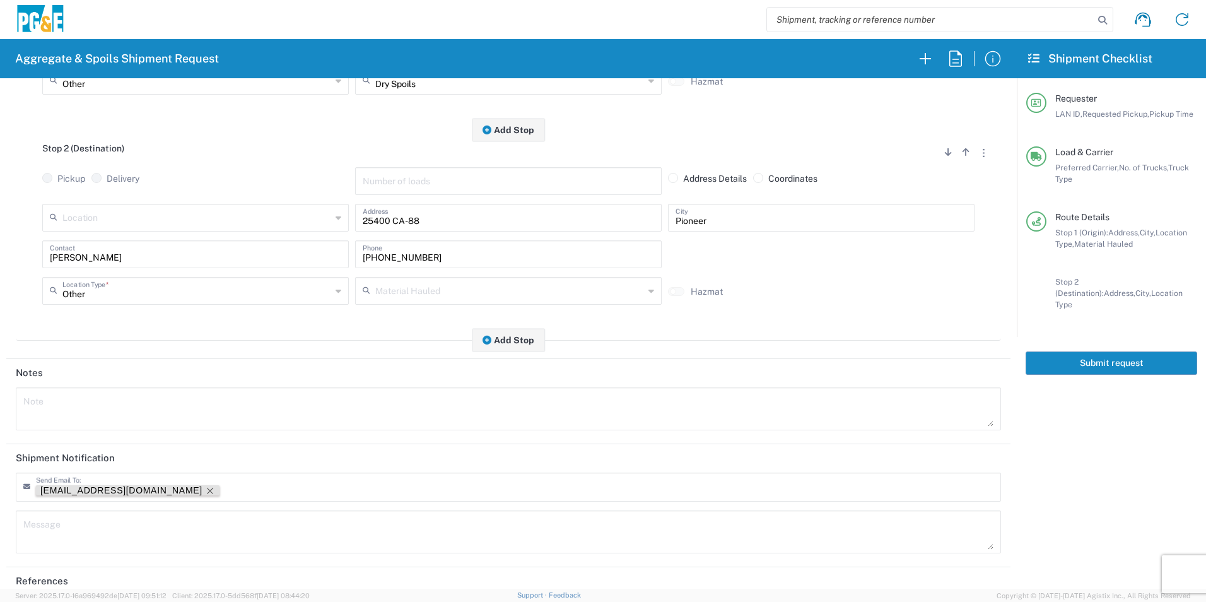
scroll to position [315, 0]
click at [205, 488] on icon "Remove tag" at bounding box center [210, 490] width 10 height 10
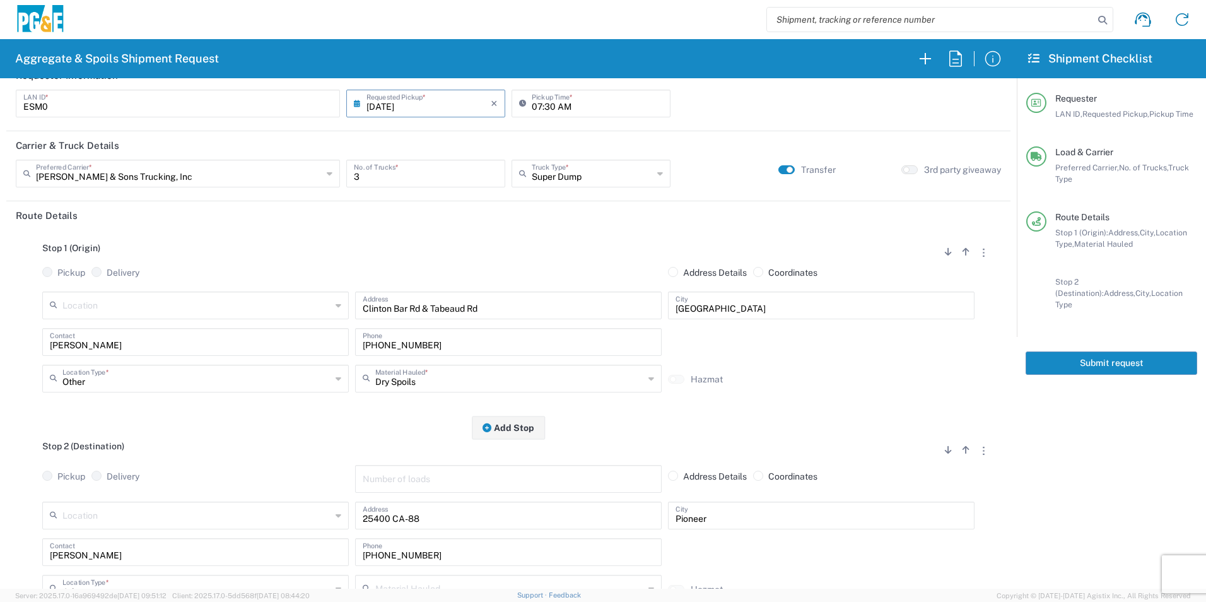
scroll to position [0, 0]
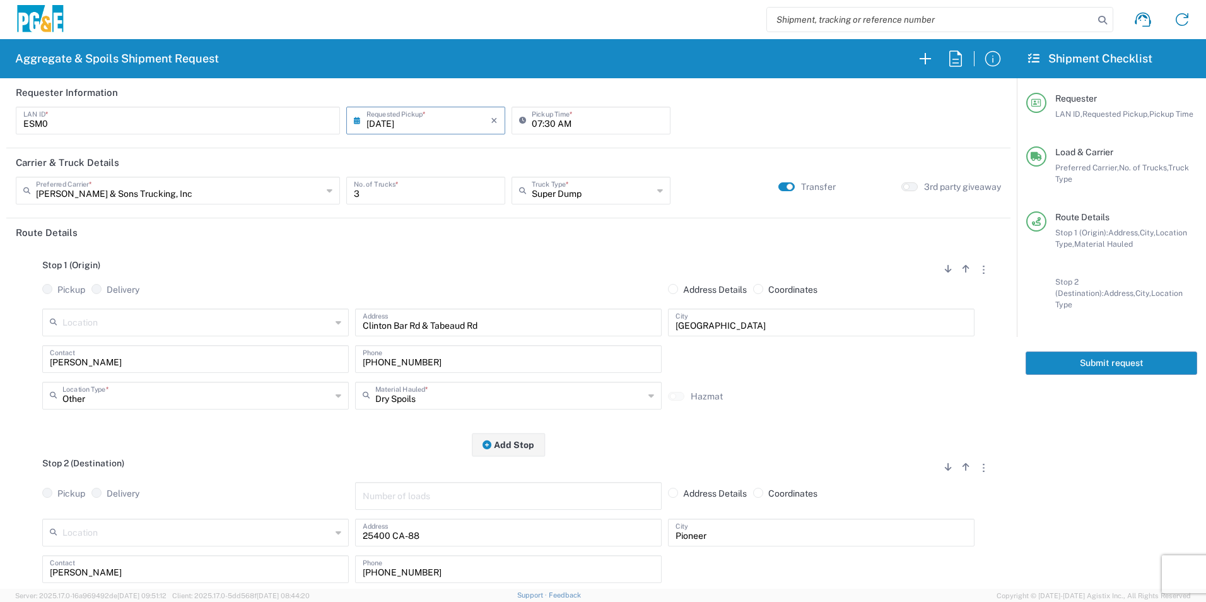
drag, startPoint x: 1101, startPoint y: 355, endPoint x: 1135, endPoint y: 355, distance: 34.1
click at [1100, 355] on button "Submit request" at bounding box center [1112, 362] width 172 height 23
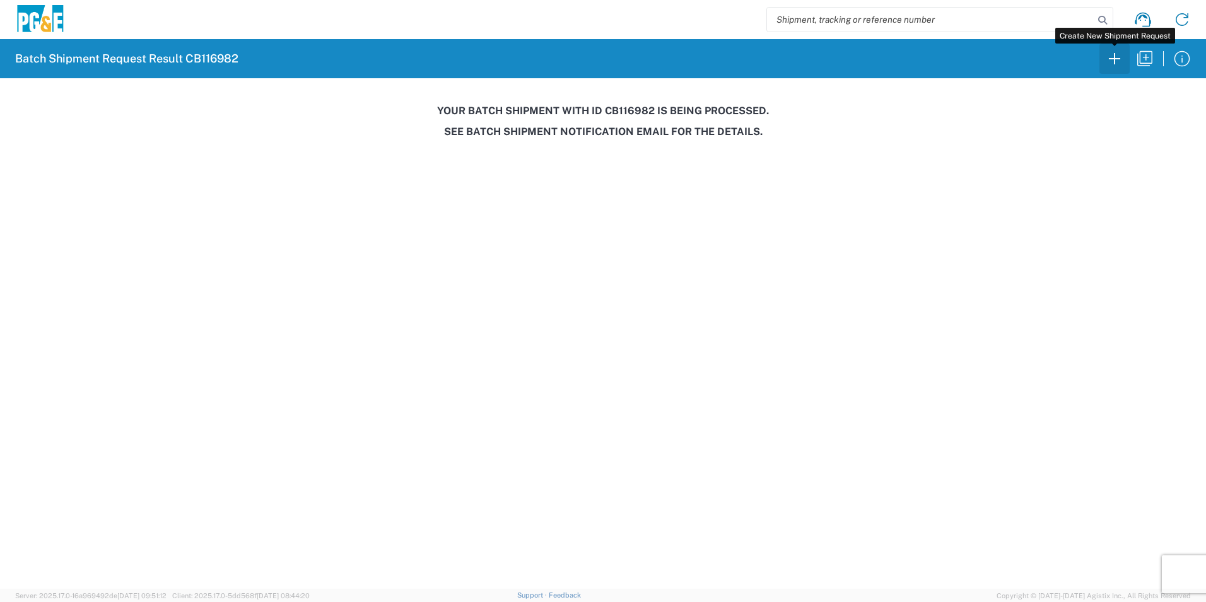
click at [1113, 59] on icon "button" at bounding box center [1114, 59] width 20 height 20
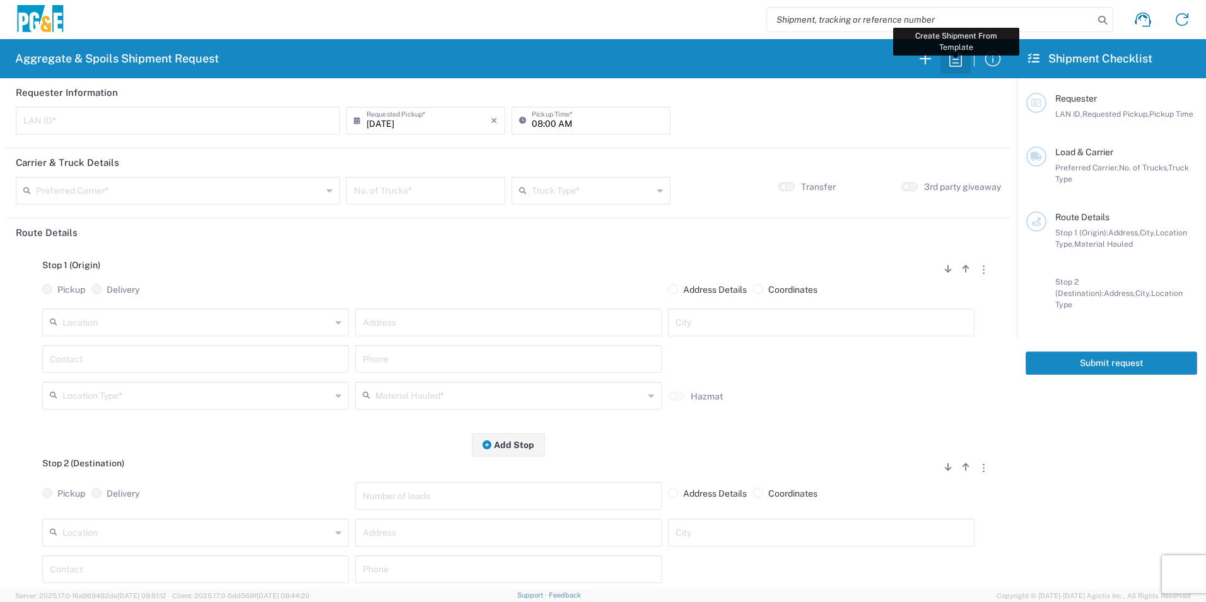
click at [958, 66] on icon "button" at bounding box center [955, 58] width 13 height 16
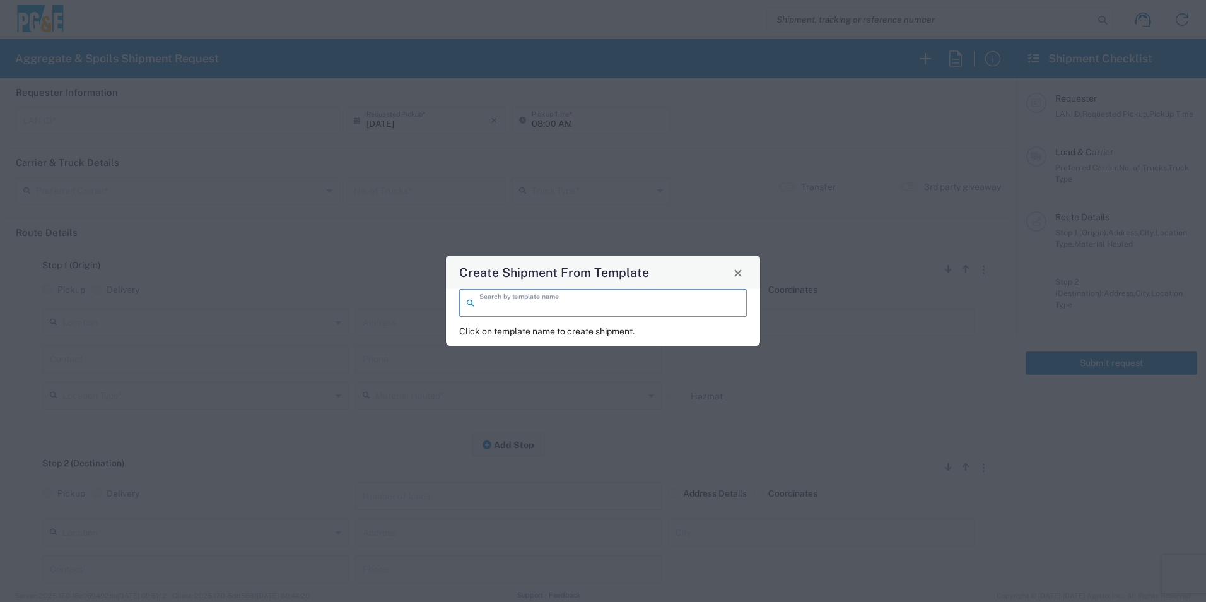
click at [737, 299] on input "search" at bounding box center [609, 302] width 260 height 22
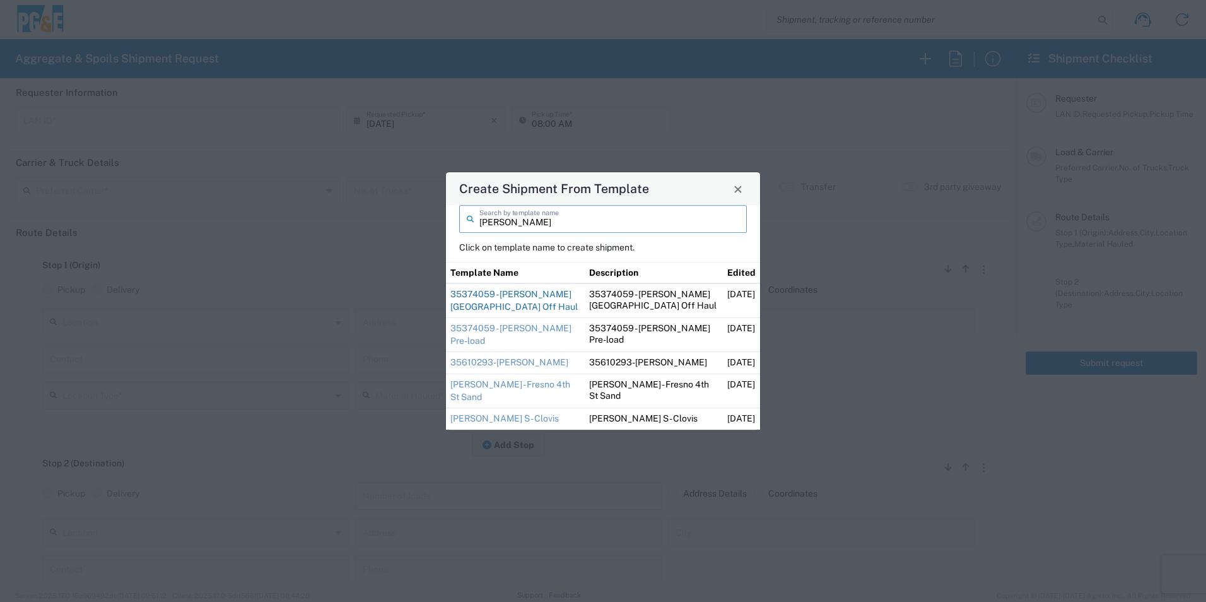
type input "ryan"
click at [522, 306] on link "35374059 - Ryan Pine Grove Off Haul" at bounding box center [513, 300] width 127 height 23
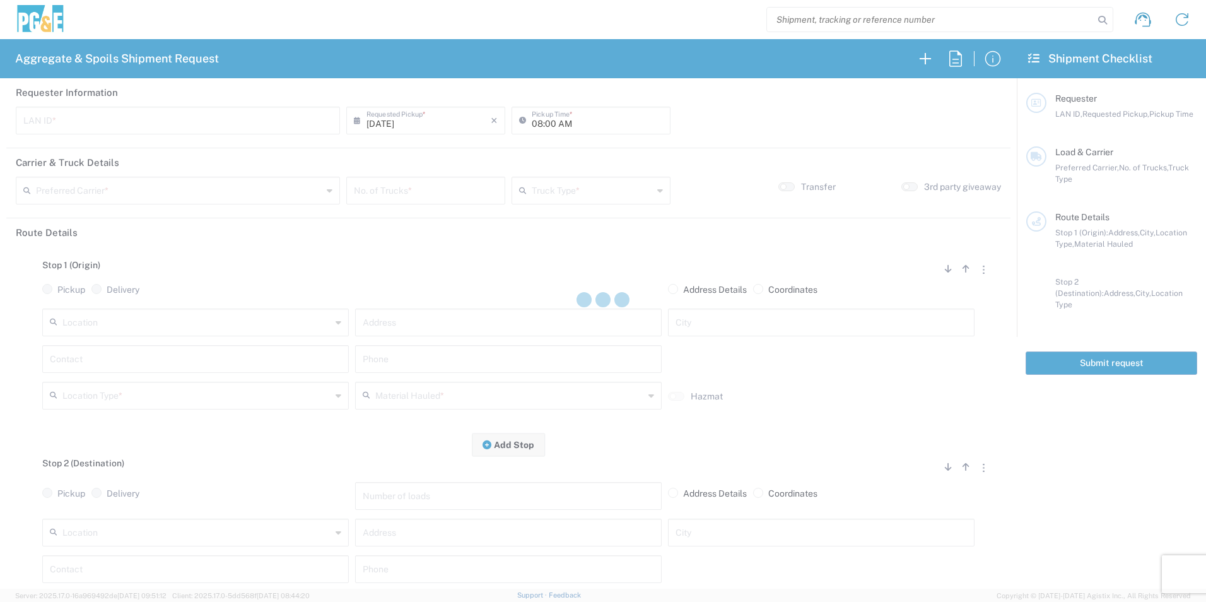
type input "RMB5"
type input "09:00 AM"
type input "Bowman & Sons Trucking, Inc"
type input "Super Dump"
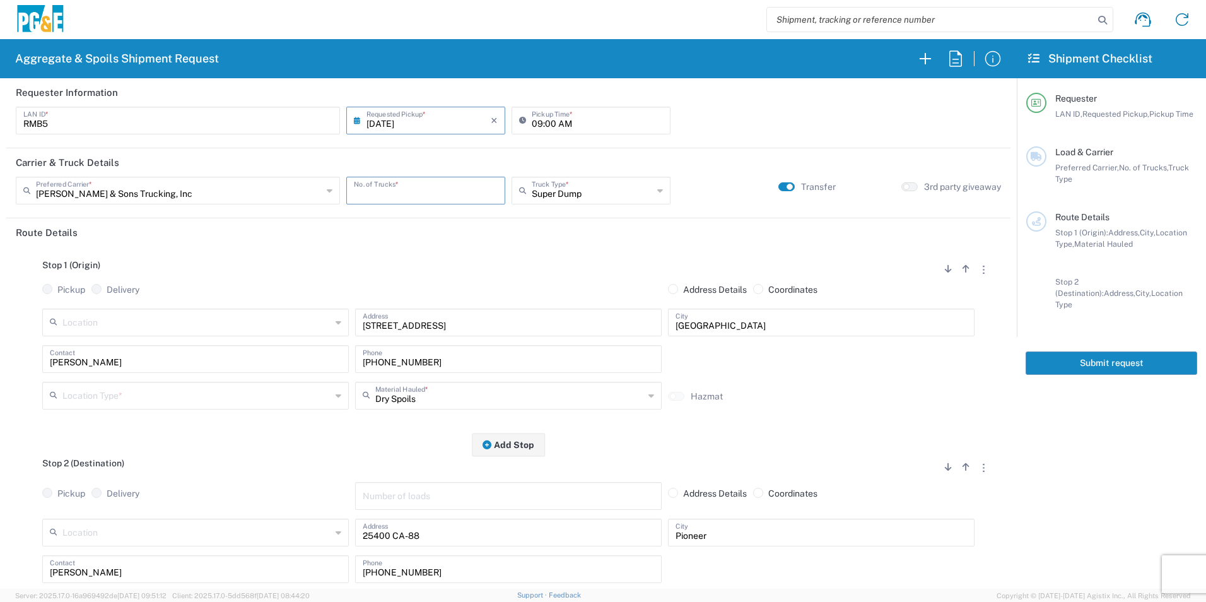
click at [461, 197] on input "number" at bounding box center [426, 189] width 144 height 22
type input "1"
click at [152, 395] on input "text" at bounding box center [196, 394] width 269 height 22
click at [74, 489] on span "Other" at bounding box center [194, 486] width 300 height 20
type input "Other"
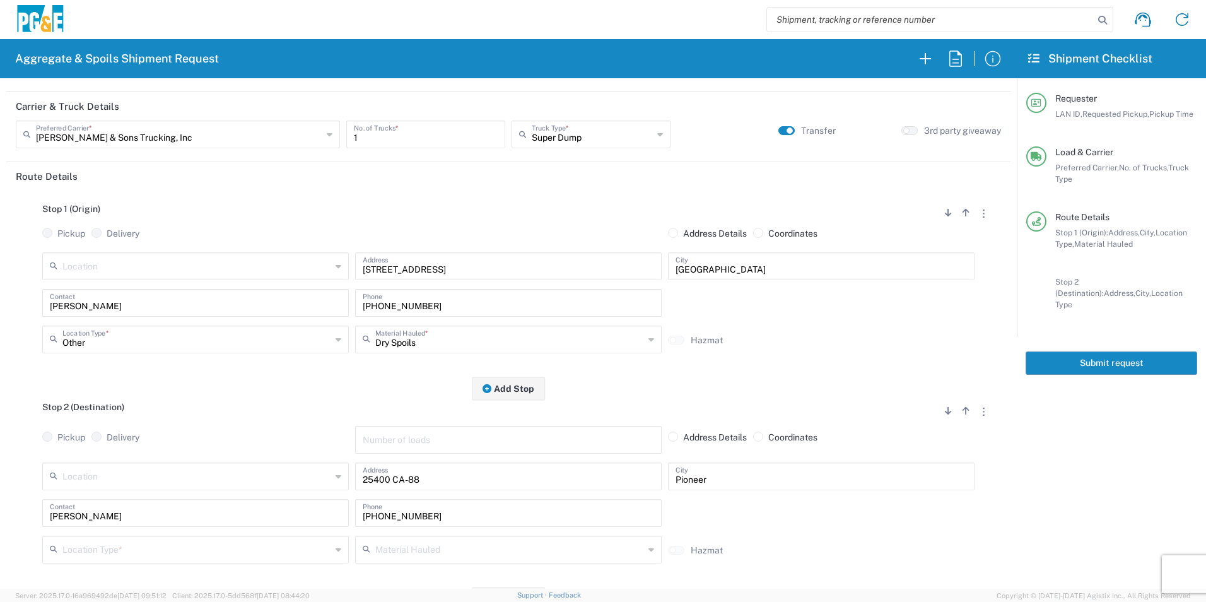
scroll to position [126, 0]
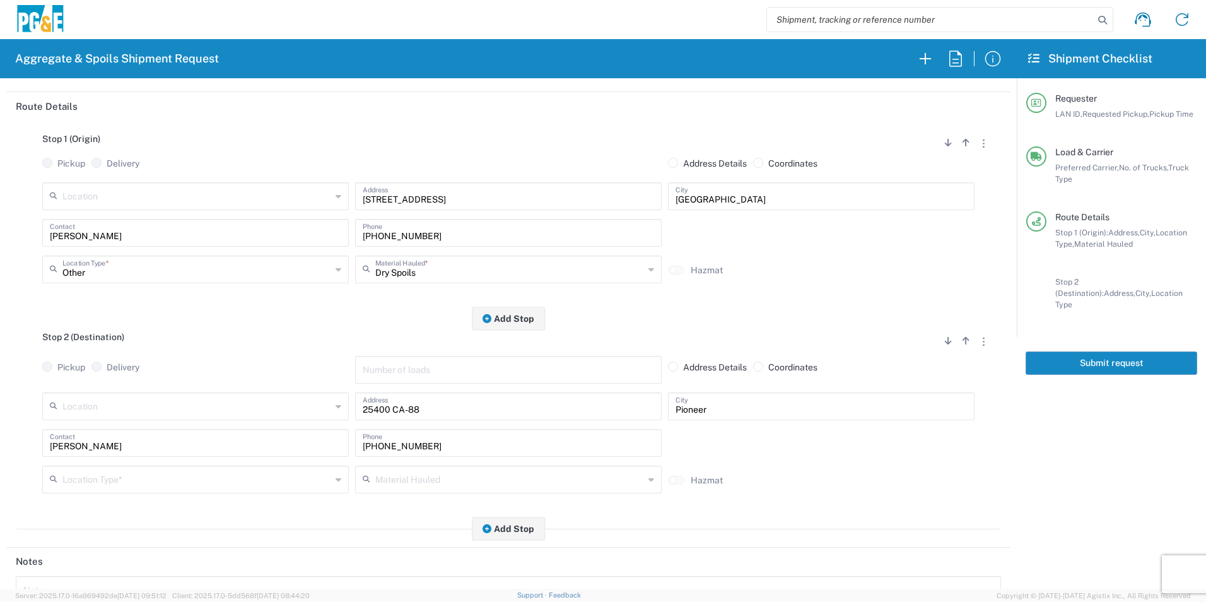
click at [80, 477] on input "text" at bounding box center [196, 478] width 269 height 22
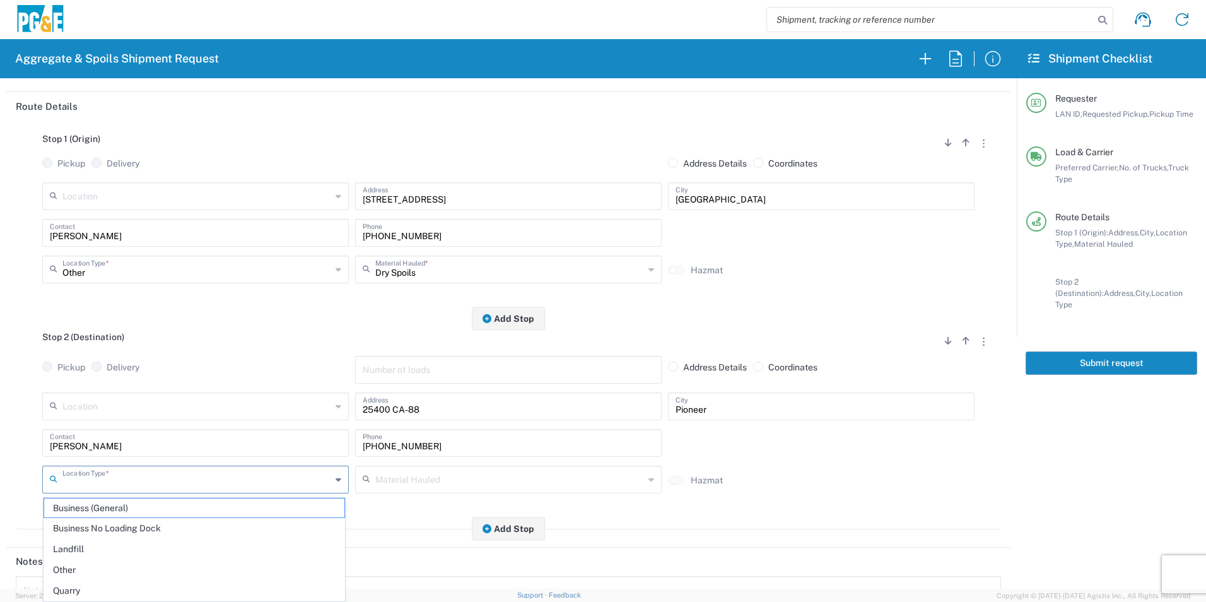
click at [73, 568] on span "Other" at bounding box center [194, 570] width 300 height 20
type input "Other"
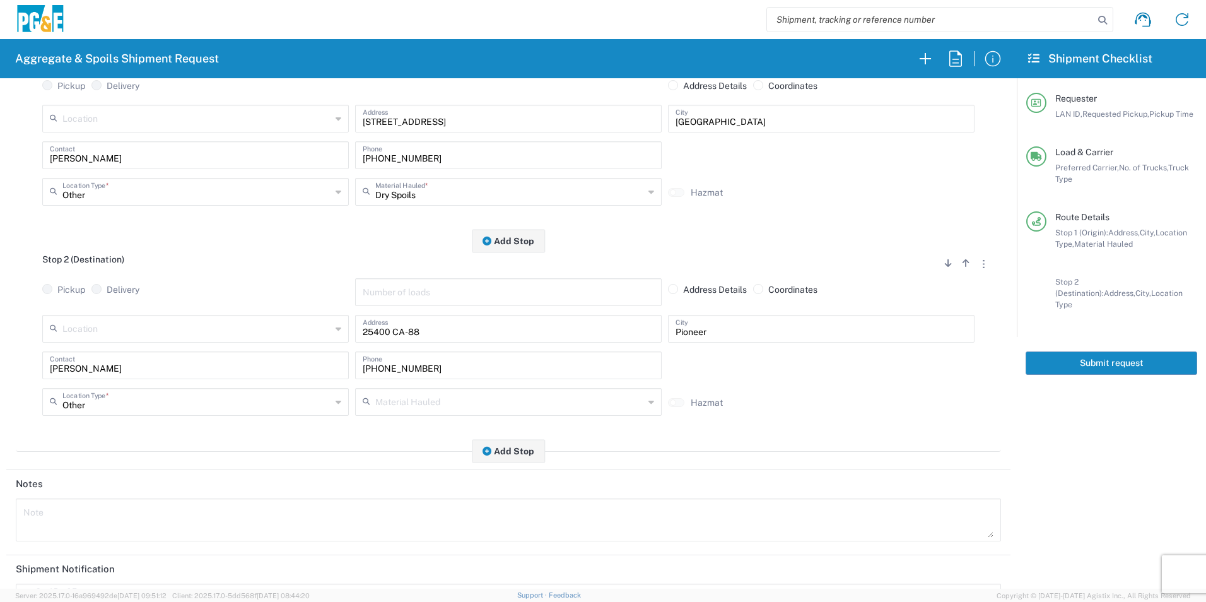
scroll to position [365, 0]
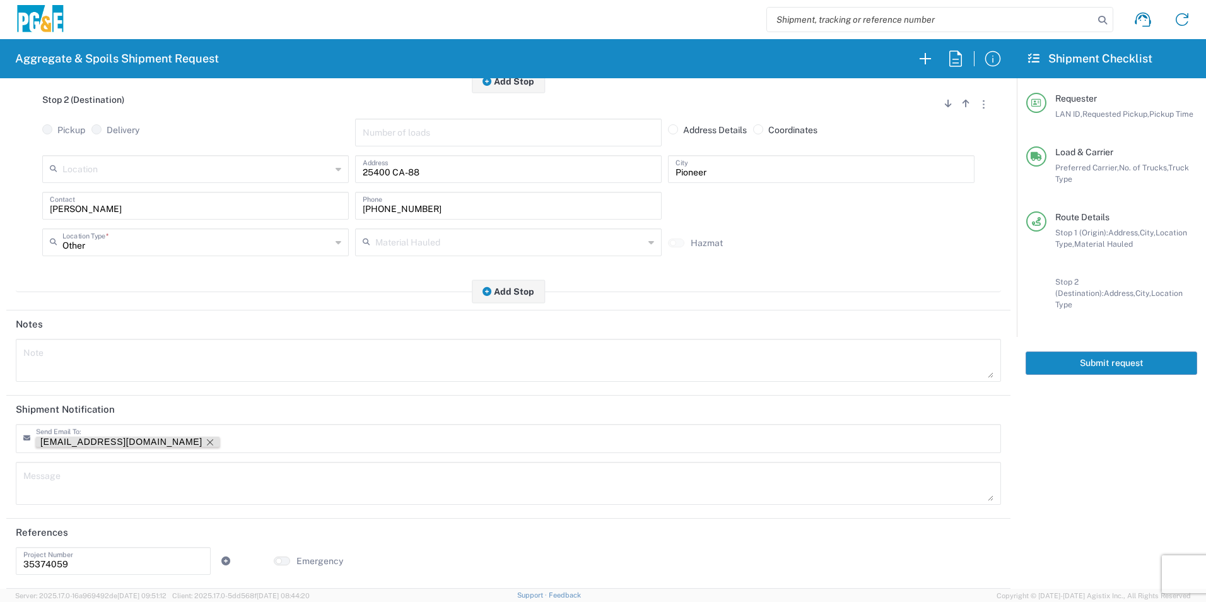
click at [205, 441] on icon "Remove tag" at bounding box center [210, 442] width 10 height 10
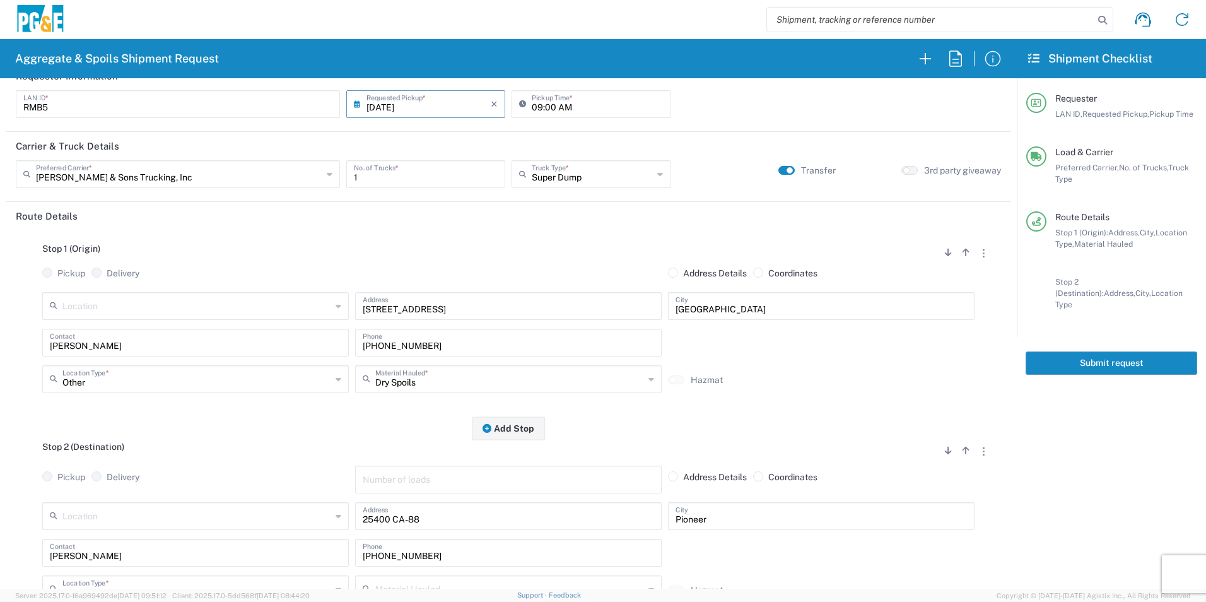
scroll to position [0, 0]
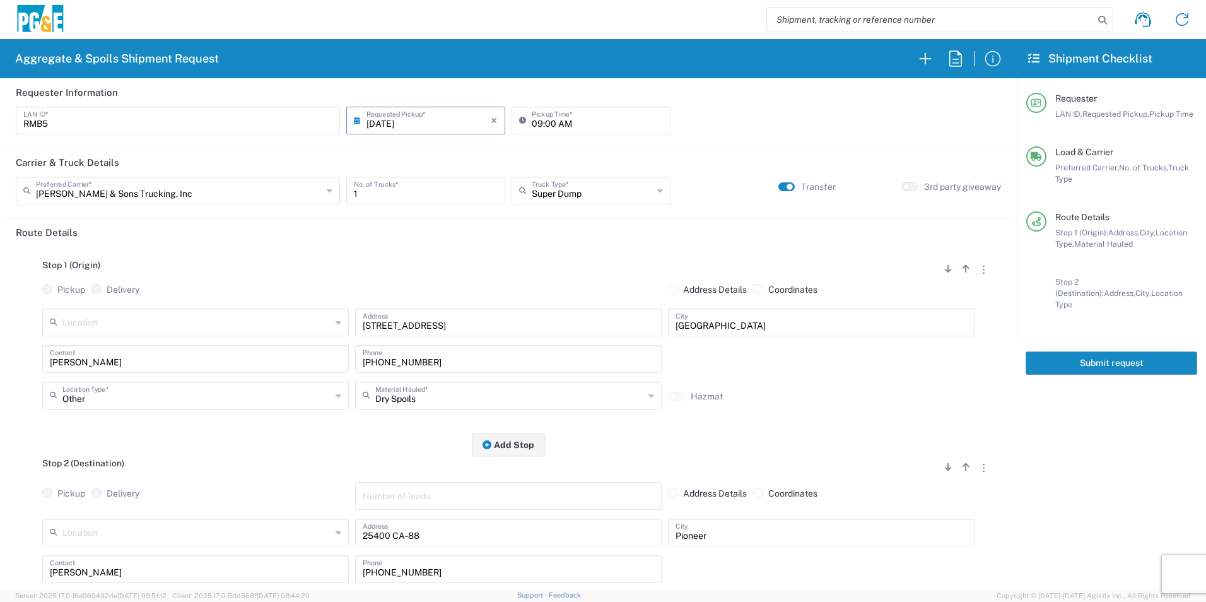
click at [1113, 355] on button "Submit request" at bounding box center [1112, 362] width 172 height 23
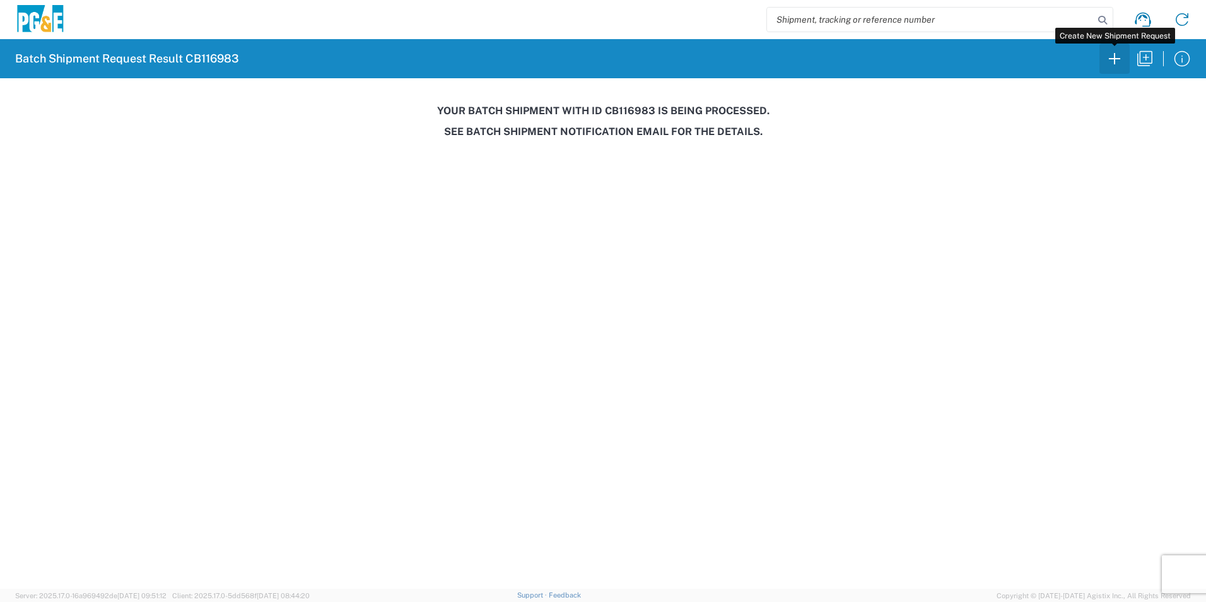
click at [1111, 56] on icon "button" at bounding box center [1114, 59] width 20 height 20
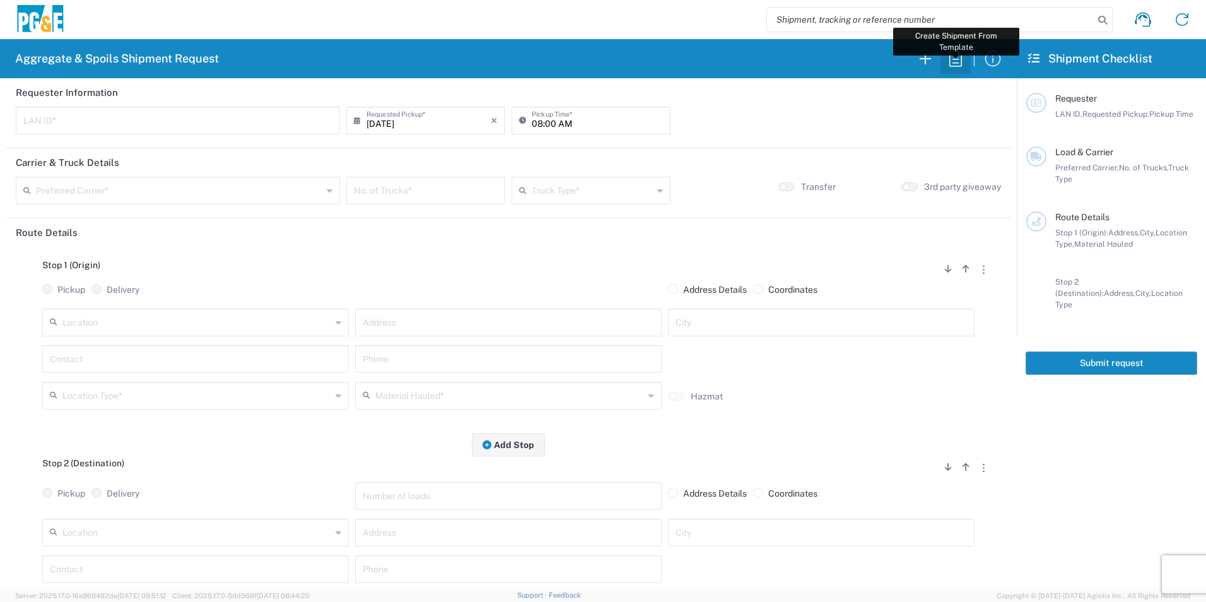
click at [954, 59] on icon "button" at bounding box center [955, 59] width 20 height 20
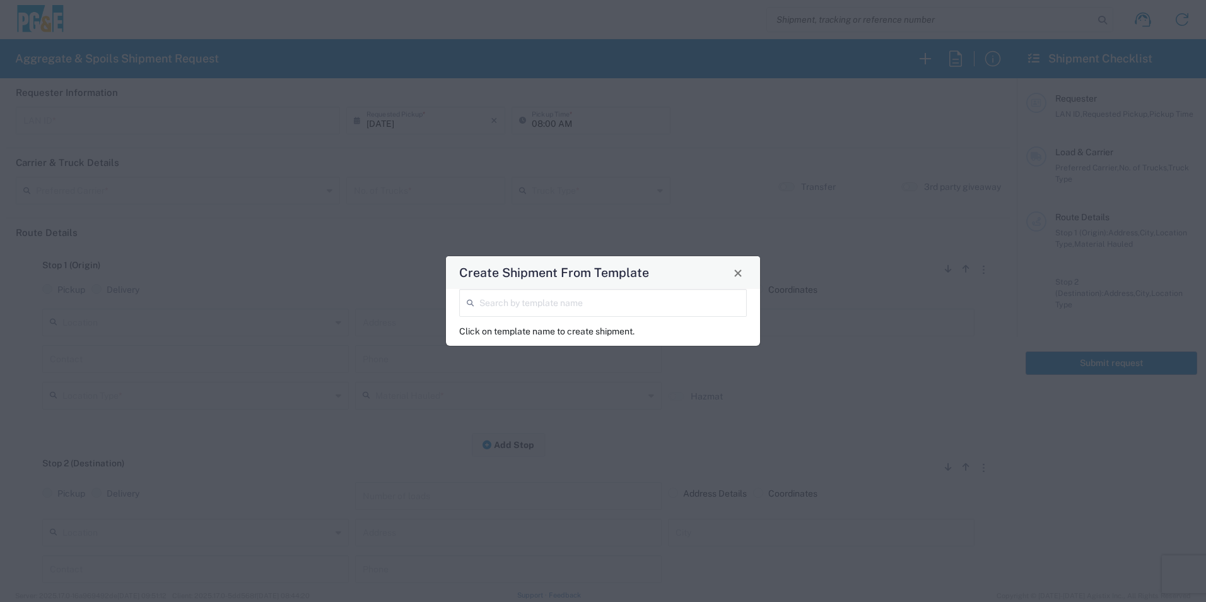
click at [592, 291] on input "search" at bounding box center [609, 302] width 260 height 22
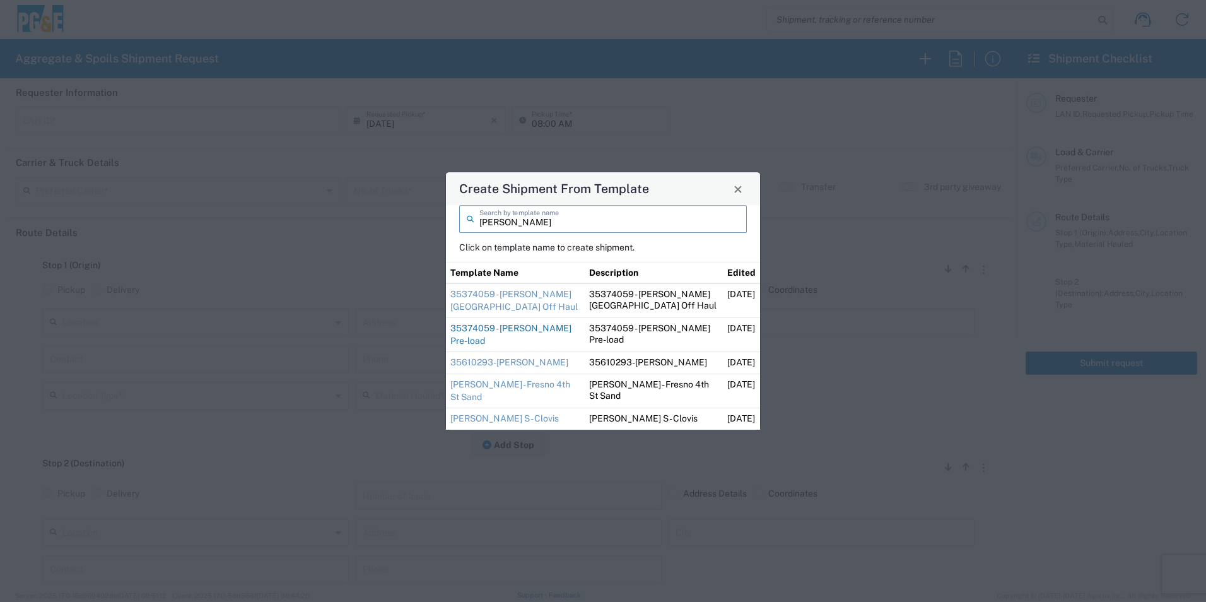
type input "ryan"
click at [549, 340] on link "35374059 - Ryan Pre-load" at bounding box center [510, 334] width 121 height 23
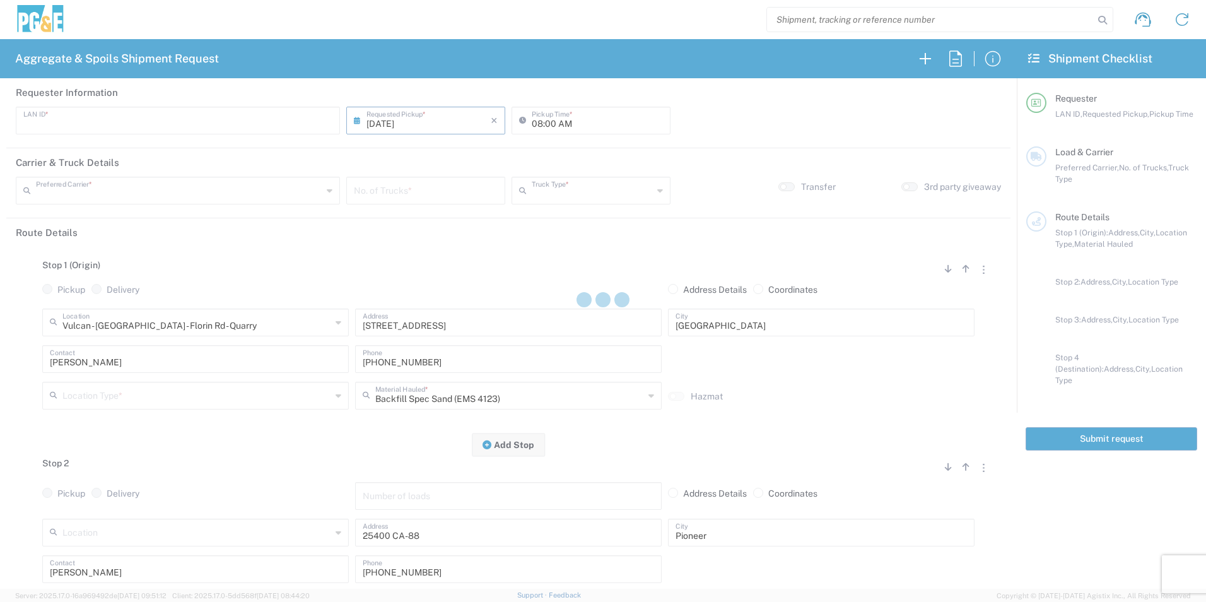
type input "RMB5"
type input "06:00 AM"
type input "Bowman & Sons Trucking, Inc"
type input "Super Dump"
type textarea "Please pre-load with 1 Load of Sand & deliver to the laydown yard. Then report …"
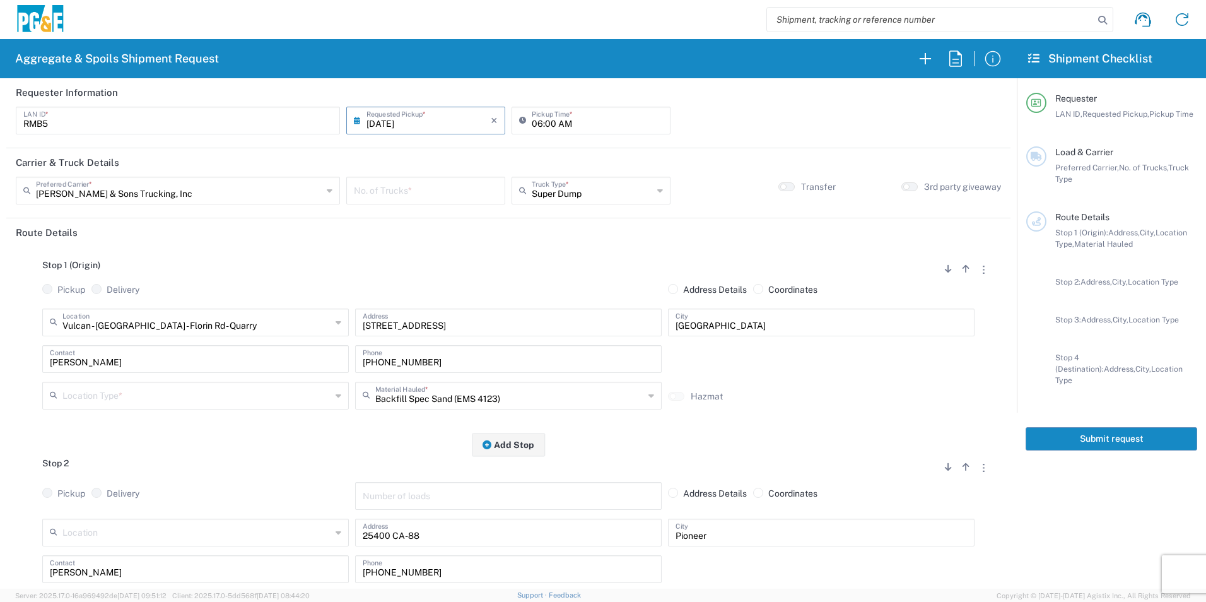
click at [418, 189] on input "number" at bounding box center [426, 189] width 144 height 22
type input "1"
click at [139, 406] on input "text" at bounding box center [196, 394] width 269 height 22
click at [102, 505] on span "Quarry" at bounding box center [194, 506] width 300 height 20
type input "Quarry"
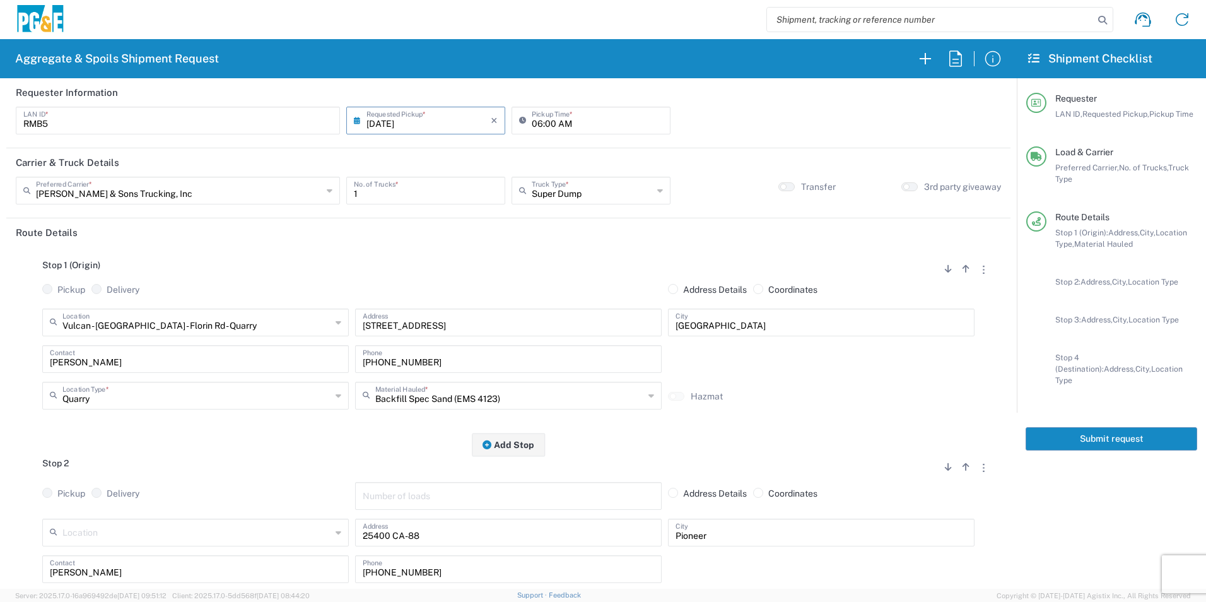
scroll to position [189, 0]
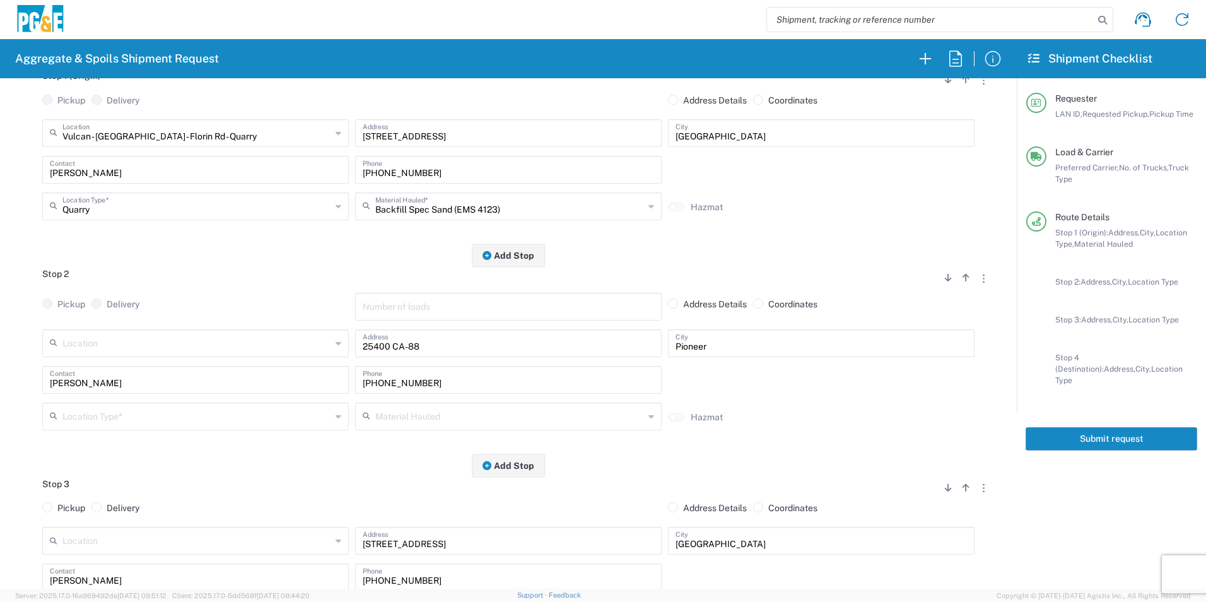
click at [139, 414] on input "text" at bounding box center [196, 415] width 269 height 22
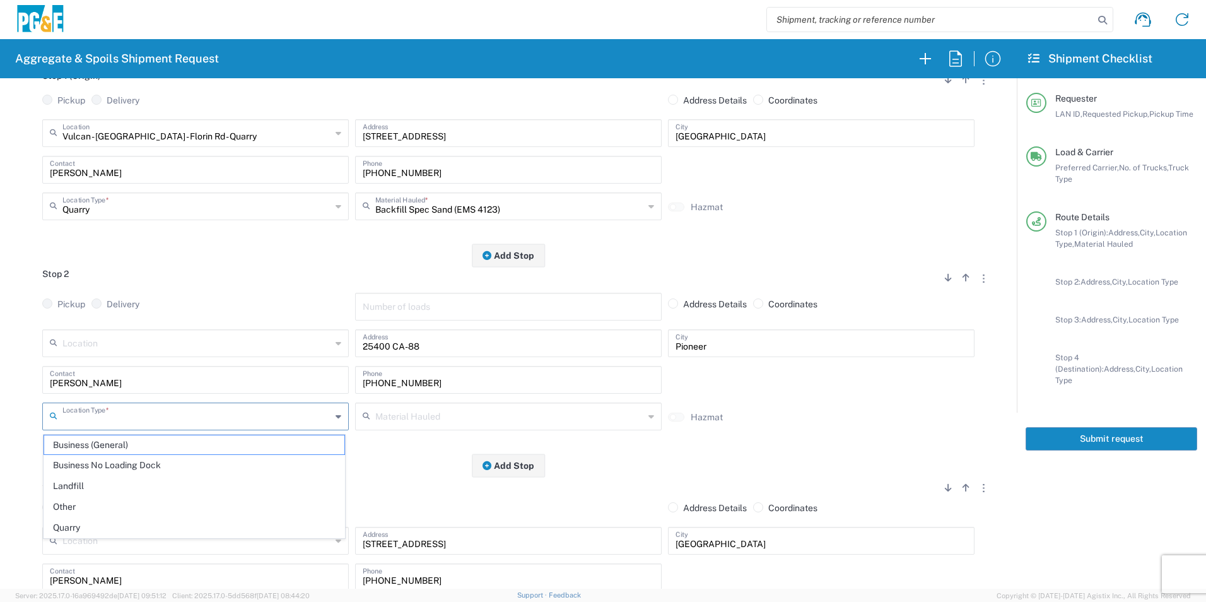
click at [95, 503] on span "Other" at bounding box center [194, 507] width 300 height 20
type input "Other"
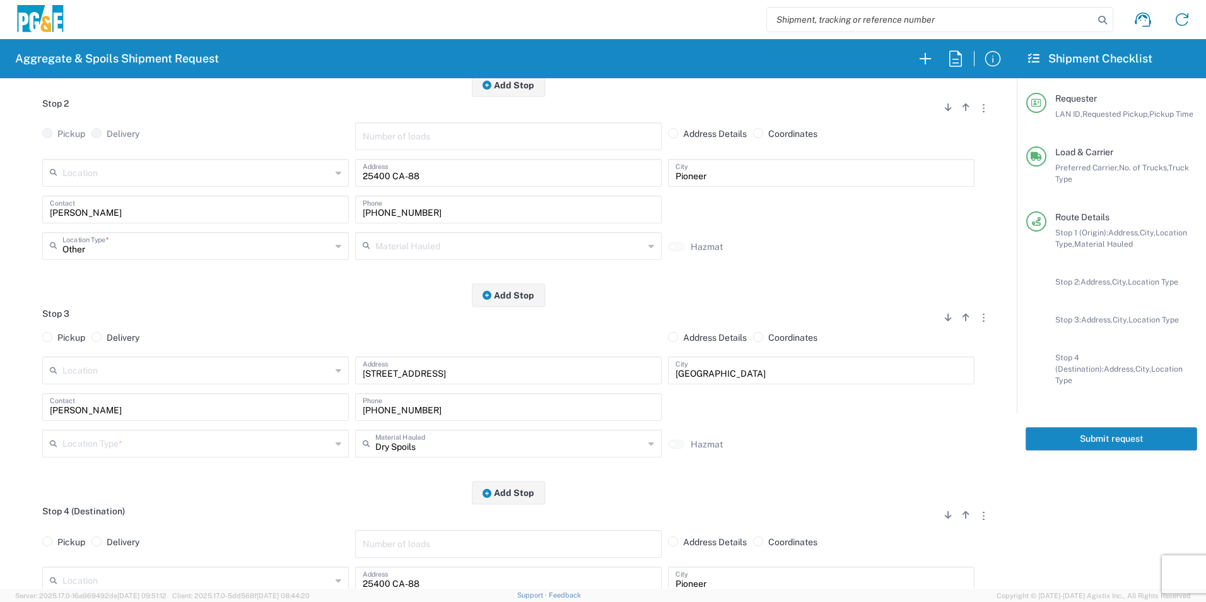
scroll to position [378, 0]
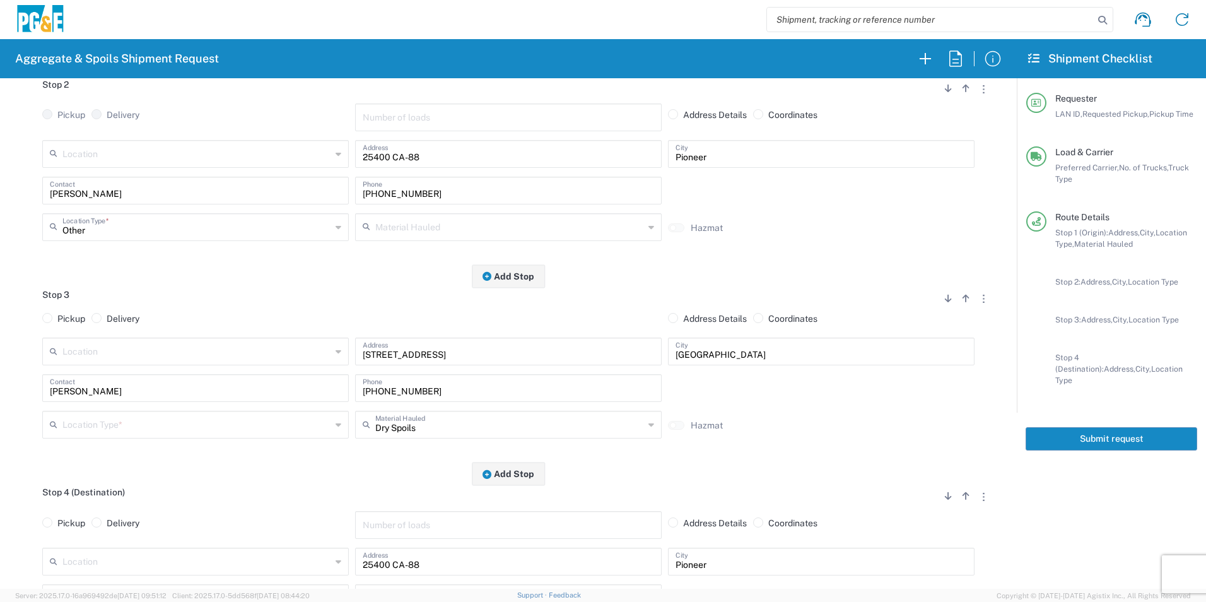
drag, startPoint x: 144, startPoint y: 424, endPoint x: 181, endPoint y: 424, distance: 36.6
click at [144, 424] on input "text" at bounding box center [196, 423] width 269 height 22
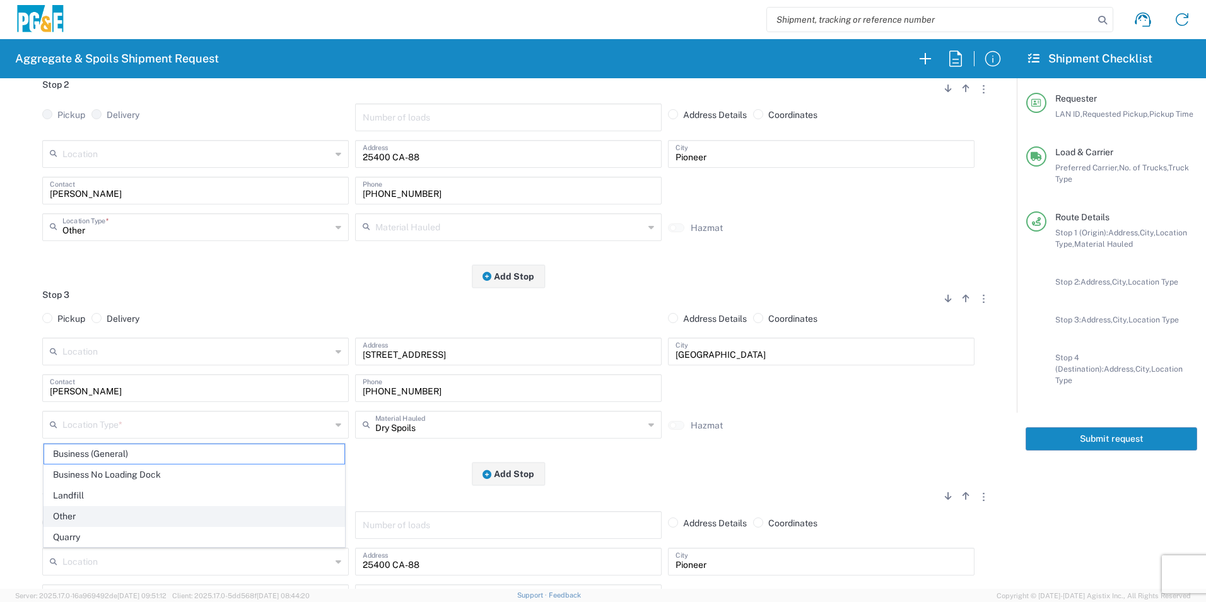
click at [97, 518] on span "Other" at bounding box center [194, 516] width 300 height 20
type input "Other"
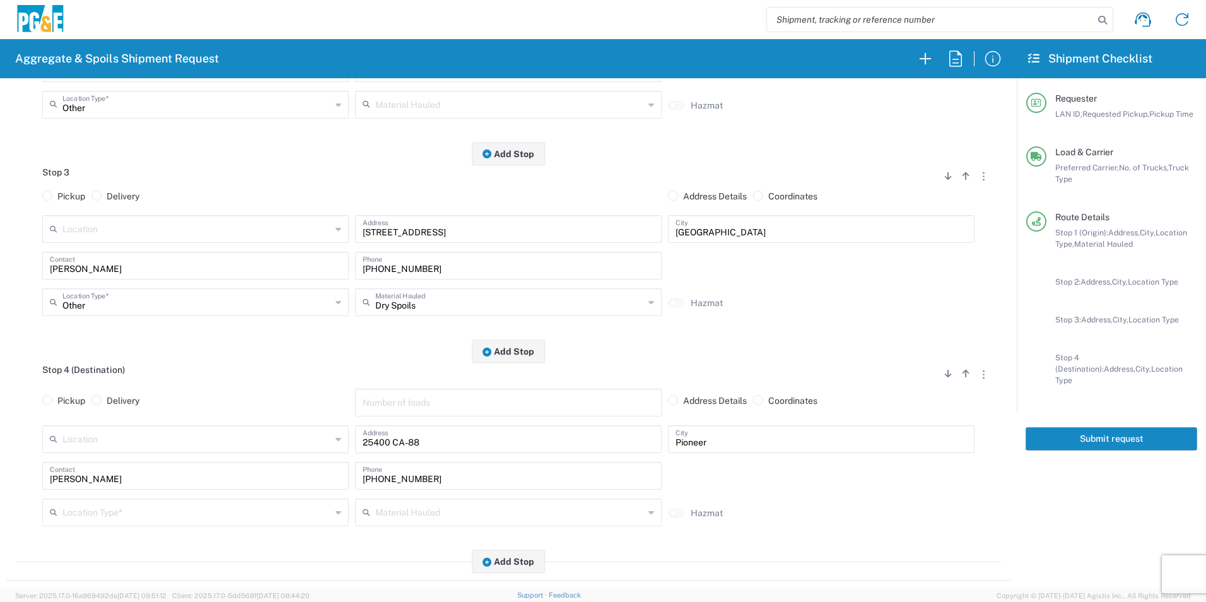
scroll to position [505, 0]
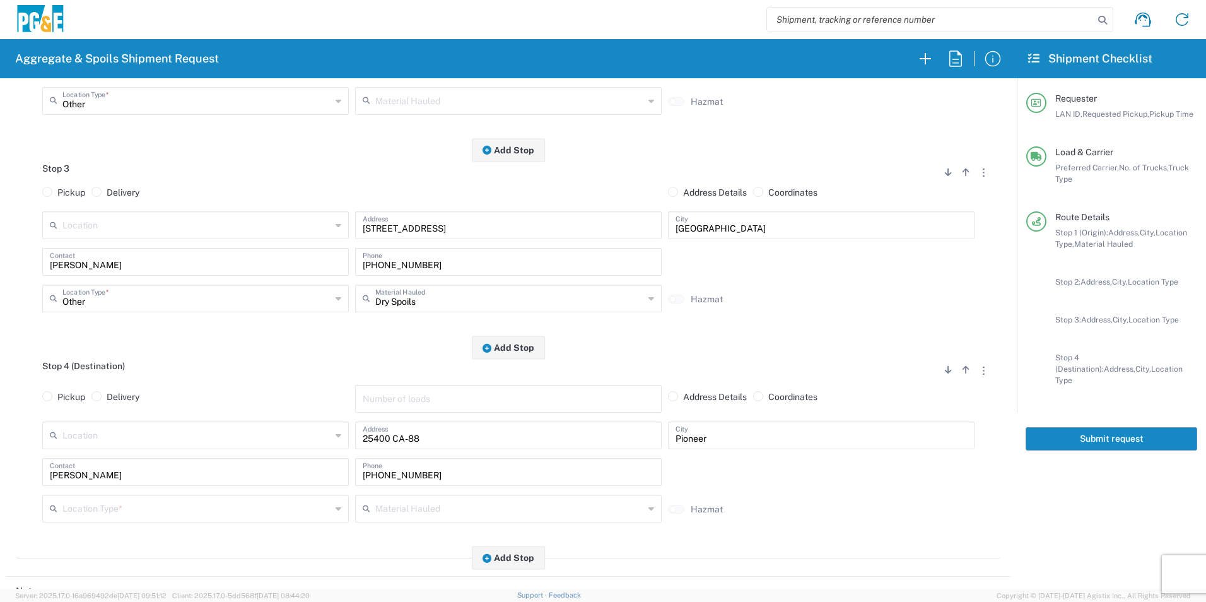
click at [78, 522] on div "Location Type *" at bounding box center [195, 508] width 307 height 28
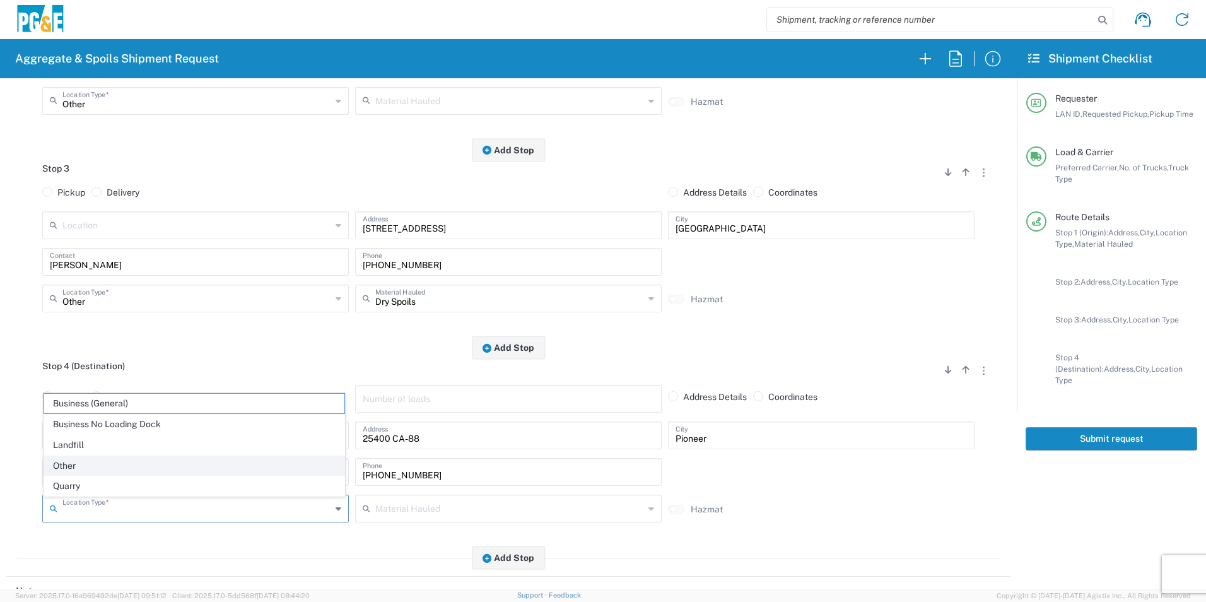
click at [77, 464] on span "Other" at bounding box center [194, 466] width 300 height 20
type input "Other"
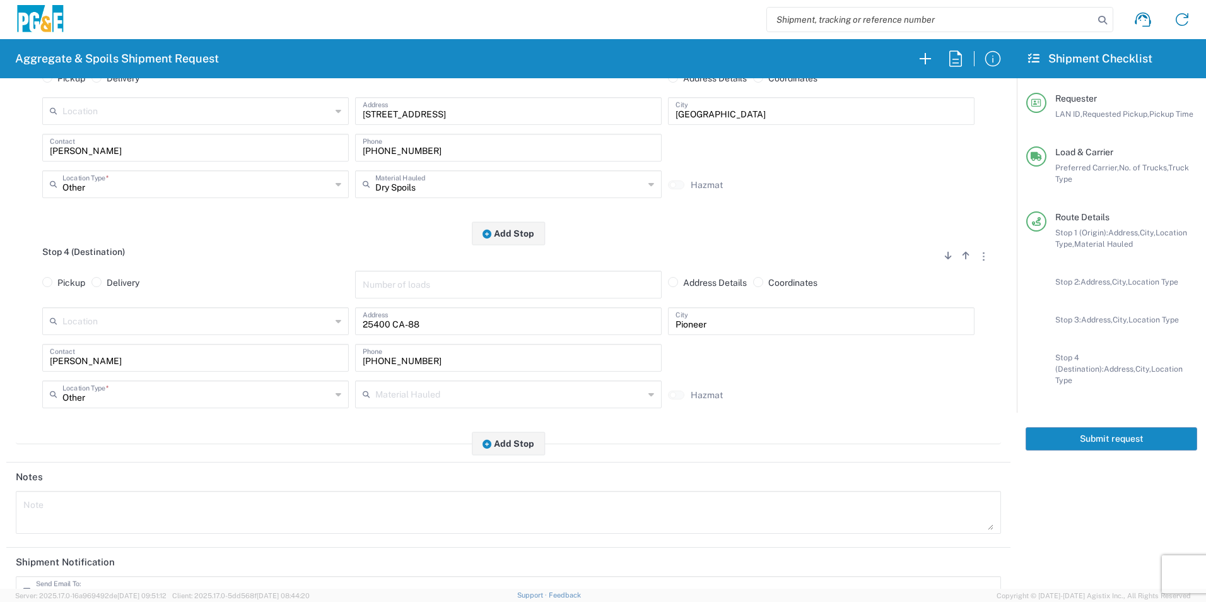
scroll to position [757, 0]
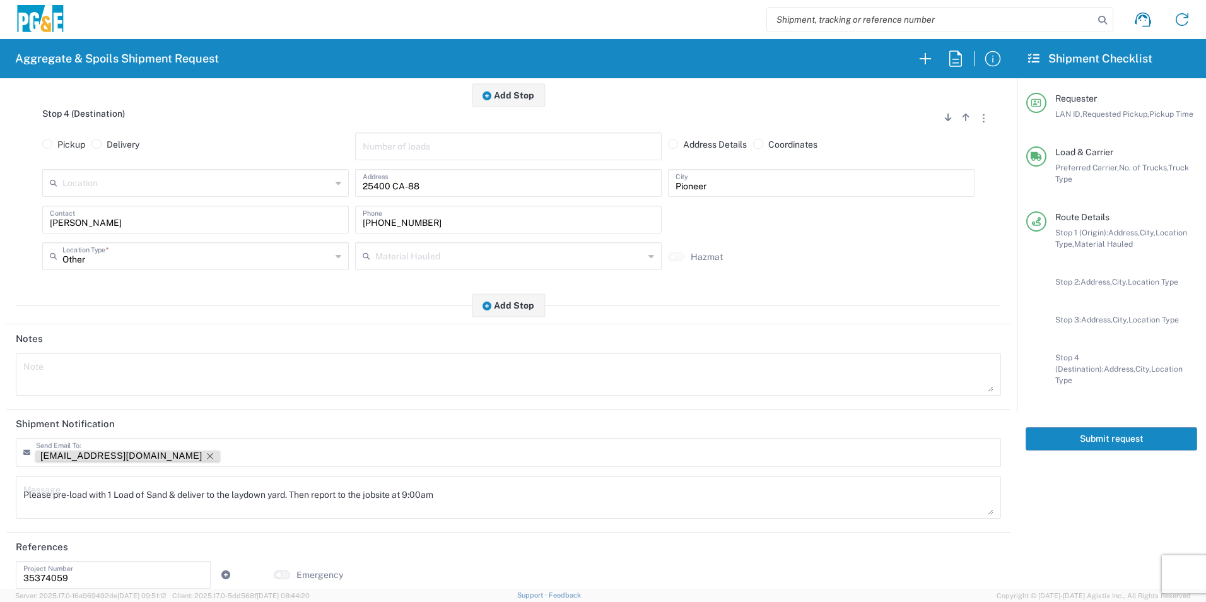
click at [205, 456] on icon "Remove tag" at bounding box center [210, 456] width 10 height 10
drag, startPoint x: 510, startPoint y: 494, endPoint x: 0, endPoint y: 466, distance: 511.0
click at [0, 471] on html "Aggregate & Spoils Shipment Request Requester Information RMB5 LAN ID * 08/19/2…" at bounding box center [603, 301] width 1206 height 602
click at [187, 369] on textarea at bounding box center [508, 373] width 970 height 35
paste textarea "Please pre-load with 1 Load of Sand & deliver to the laydown yard. Then report …"
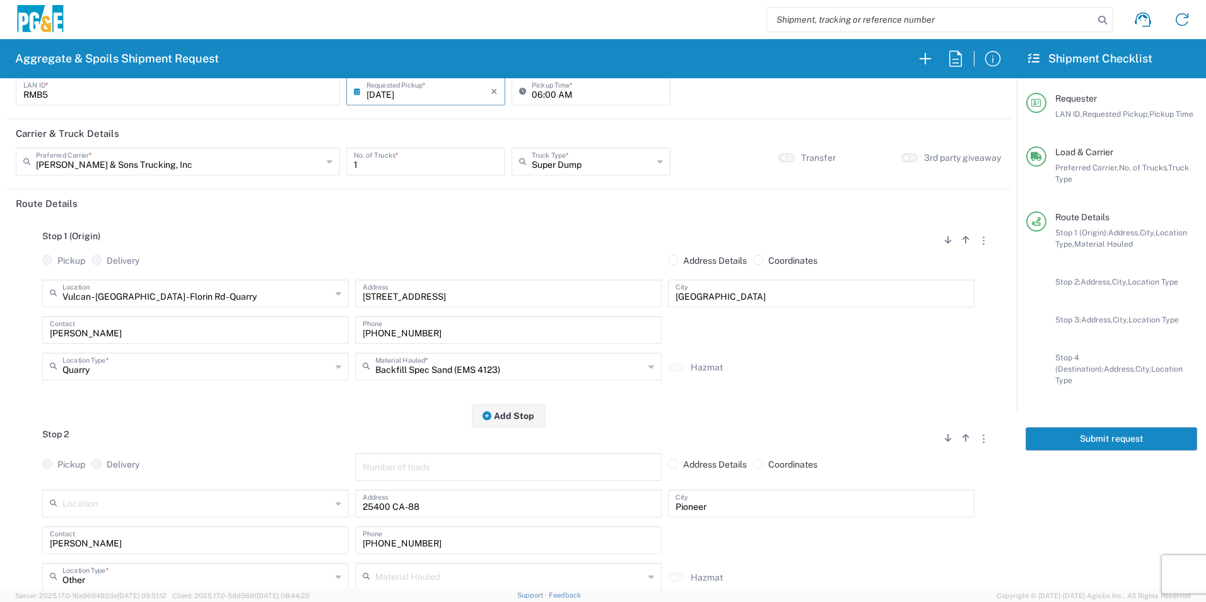
scroll to position [0, 0]
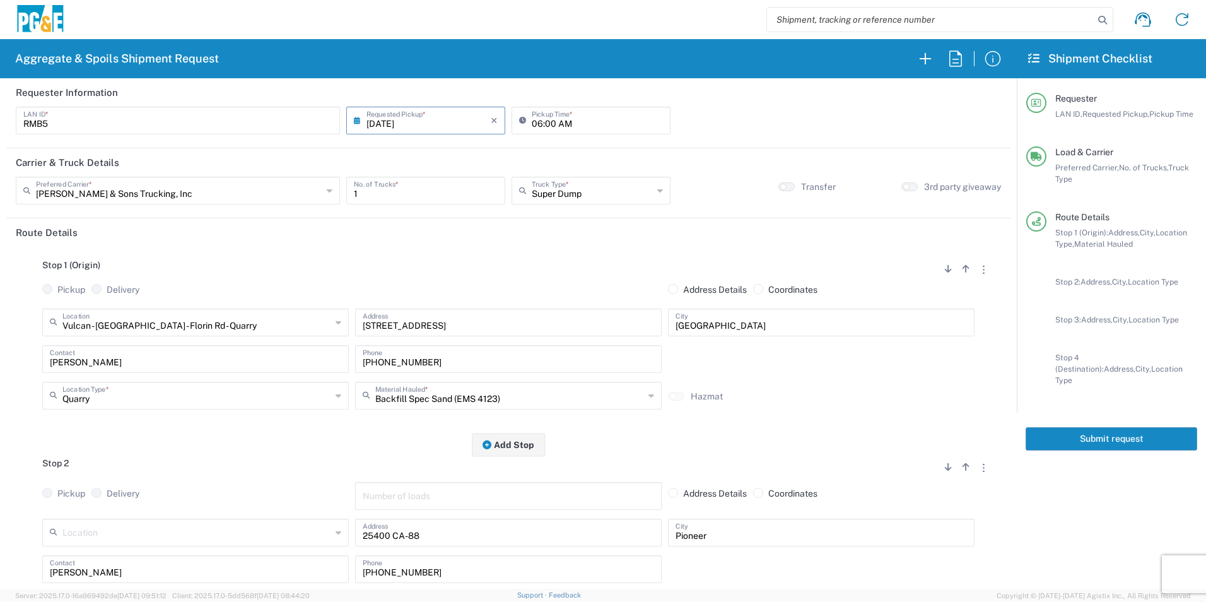
type textarea "Please pre-load with 1 Load of Sand & deliver to the laydown yard. Then report …"
click at [1118, 427] on button "Submit request" at bounding box center [1112, 438] width 172 height 23
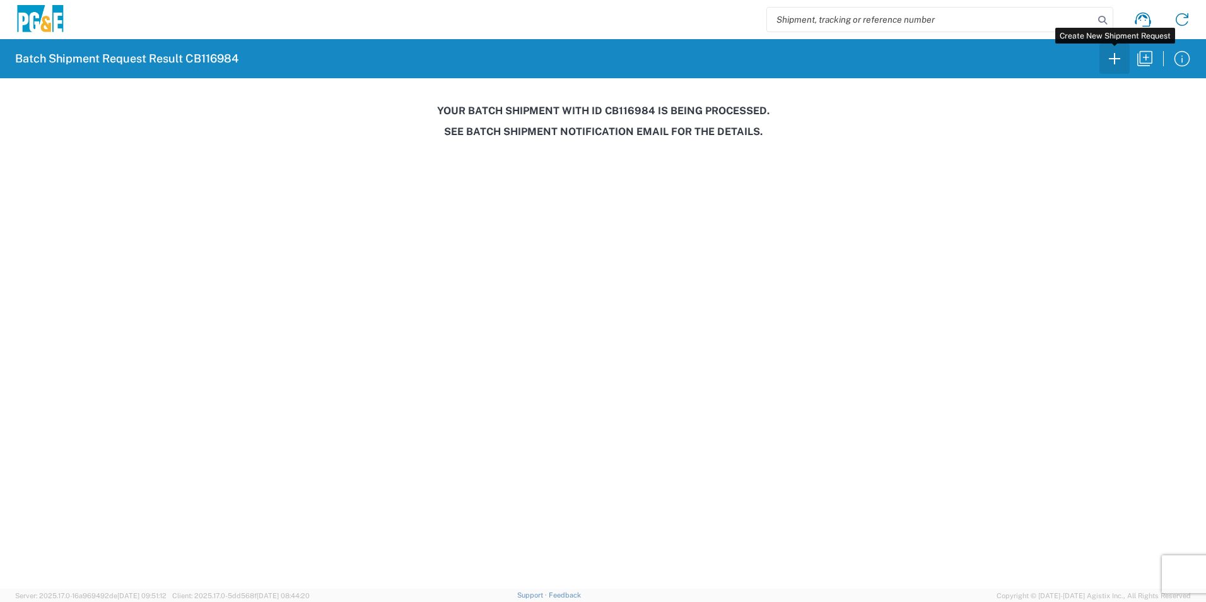
click at [1114, 62] on icon "button" at bounding box center [1114, 59] width 20 height 20
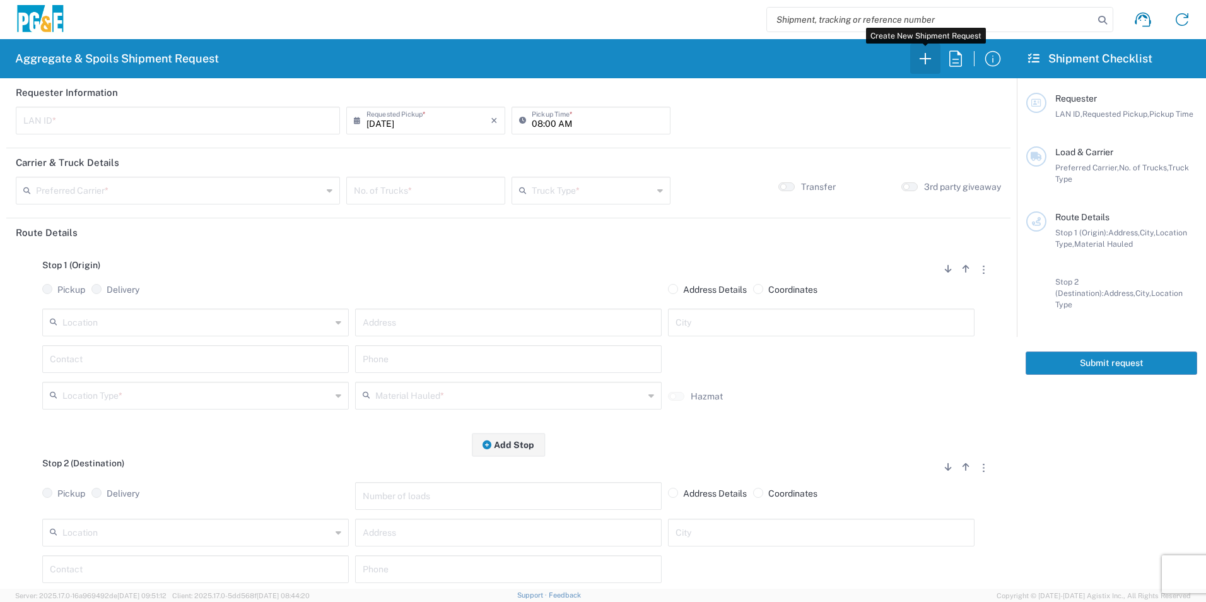
click at [939, 61] on button "button" at bounding box center [925, 59] width 30 height 30
click at [952, 58] on icon "button" at bounding box center [955, 59] width 20 height 20
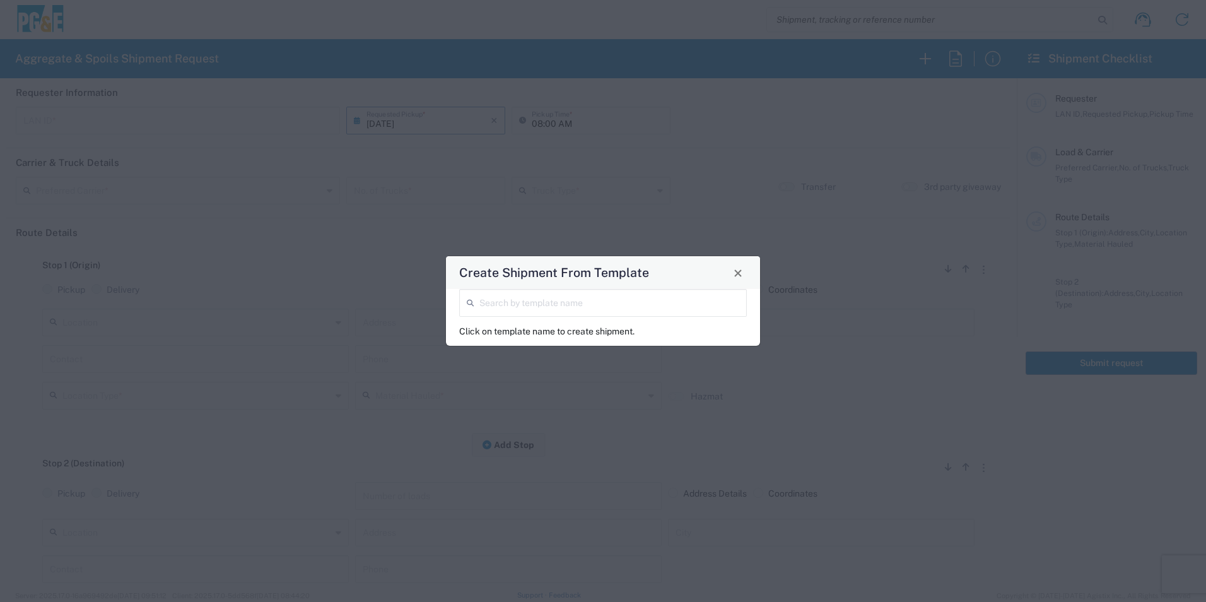
click at [570, 308] on input "search" at bounding box center [609, 302] width 260 height 22
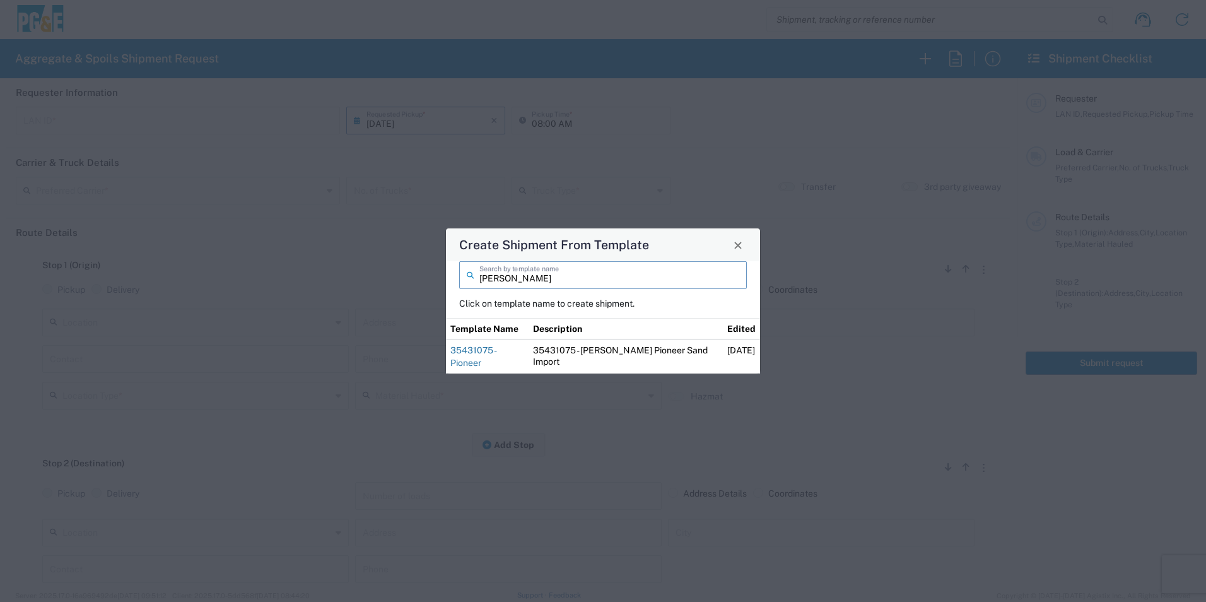
type input "troy"
click at [496, 358] on link "35431075 - Pioneer" at bounding box center [472, 356] width 45 height 23
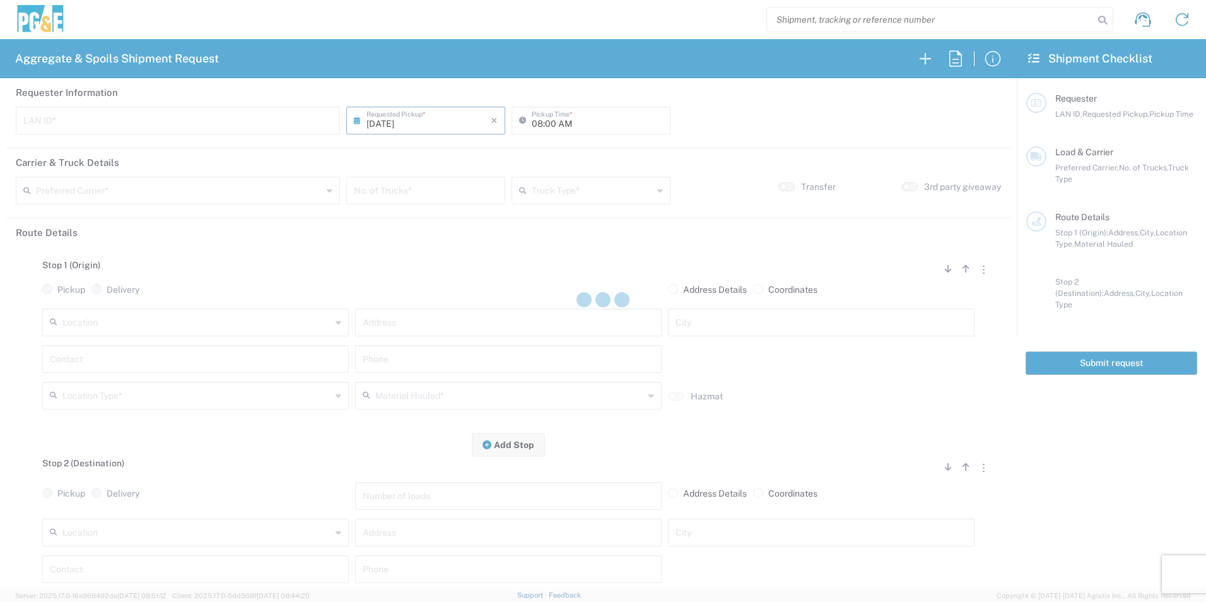
type input "TXTG"
type input "06:00 AM"
type input "Bowman & Sons Trucking, Inc"
type input "20 Yard Dump Truck"
type textarea "Start with 1 load of Sand. Troy will direct from there."
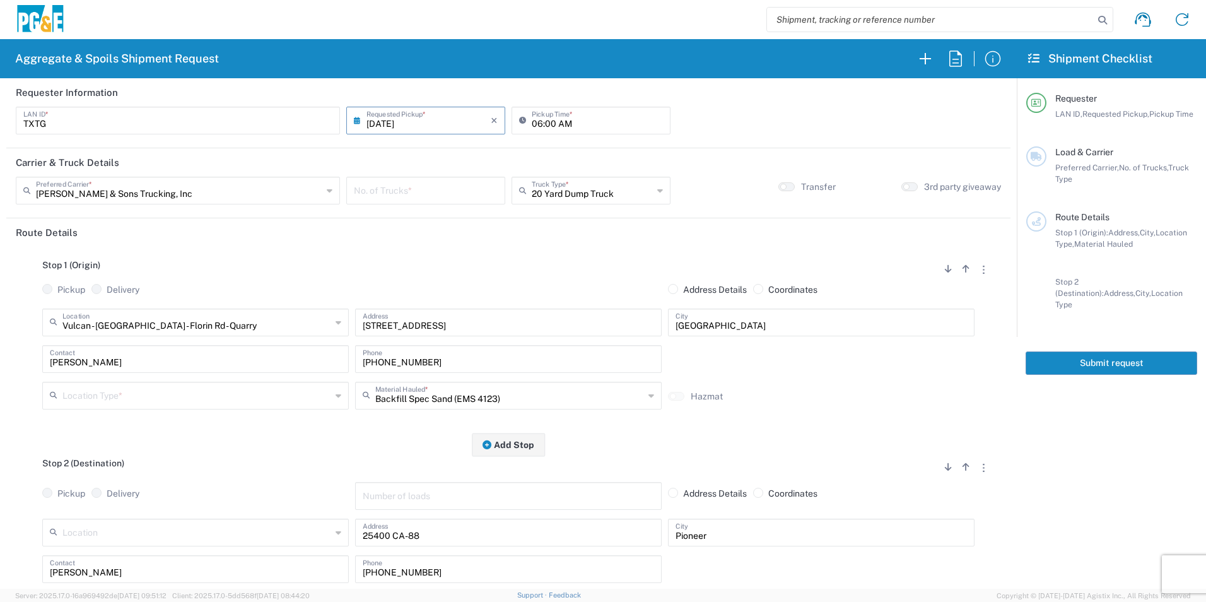
click at [395, 179] on input "number" at bounding box center [426, 189] width 144 height 22
type input "2"
click at [136, 395] on input "text" at bounding box center [196, 394] width 269 height 22
drag, startPoint x: 86, startPoint y: 501, endPoint x: 185, endPoint y: 461, distance: 106.9
click at [86, 501] on span "Quarry" at bounding box center [194, 506] width 300 height 20
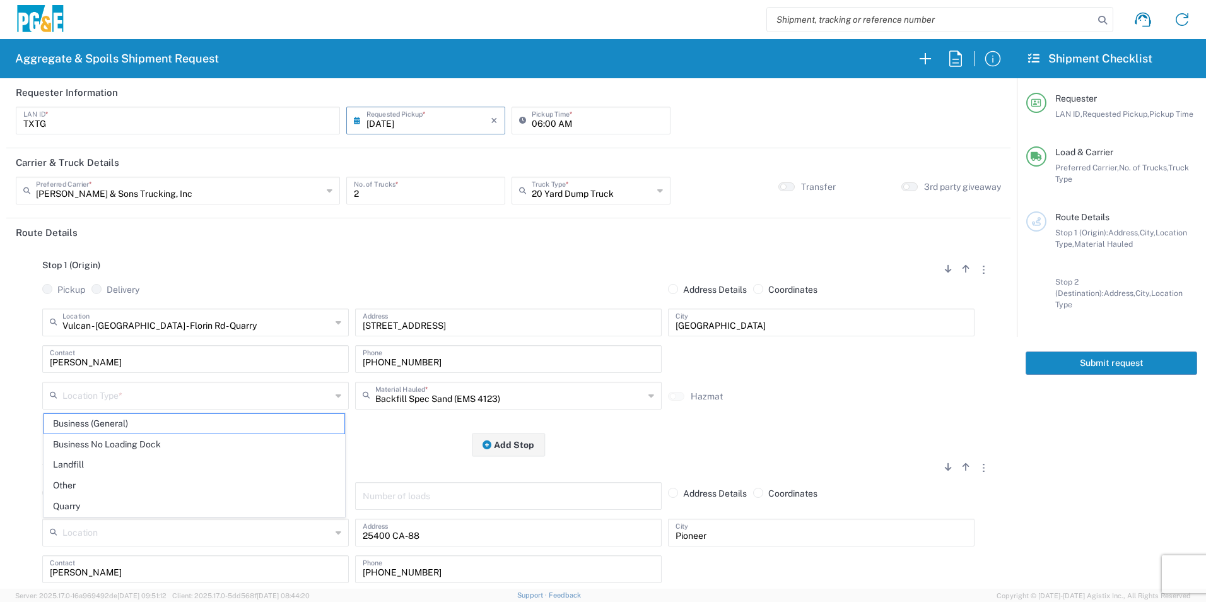
type input "Quarry"
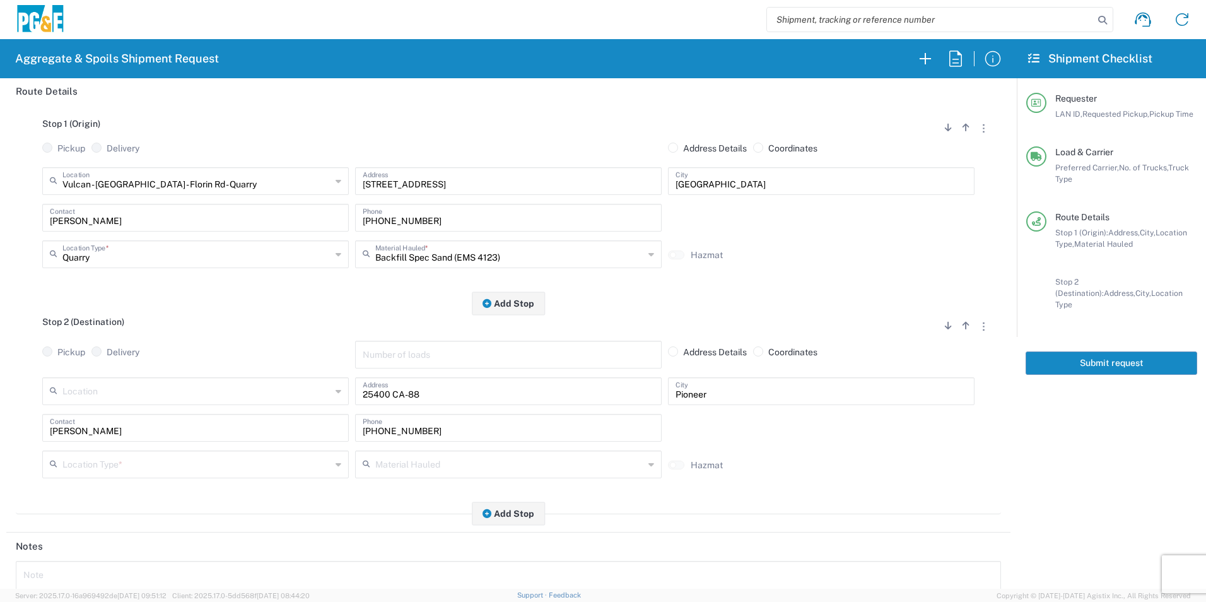
scroll to position [189, 0]
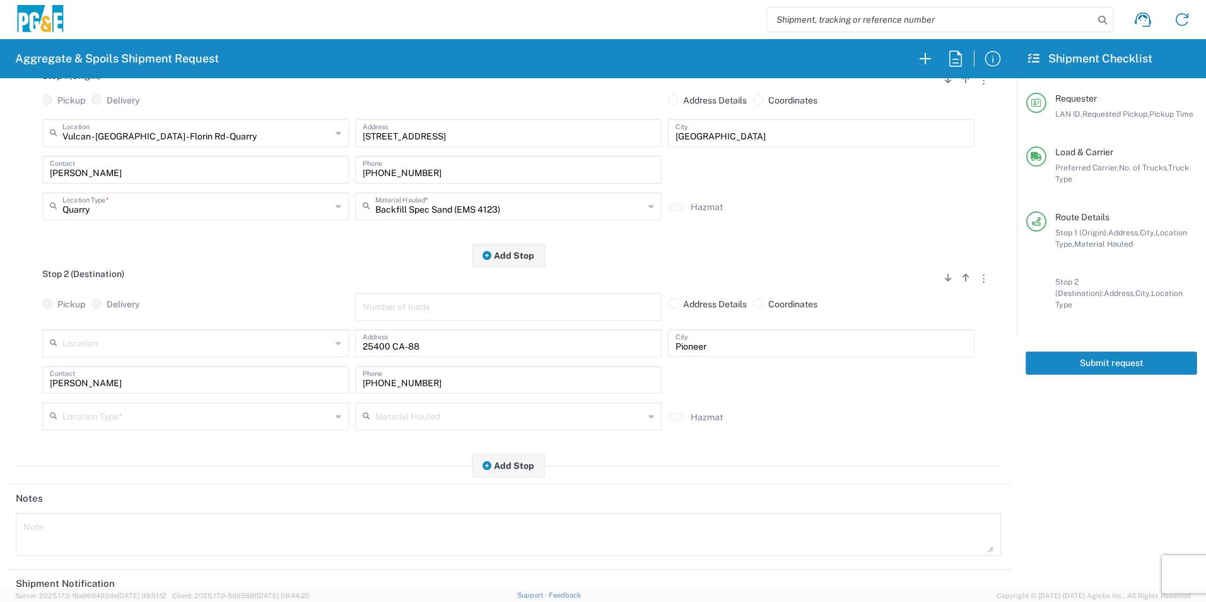
click at [143, 420] on input "text" at bounding box center [196, 415] width 269 height 22
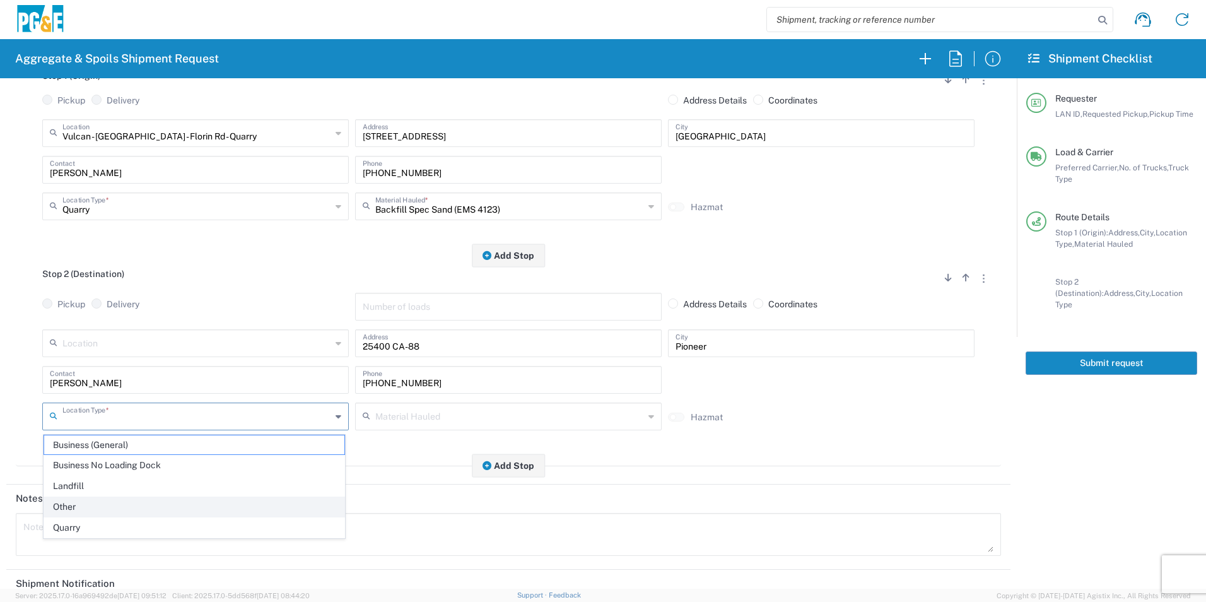
click at [79, 502] on span "Other" at bounding box center [194, 507] width 300 height 20
type input "Other"
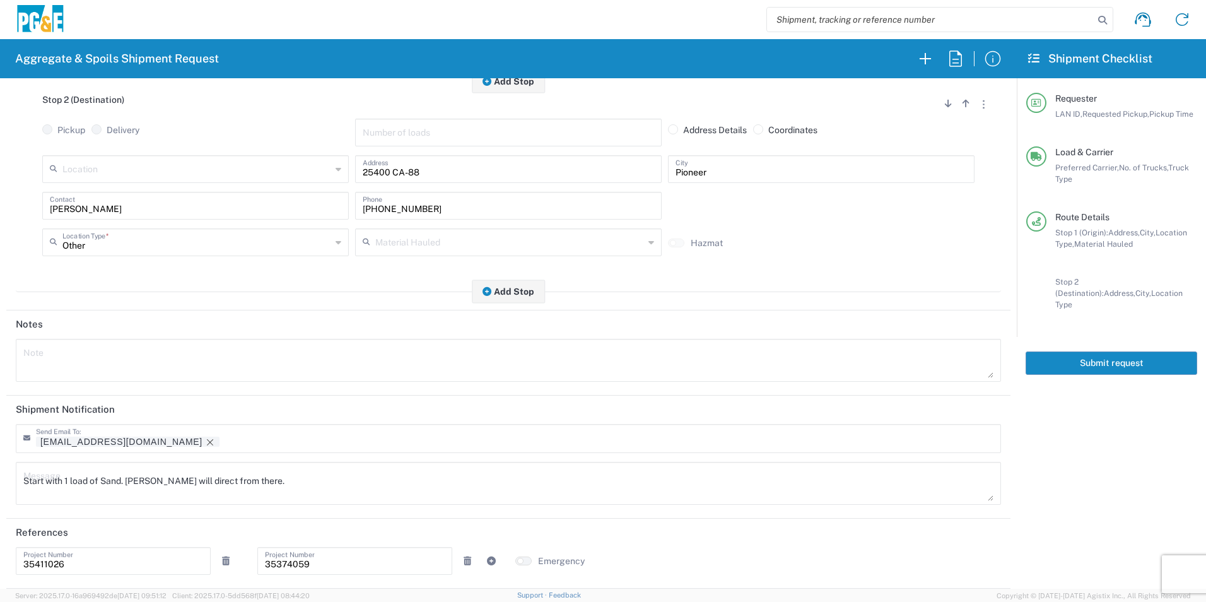
scroll to position [365, 0]
click at [207, 443] on icon "Remove tag" at bounding box center [210, 442] width 6 height 6
drag, startPoint x: 312, startPoint y: 487, endPoint x: -3, endPoint y: 472, distance: 315.1
click at [0, 472] on html "Aggregate & Spoils Shipment Request Requester Information TXTG LAN ID * 08/19/2…" at bounding box center [603, 301] width 1206 height 602
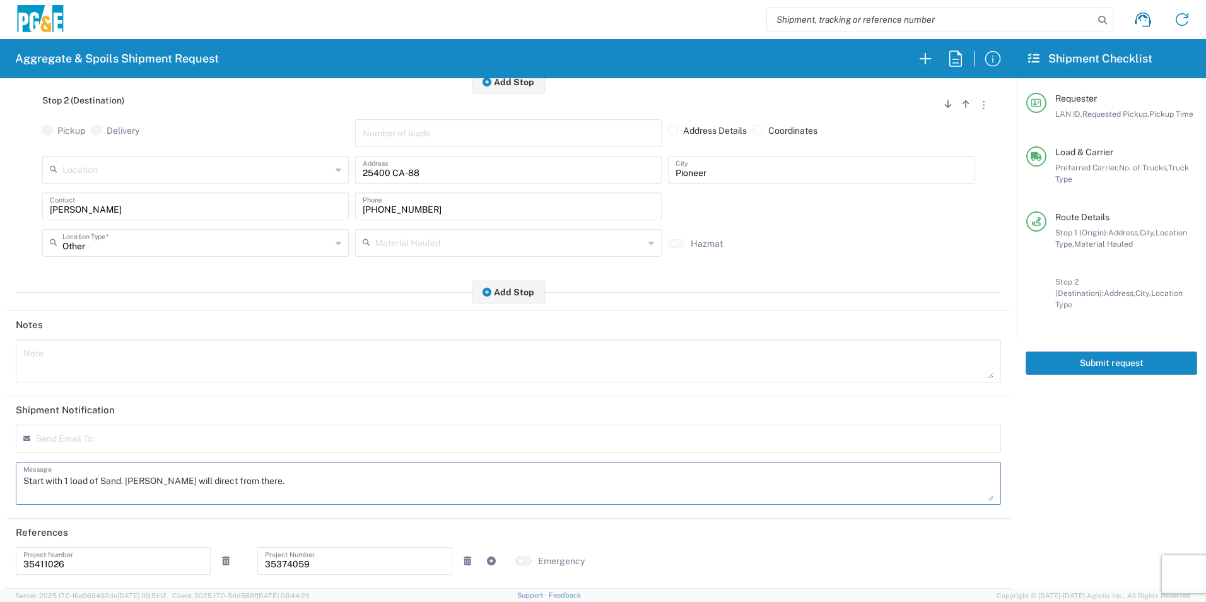
click at [44, 351] on textarea at bounding box center [508, 360] width 970 height 35
paste textarea "Start with 1 load of Sand. Troy will direct from there."
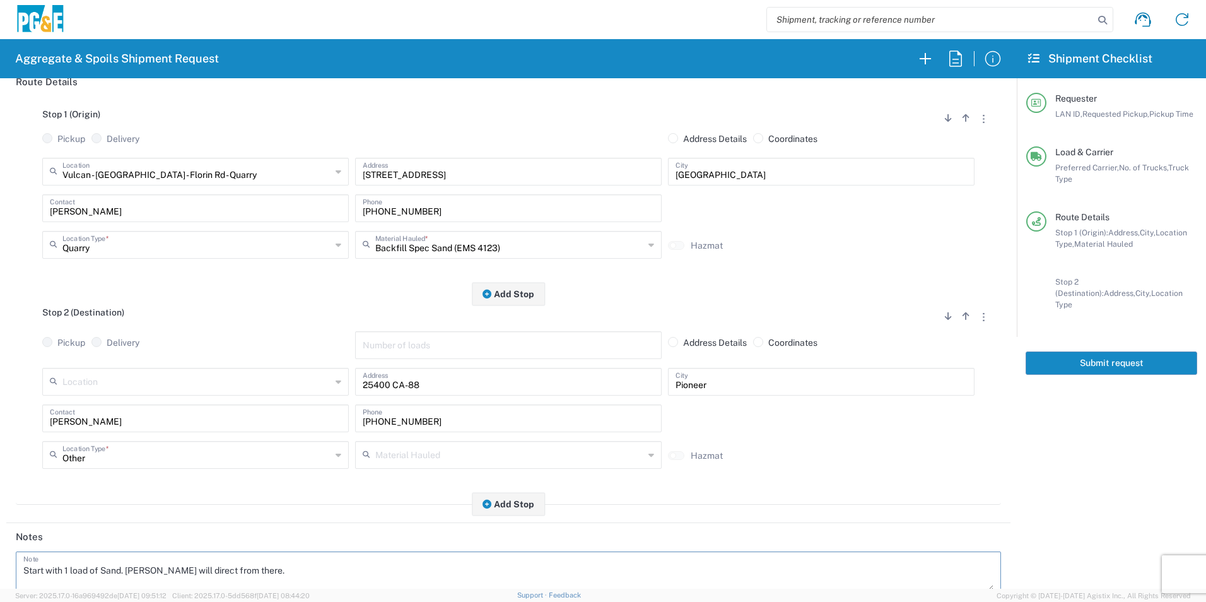
scroll to position [0, 0]
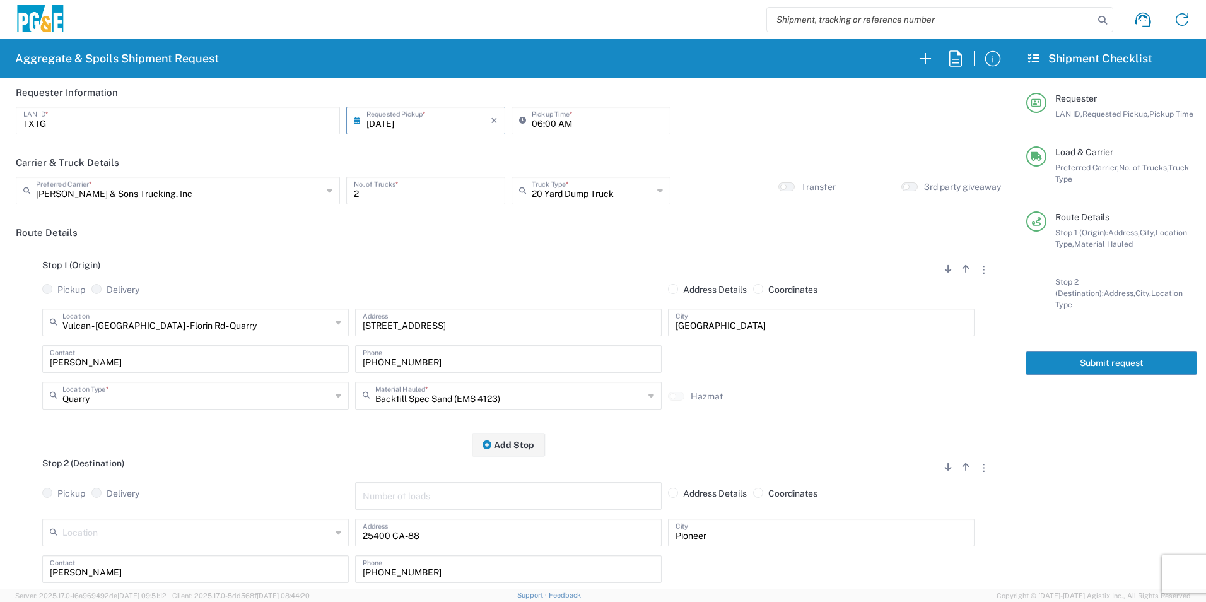
type textarea "Start with 1 load of Sand. Troy will direct from there."
drag, startPoint x: 1085, startPoint y: 358, endPoint x: 1147, endPoint y: 387, distance: 68.9
click at [1085, 358] on button "Submit request" at bounding box center [1112, 362] width 172 height 23
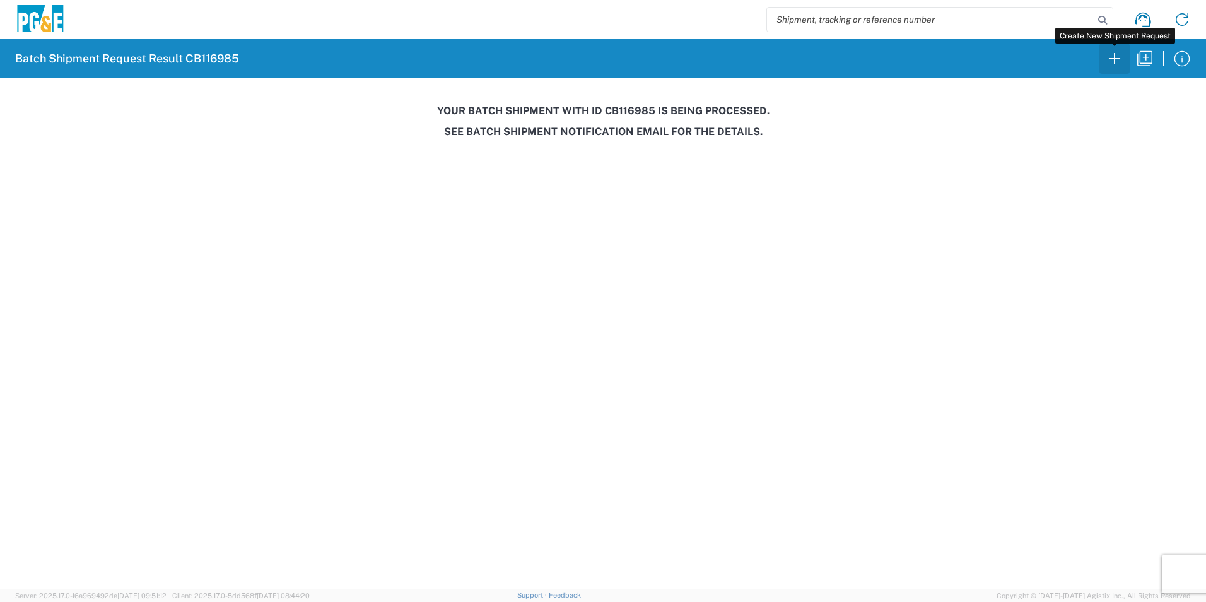
click at [1114, 57] on icon "button" at bounding box center [1114, 58] width 11 height 11
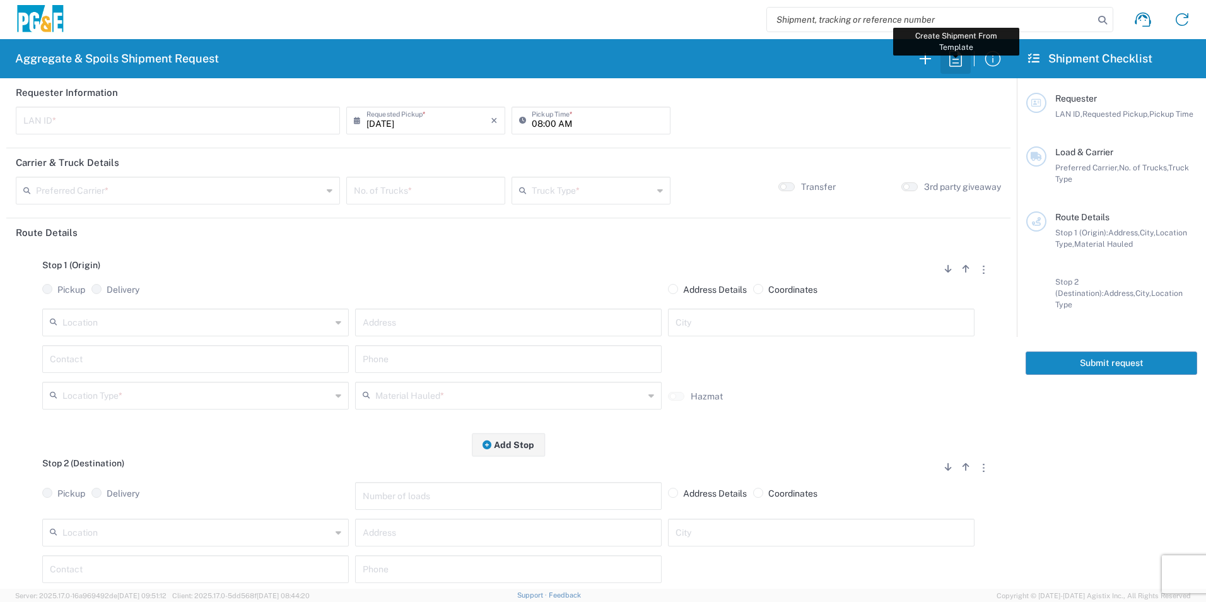
click at [956, 59] on icon "button" at bounding box center [955, 59] width 20 height 20
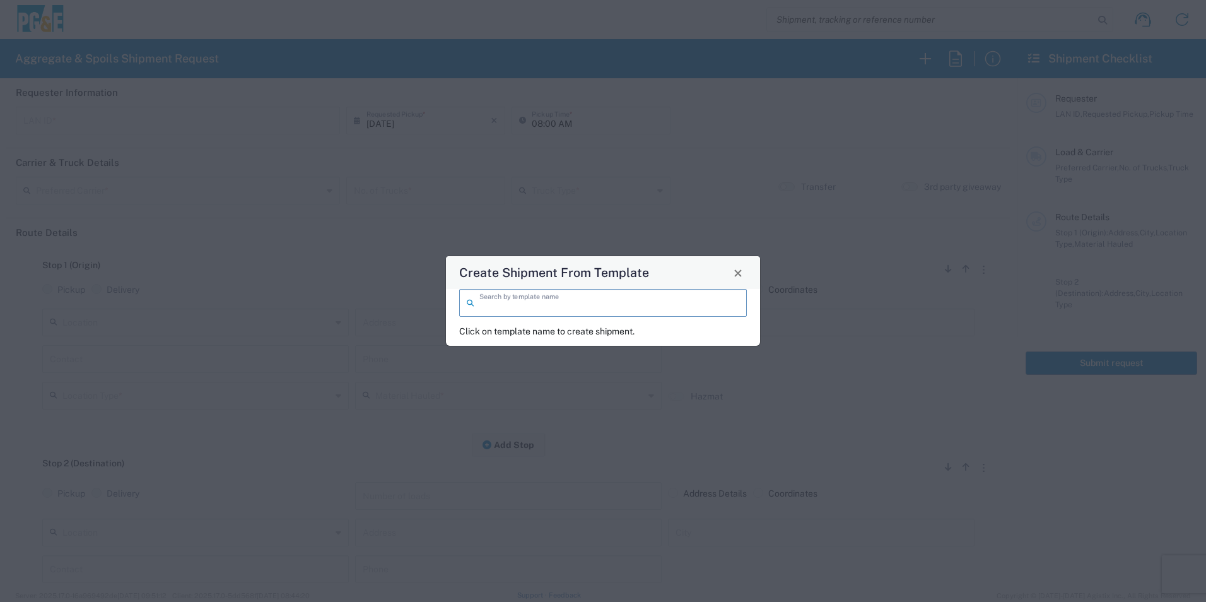
click at [529, 304] on input "search" at bounding box center [609, 302] width 260 height 22
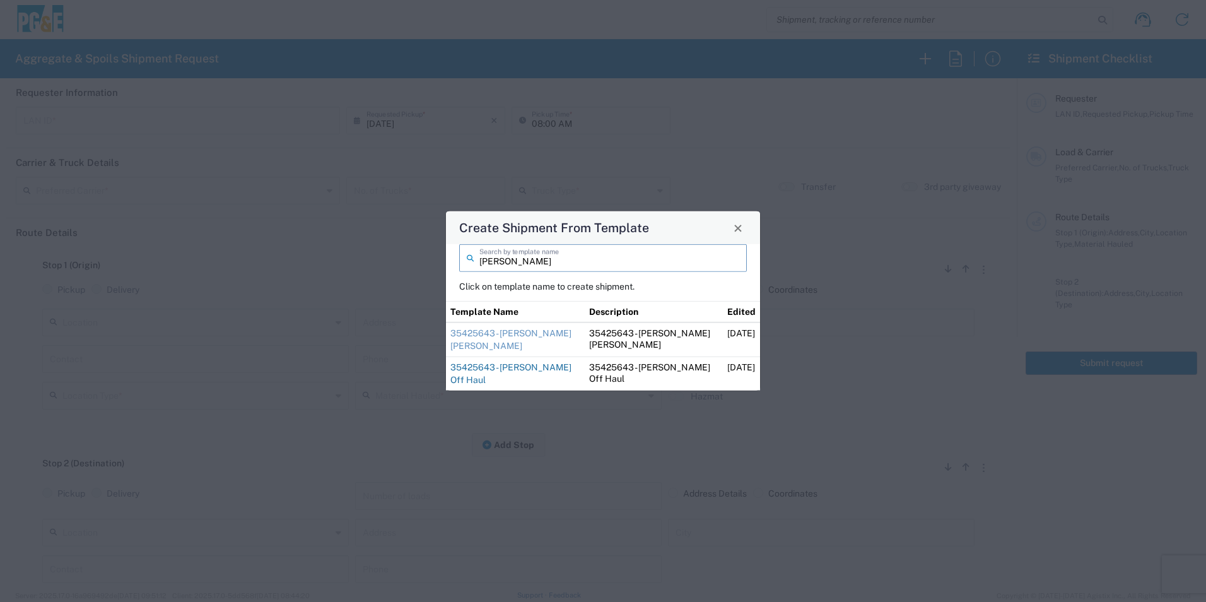
type input "sean"
click at [514, 365] on link "35425643 - Sean Angwin Off Haul" at bounding box center [510, 373] width 121 height 23
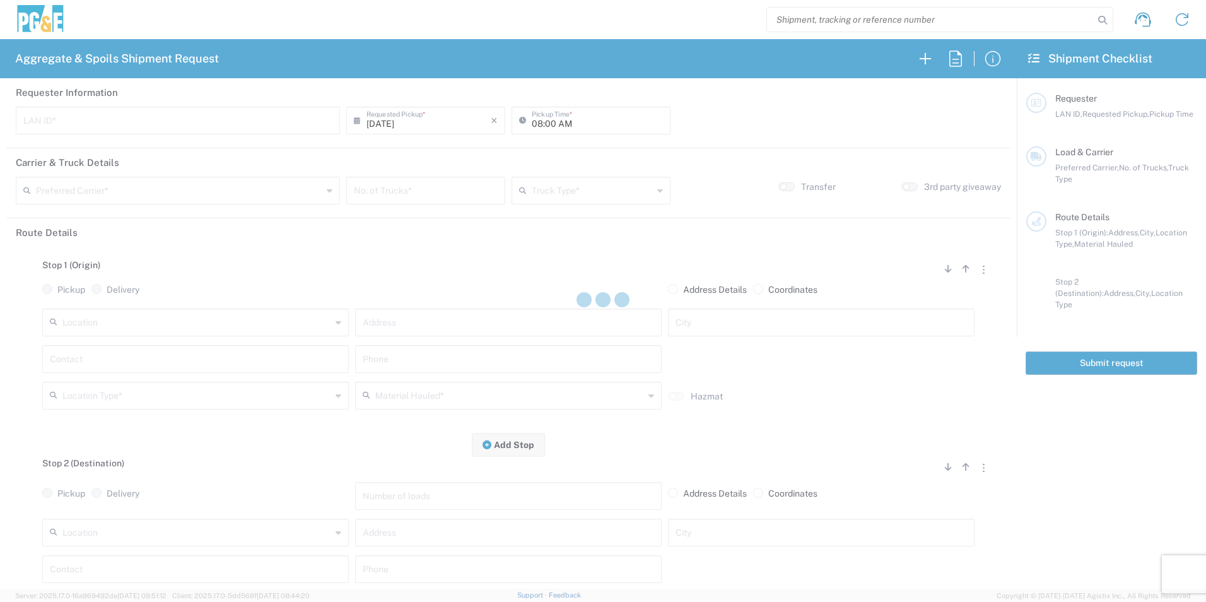
type input "CSGA"
type input "07:00 AM"
type input "Bray Trucking"
type input "10 Yard Dump Truck"
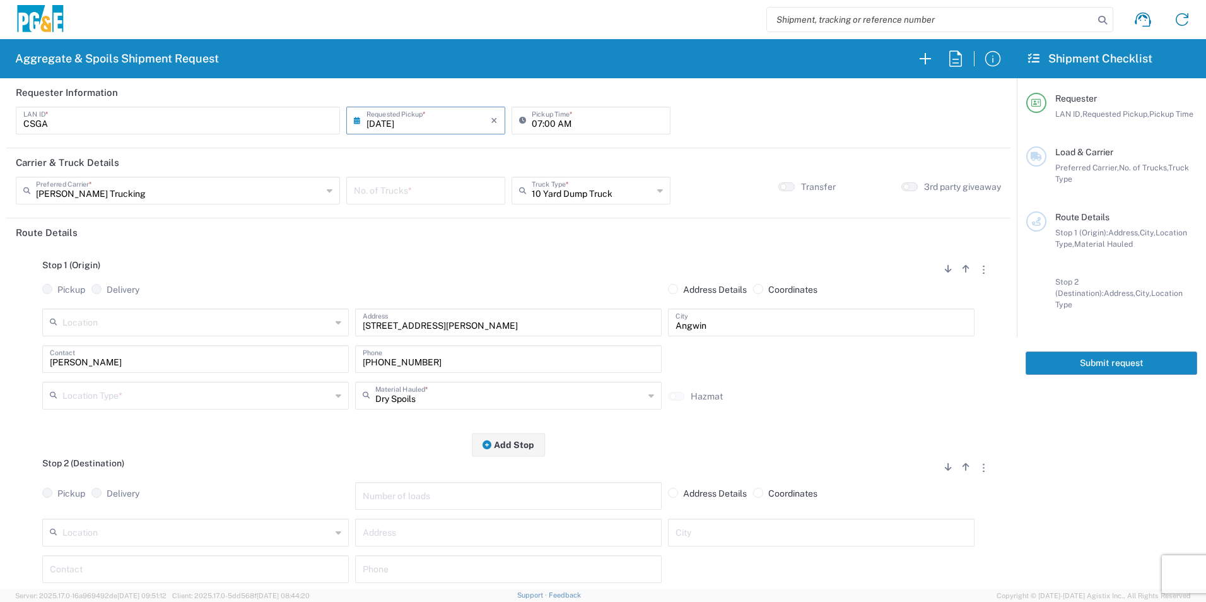
click at [404, 195] on input "number" at bounding box center [426, 189] width 144 height 22
type input "3"
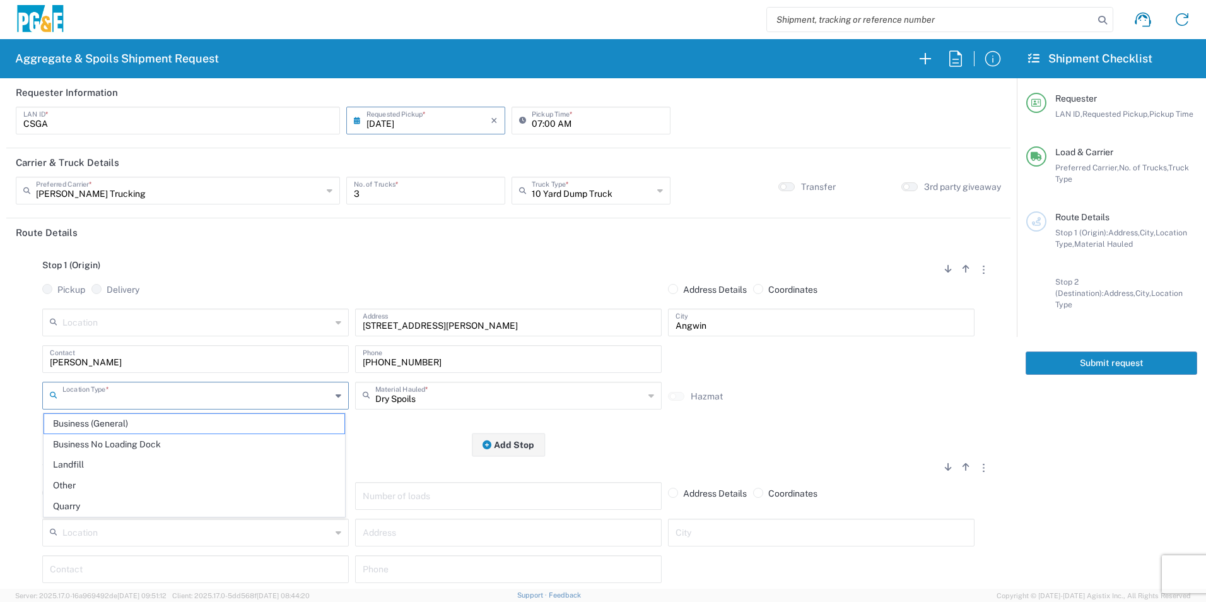
click at [122, 399] on input "text" at bounding box center [196, 394] width 269 height 22
click at [87, 478] on span "Other" at bounding box center [194, 486] width 300 height 20
type input "Other"
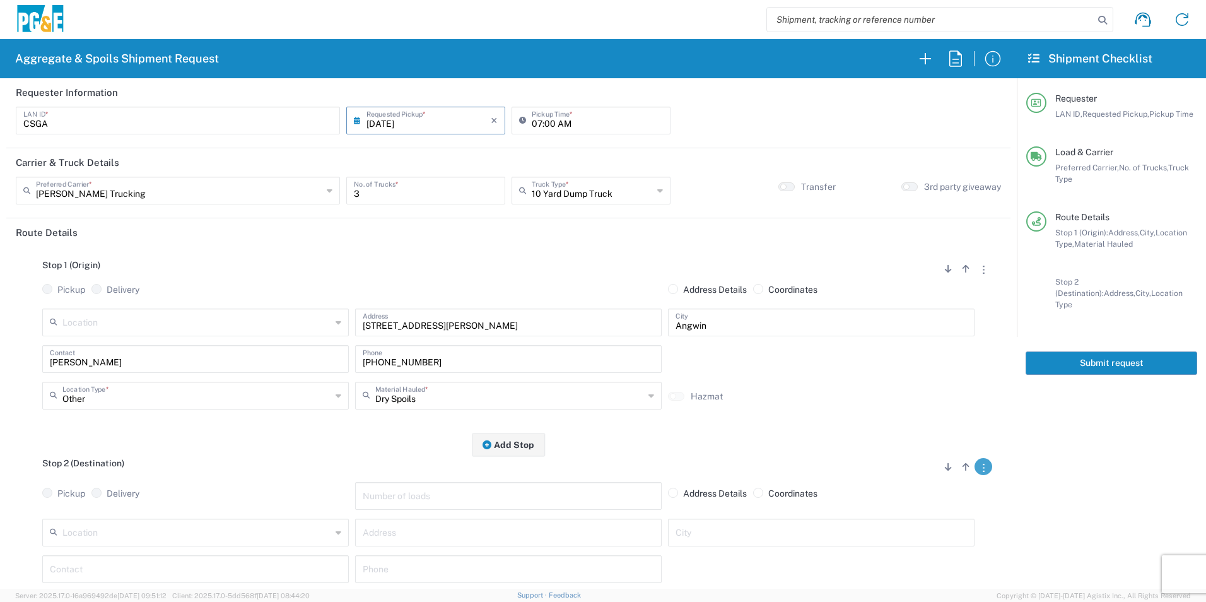
click at [974, 472] on button "button" at bounding box center [983, 466] width 18 height 17
click at [916, 541] on link "Remove Stop" at bounding box center [923, 545] width 67 height 10
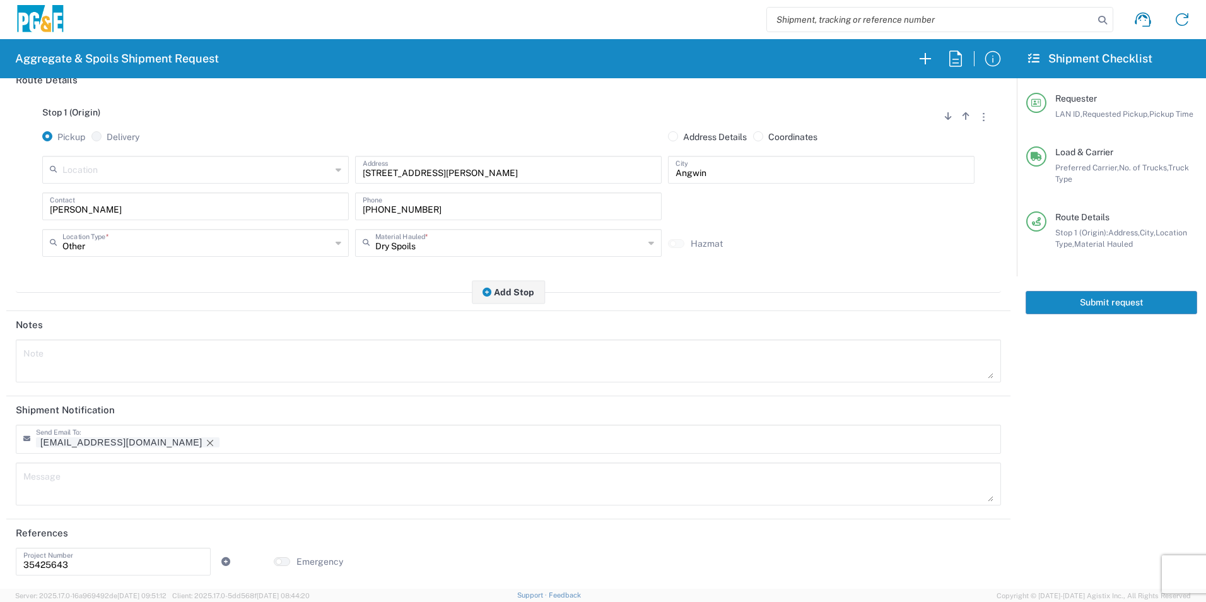
scroll to position [154, 0]
click at [207, 440] on icon "Remove tag" at bounding box center [210, 442] width 6 height 6
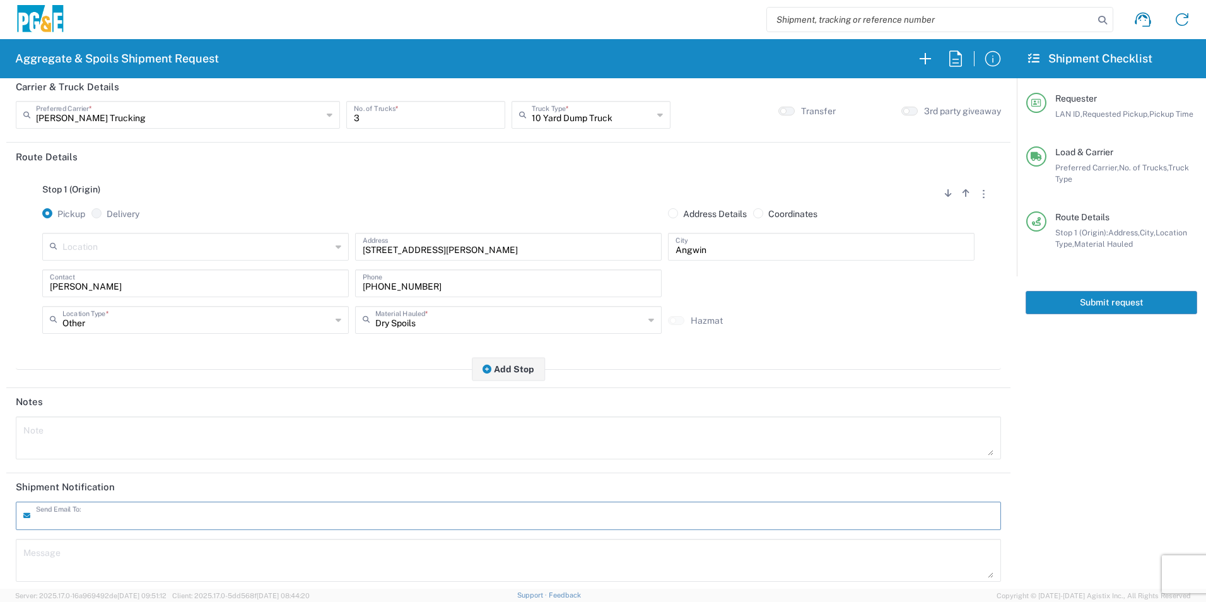
scroll to position [0, 0]
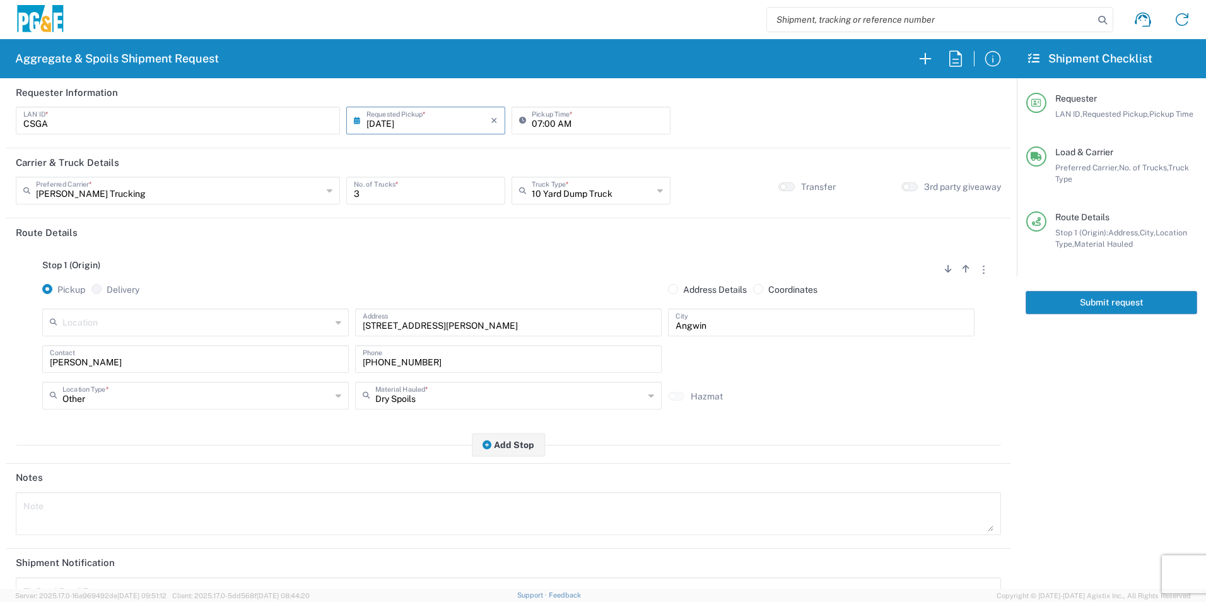
click at [1125, 298] on button "Submit request" at bounding box center [1112, 302] width 172 height 23
